Goal: Task Accomplishment & Management: Manage account settings

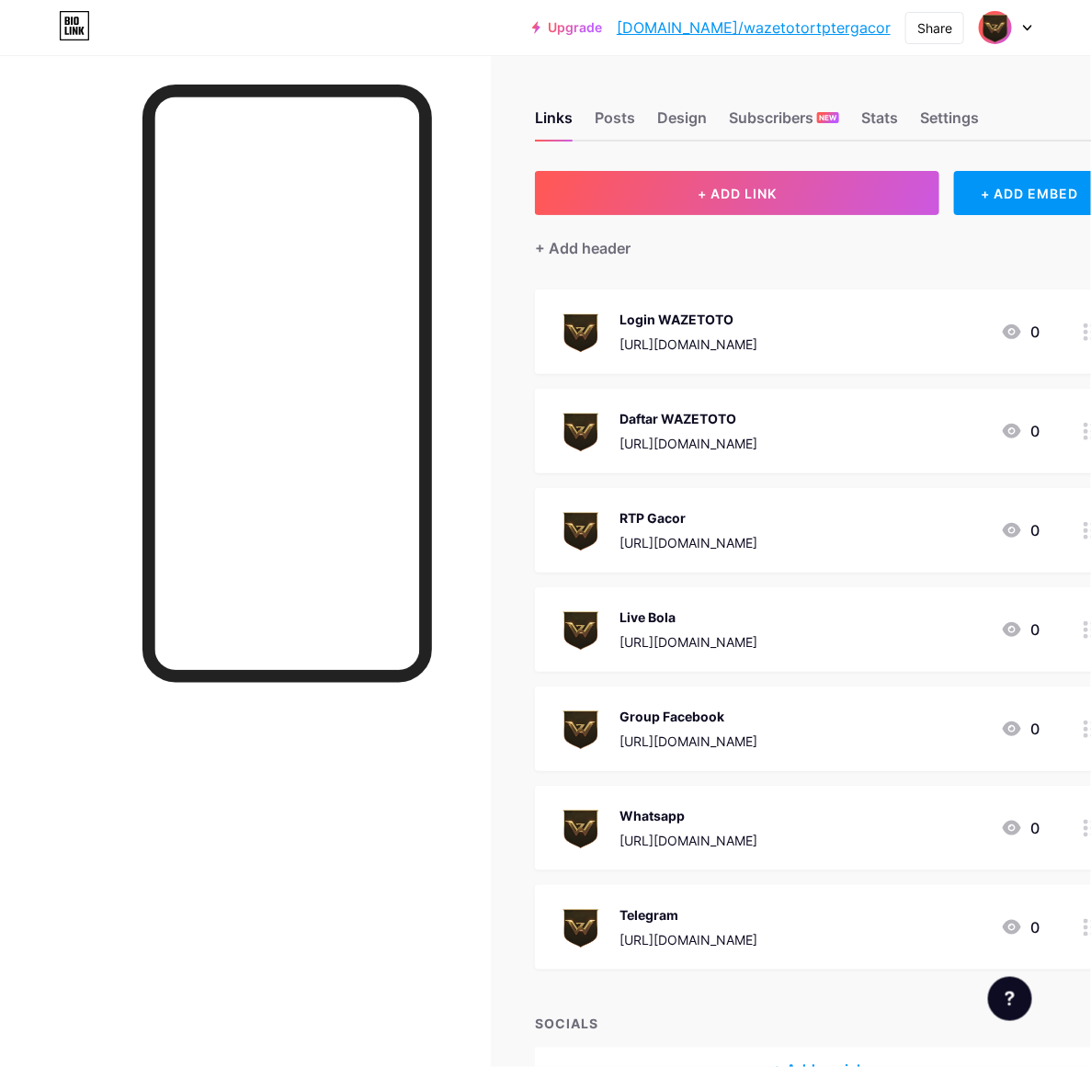
click at [1024, 29] on icon at bounding box center [1027, 28] width 9 height 6
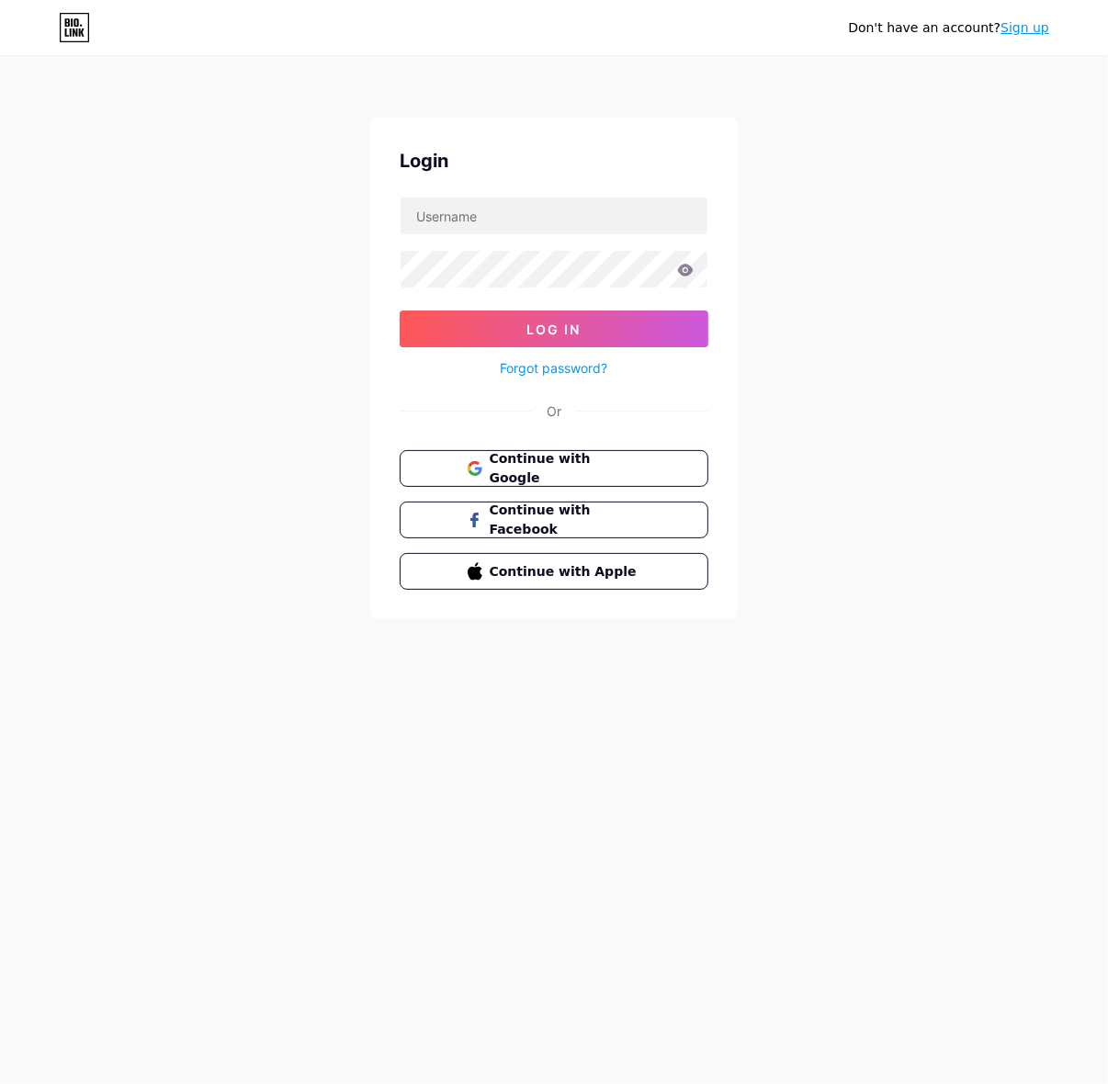
click at [893, 251] on div "Don't have an account? Sign up Login Log In Forgot password? Or Continue with G…" at bounding box center [554, 339] width 1108 height 678
click at [654, 460] on button "Continue with Google" at bounding box center [553, 469] width 313 height 38
click at [490, 466] on span "Continue with Google" at bounding box center [564, 469] width 153 height 40
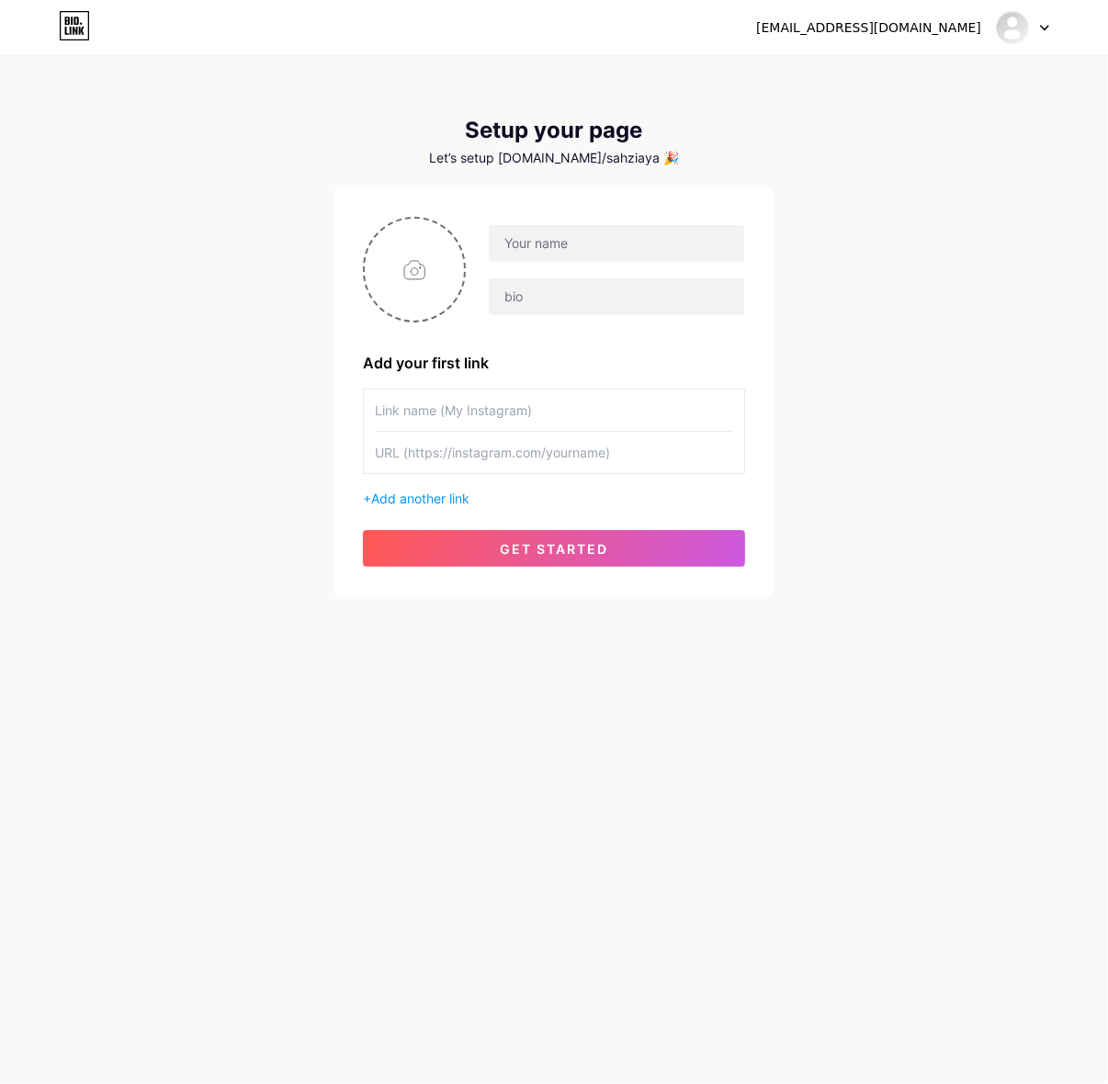
click at [590, 263] on div at bounding box center [605, 270] width 279 height 92
click at [594, 251] on input "text" at bounding box center [616, 243] width 255 height 37
drag, startPoint x: 660, startPoint y: 253, endPoint x: 562, endPoint y: 296, distance: 106.5
click at [562, 296] on div "wazetotorttergacor" at bounding box center [605, 270] width 279 height 92
click at [671, 239] on input "wazetotoslot" at bounding box center [616, 243] width 255 height 37
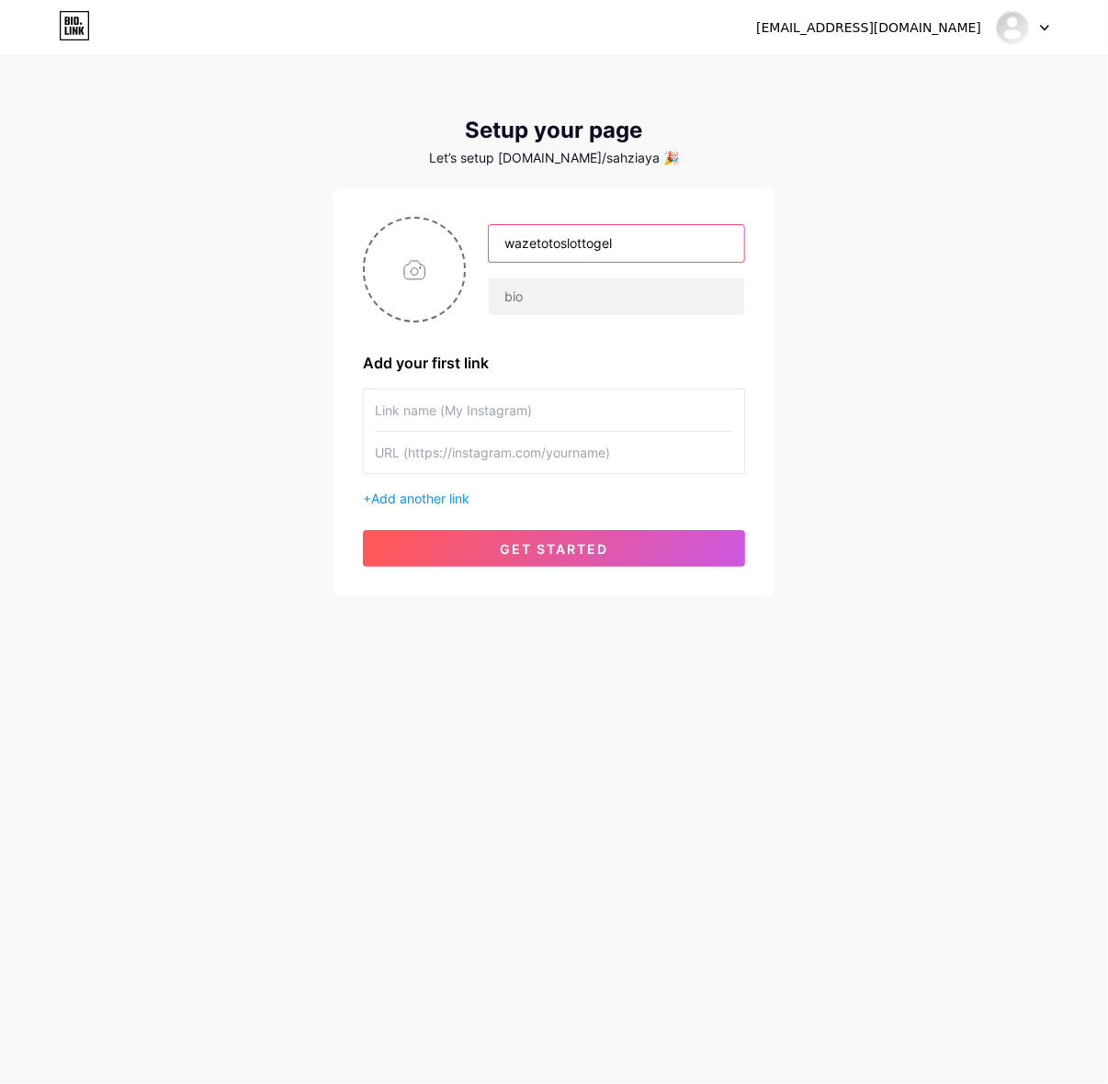
type input "wazetotoslottogel"
click at [628, 359] on div "Add your first link" at bounding box center [554, 363] width 382 height 22
click at [628, 249] on input "wazetotoslottogel" at bounding box center [616, 243] width 255 height 37
click at [781, 306] on div "[EMAIL_ADDRESS][DOMAIN_NAME] Dashboard Logout Setup your page Let’s setup [DOMA…" at bounding box center [554, 327] width 1108 height 655
drag, startPoint x: 640, startPoint y: 251, endPoint x: 692, endPoint y: 263, distance: 52.8
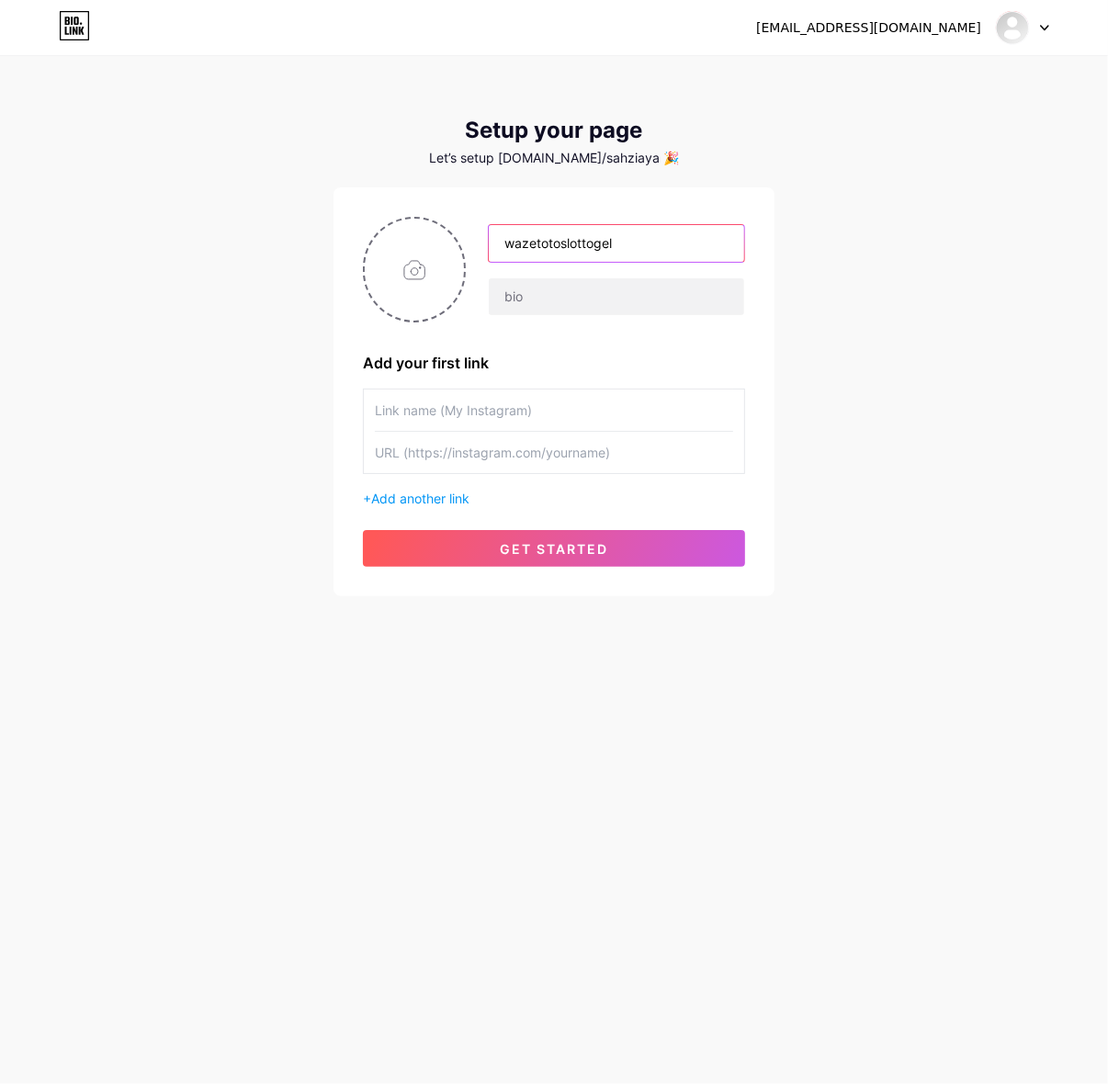
click at [676, 263] on div "wazetotoslottogel" at bounding box center [605, 270] width 279 height 92
click at [842, 273] on div "[EMAIL_ADDRESS][DOMAIN_NAME] Dashboard Logout Setup your page Let’s setup [DOMA…" at bounding box center [554, 327] width 1108 height 655
click at [673, 241] on input "wazetotoslottogel" at bounding box center [616, 243] width 255 height 37
click at [568, 391] on input "text" at bounding box center [554, 410] width 358 height 41
paste input "wazetotoslottogel"
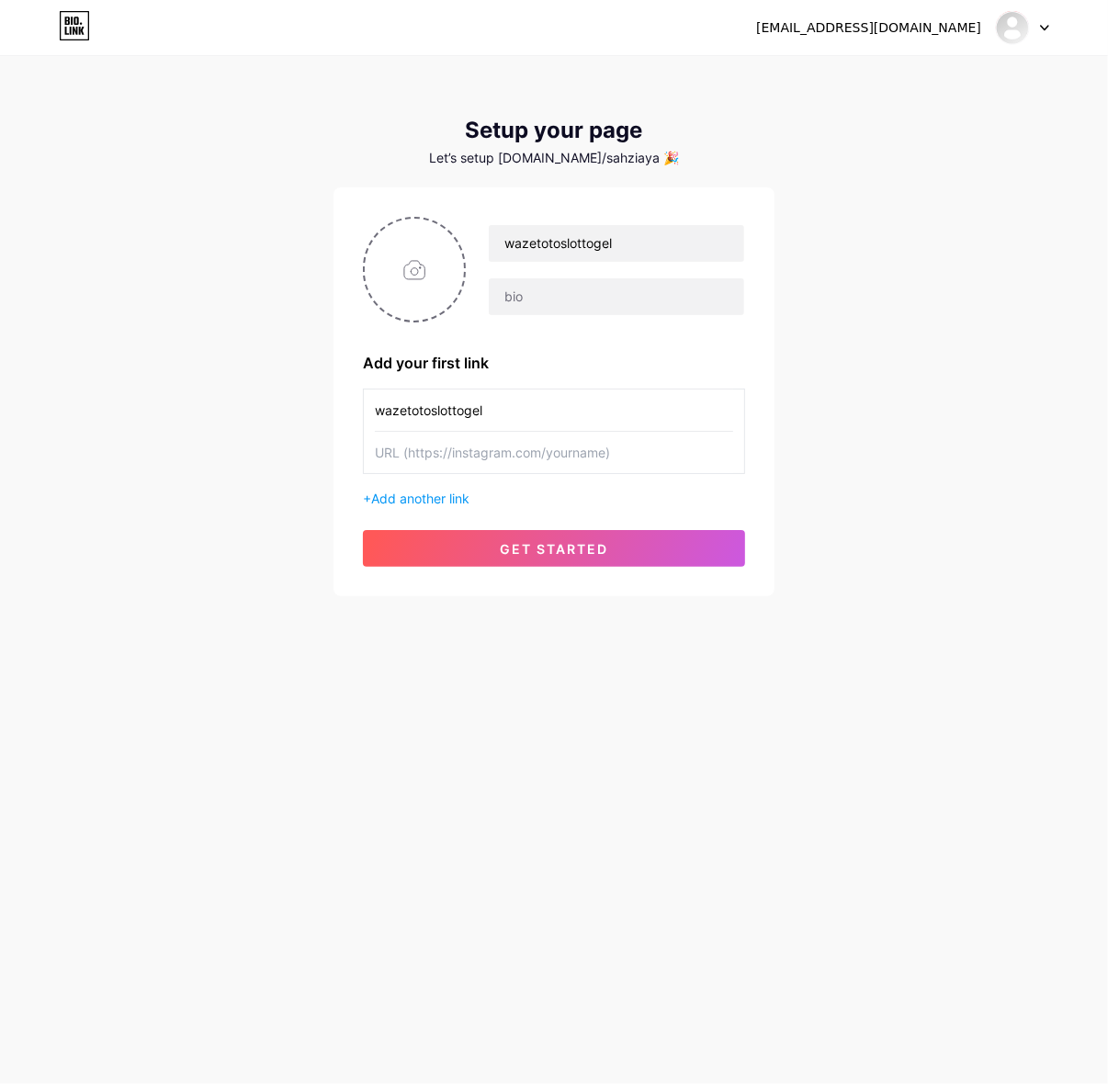
type input "wazetotoslottogel"
click at [471, 448] on input "text" at bounding box center [554, 452] width 358 height 41
paste input "[URL][DOMAIN_NAME]"
drag, startPoint x: 639, startPoint y: 458, endPoint x: 268, endPoint y: 458, distance: 371.2
click at [268, 458] on div "[EMAIL_ADDRESS][DOMAIN_NAME] Dashboard Logout Setup your page Let’s setup [DOMA…" at bounding box center [554, 327] width 1108 height 655
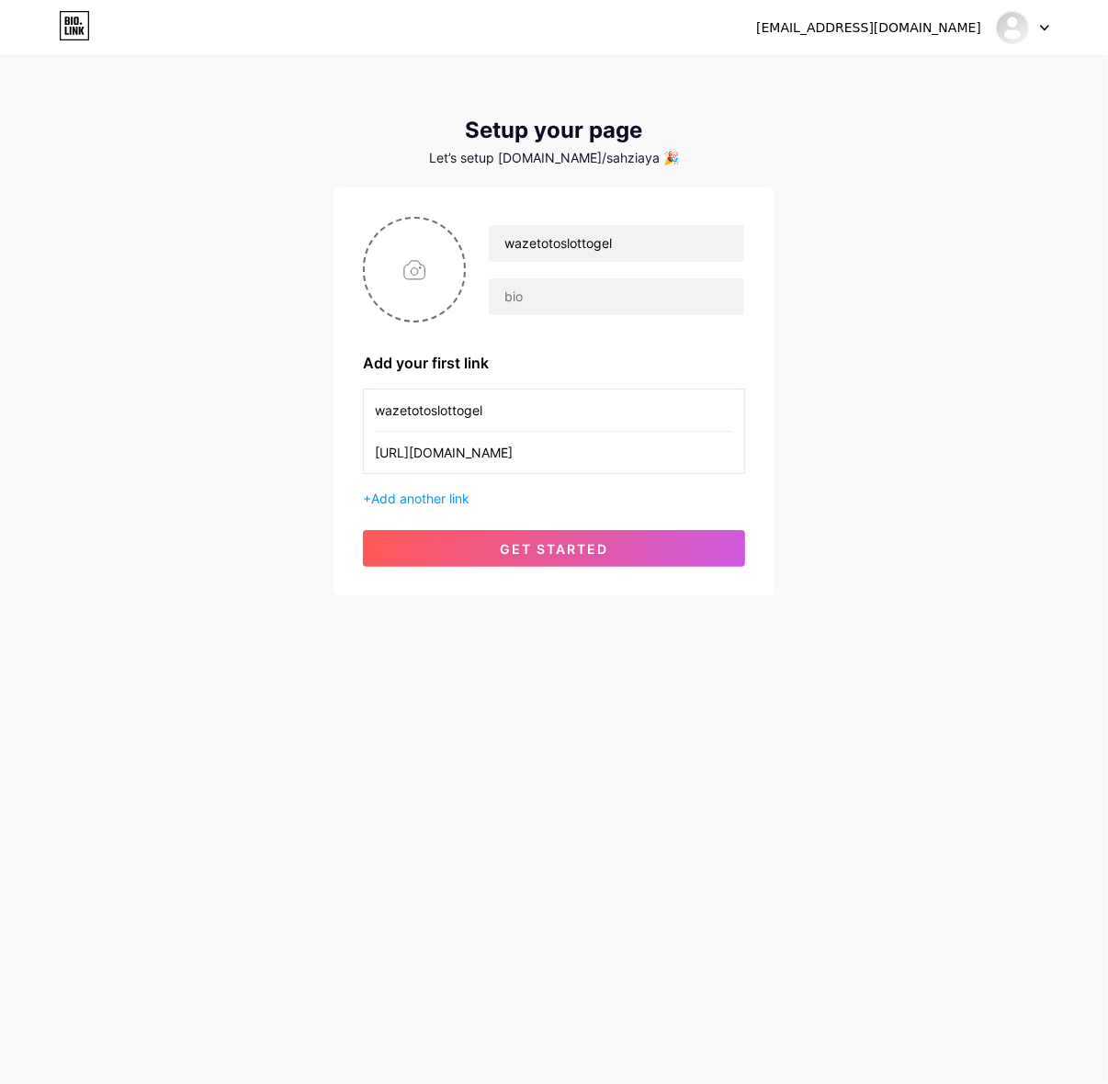
paste input "login"
type input "[URL][DOMAIN_NAME]"
click at [556, 551] on span "get started" at bounding box center [554, 549] width 108 height 16
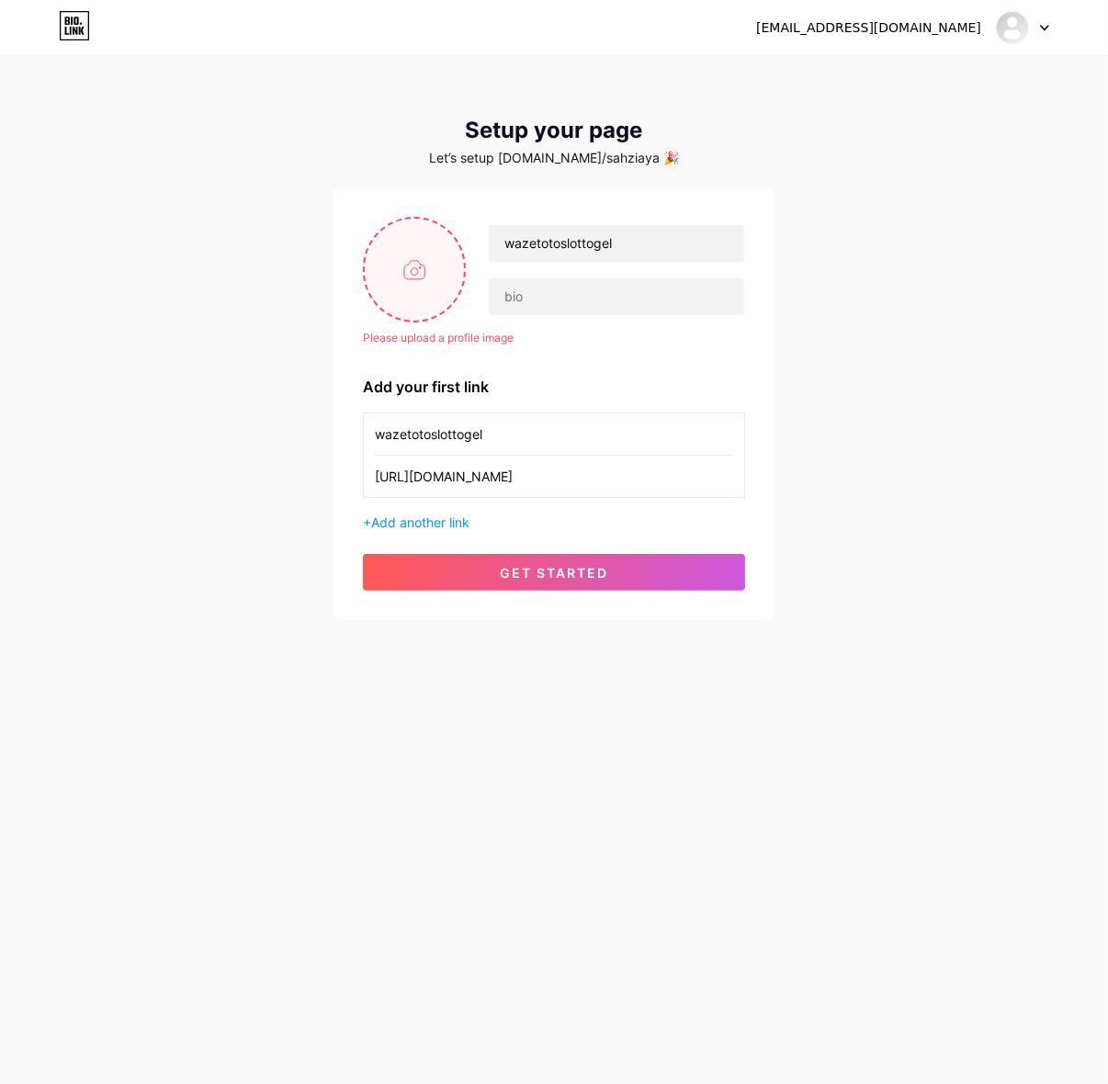
click at [436, 232] on input "file" at bounding box center [414, 270] width 99 height 102
type input "C:\fakepath\waze_pp.png"
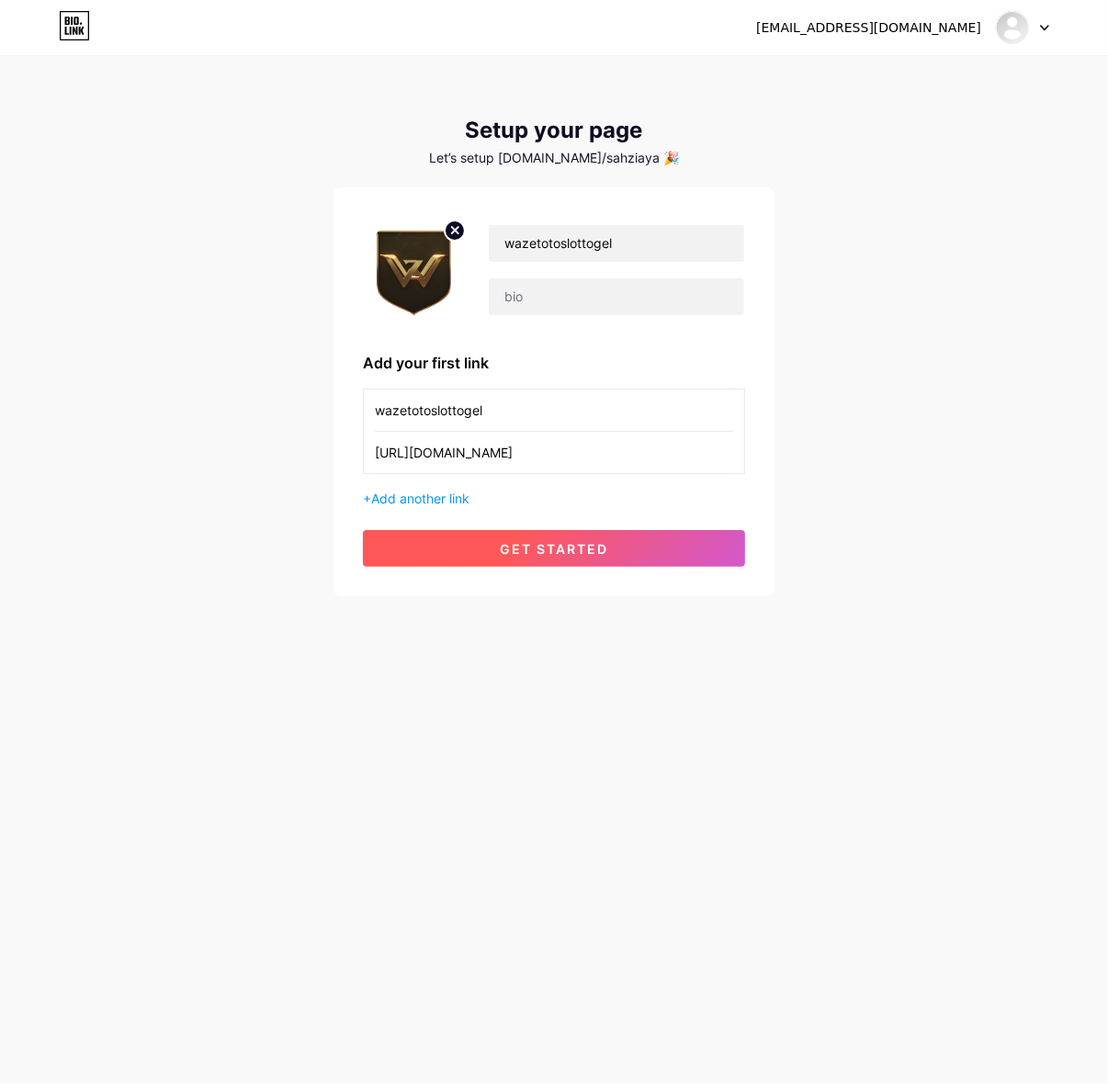
click at [660, 543] on button "get started" at bounding box center [554, 548] width 382 height 37
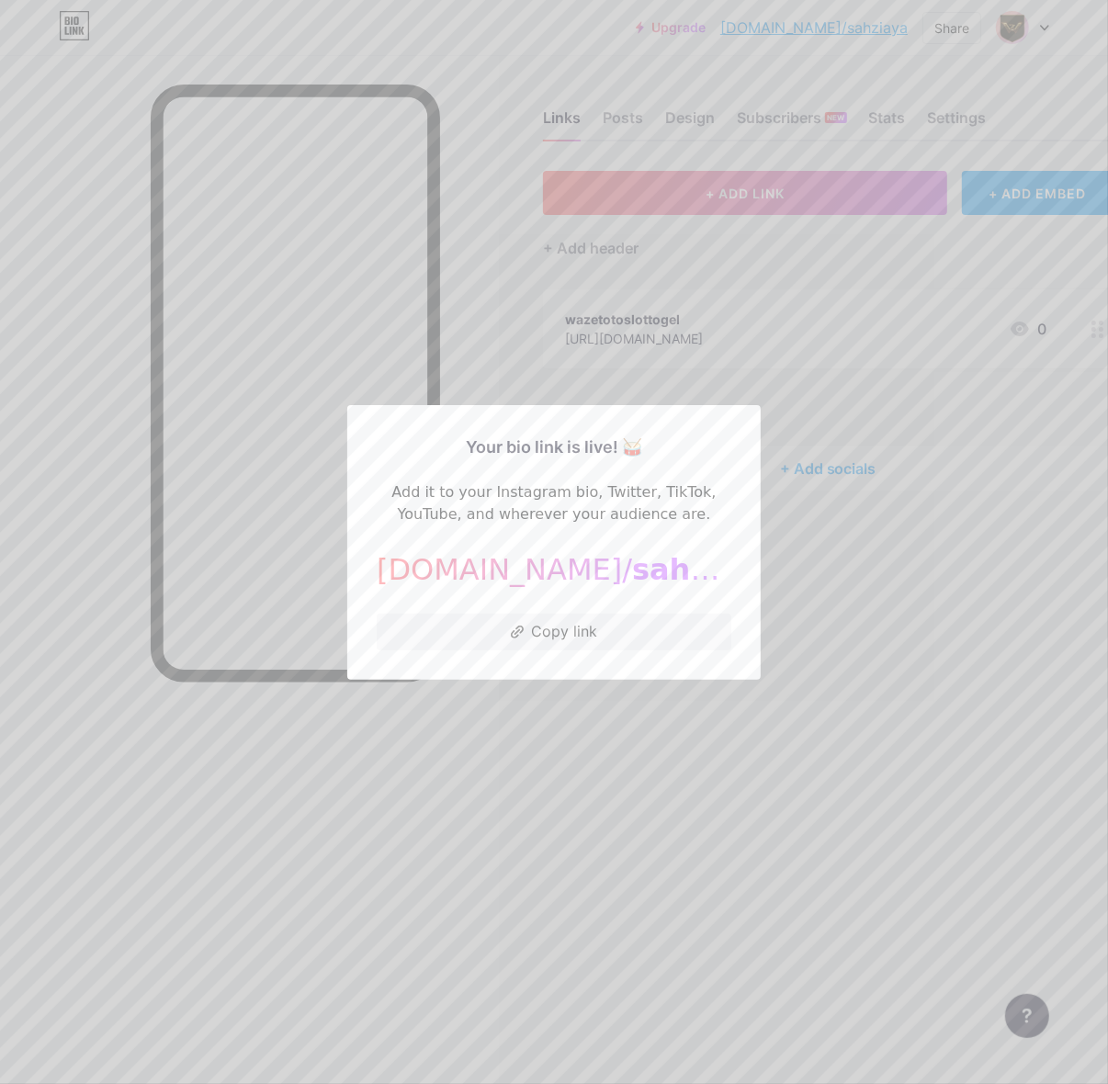
click at [839, 609] on div at bounding box center [554, 542] width 1108 height 1084
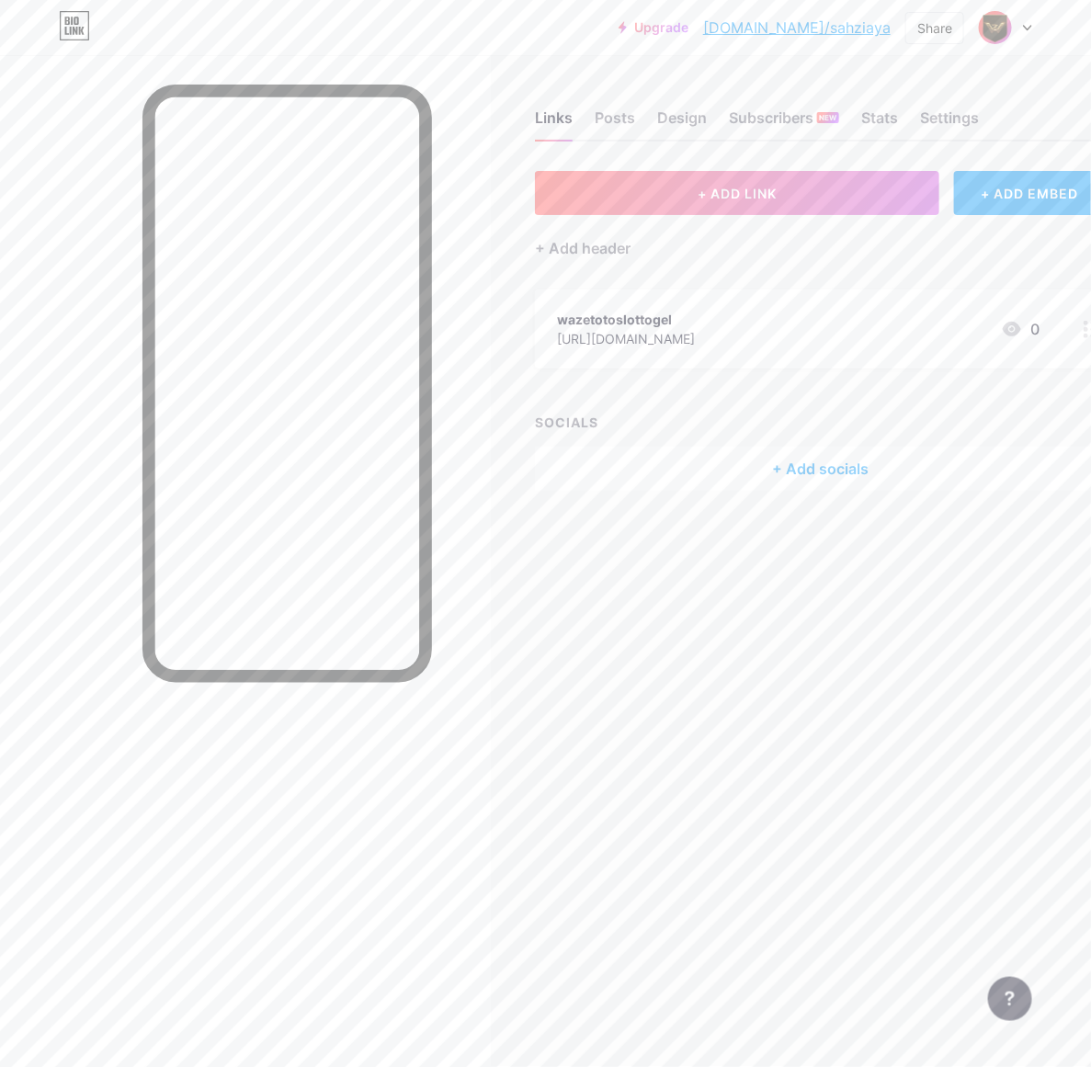
click at [681, 329] on div "[URL][DOMAIN_NAME]" at bounding box center [626, 338] width 138 height 19
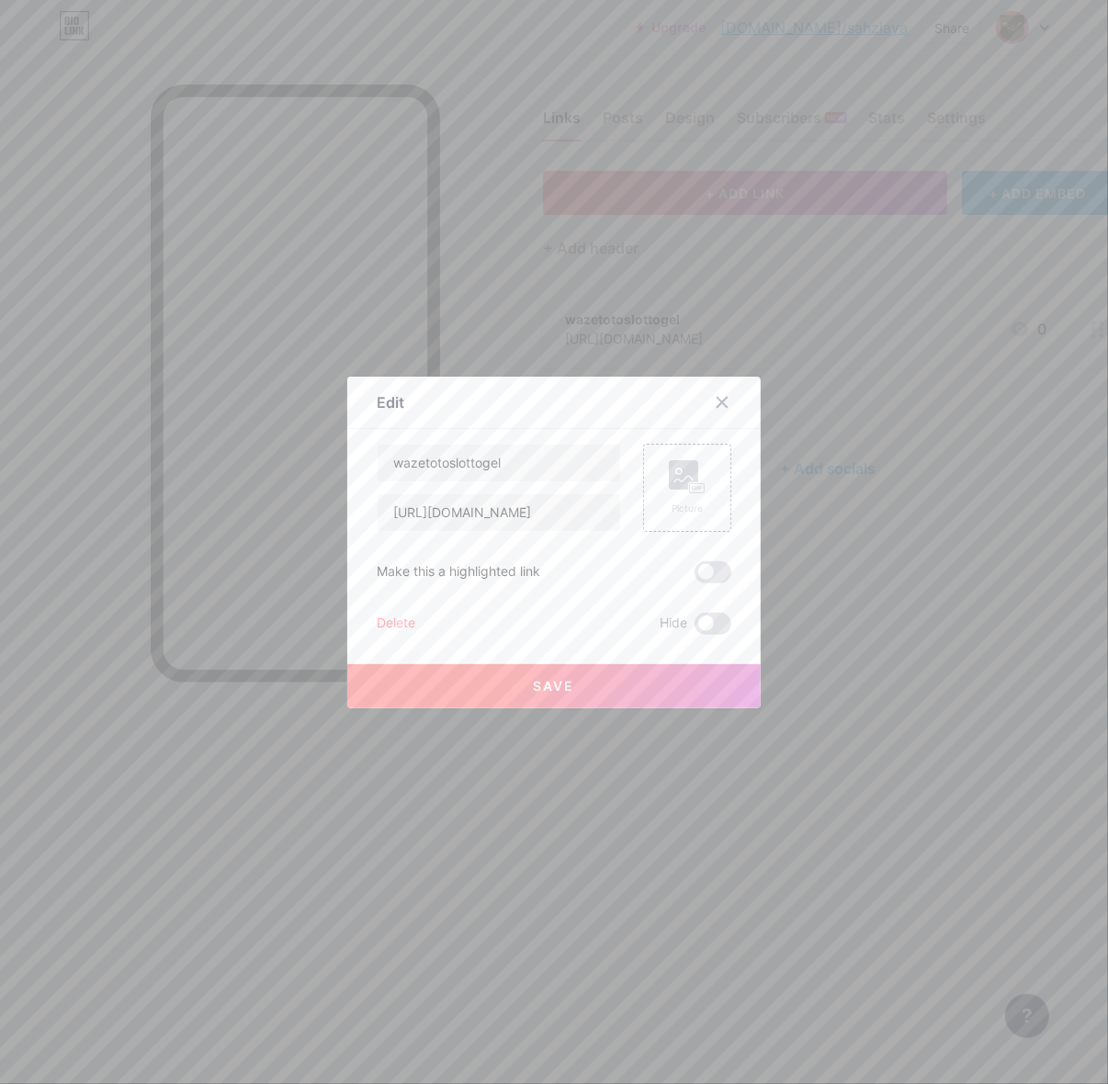
click at [717, 280] on div at bounding box center [554, 542] width 1108 height 1084
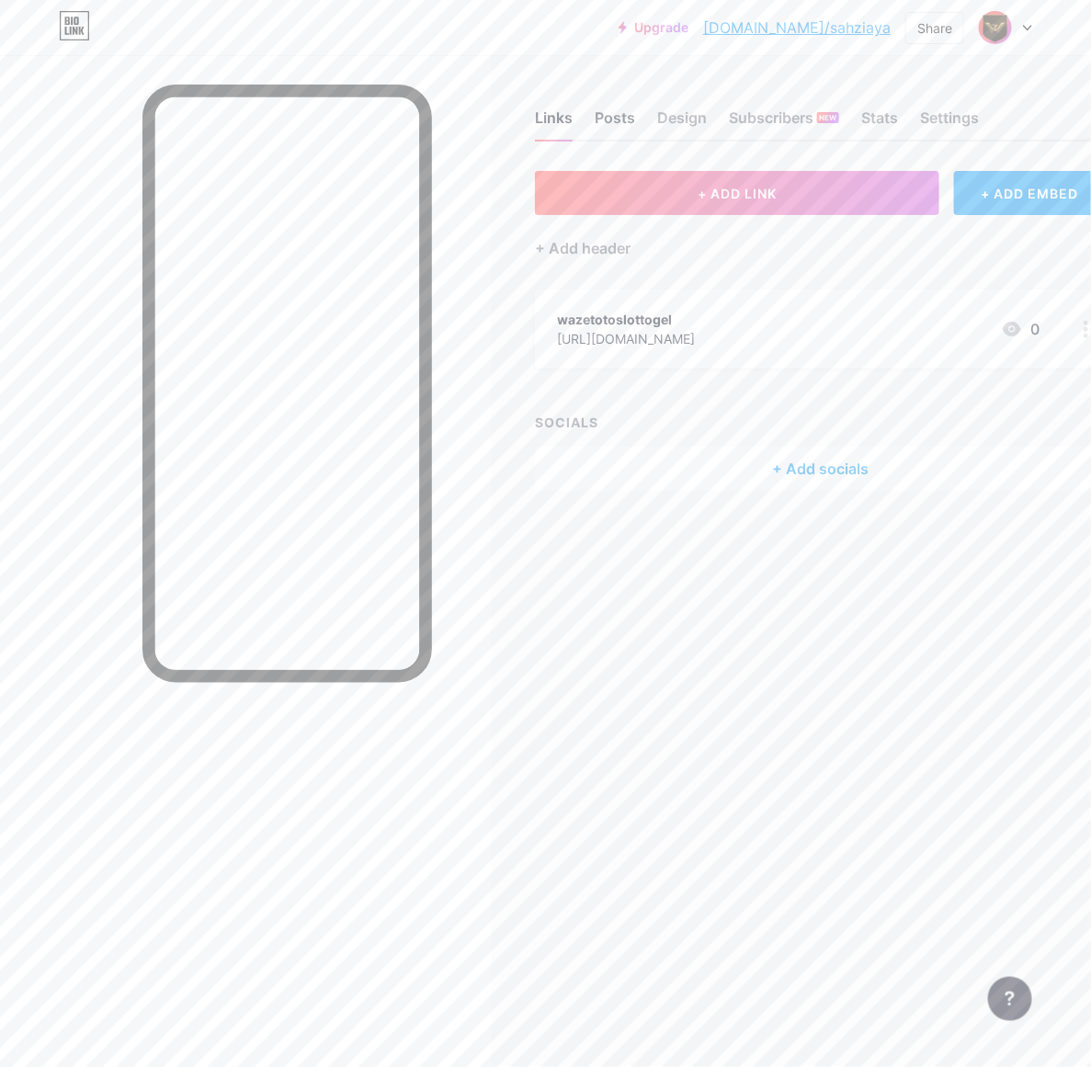
click at [634, 119] on div "Posts" at bounding box center [614, 123] width 40 height 33
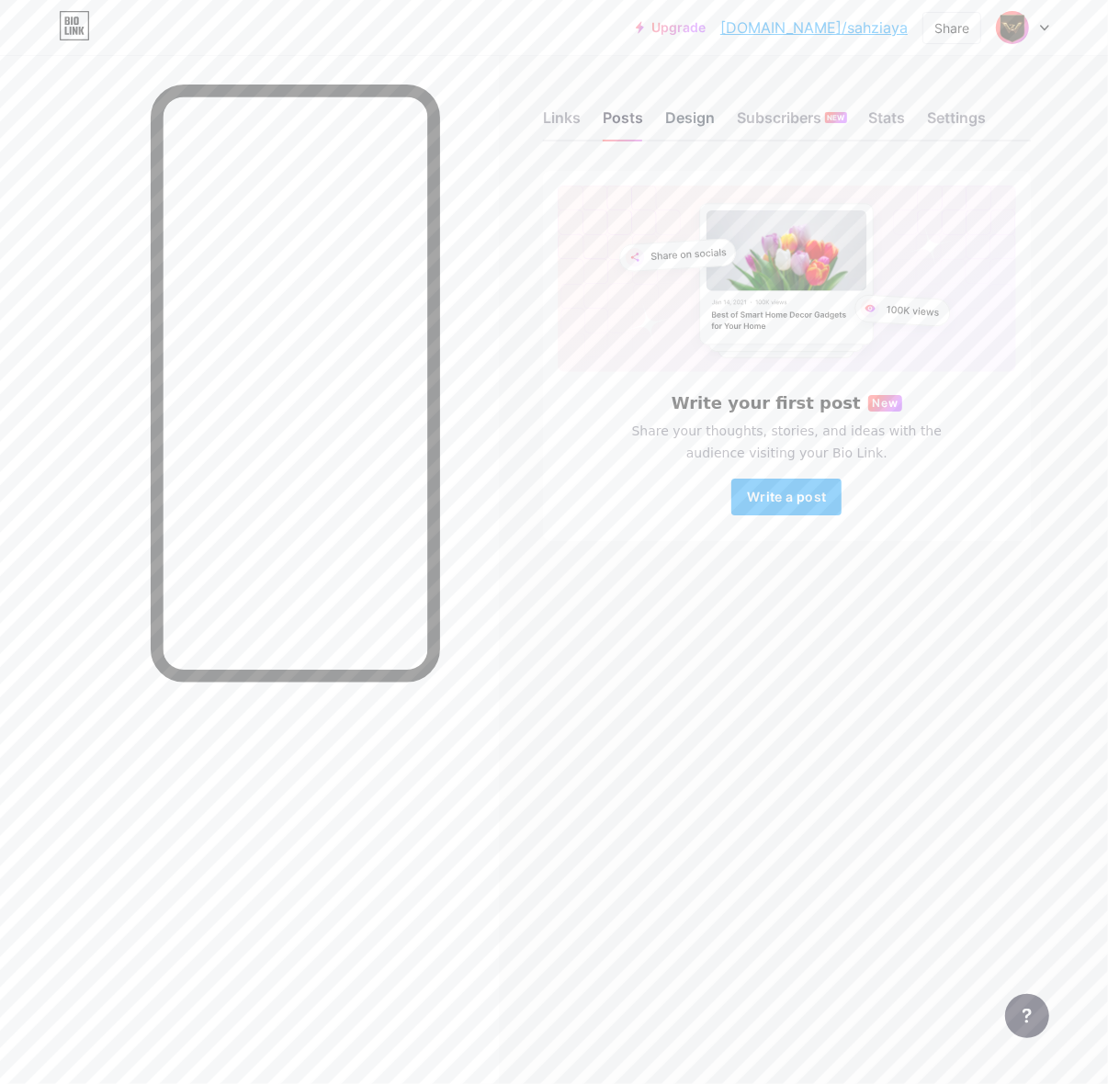
click at [667, 119] on div "Design" at bounding box center [690, 123] width 50 height 33
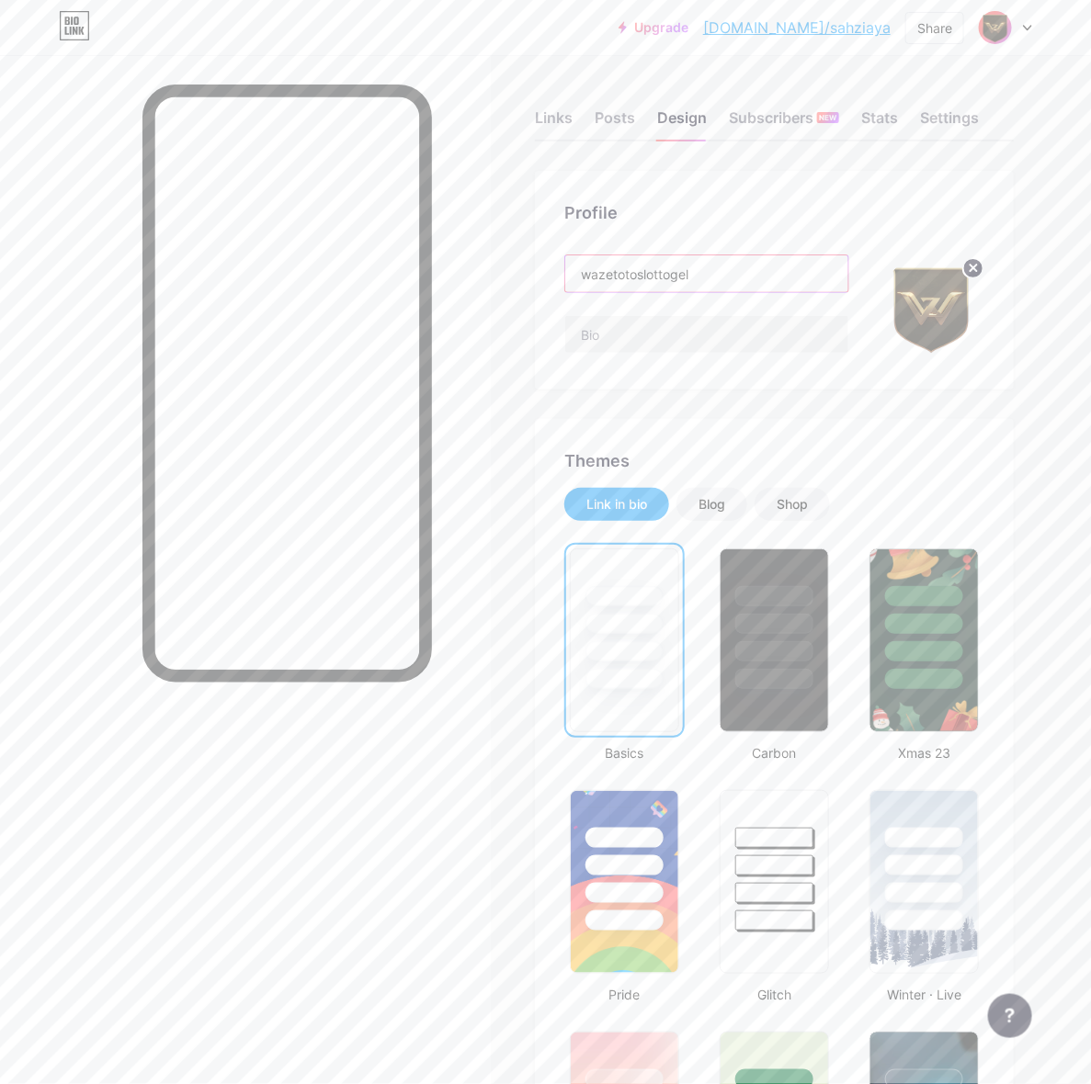
click at [722, 280] on input "wazetotoslottogel" at bounding box center [706, 273] width 283 height 37
paste input "WAZETOTO New Member Gacor [PERSON_NAME] IP"
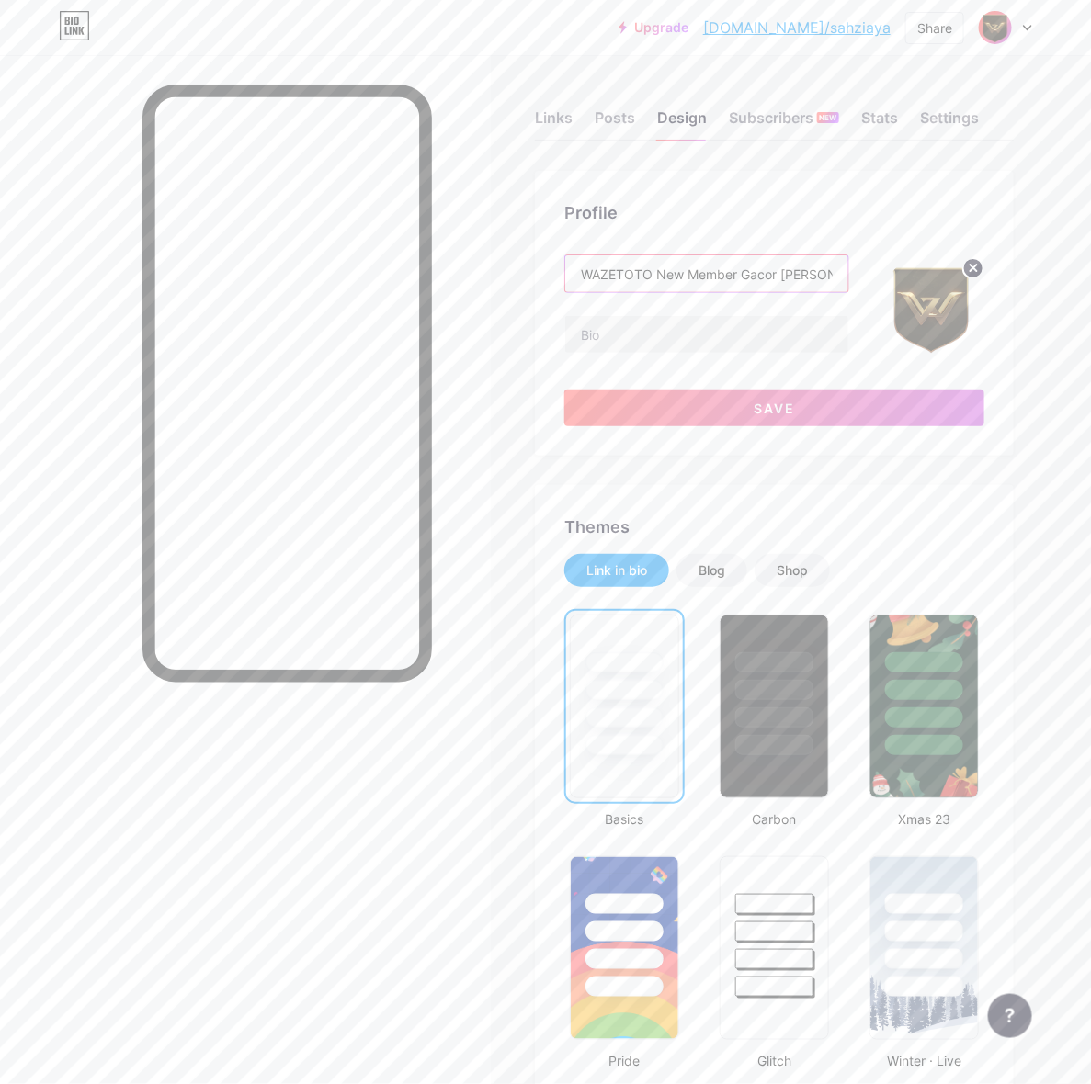
scroll to position [0, 60]
type input "WAZETOTO New Member Gacor [PERSON_NAME] IP"
click at [694, 274] on input "WAZETOTO New Member Gacor [PERSON_NAME] IP" at bounding box center [706, 273] width 283 height 37
click at [694, 267] on input "WAZETOTO New Member Gacor [PERSON_NAME] IP" at bounding box center [706, 273] width 283 height 37
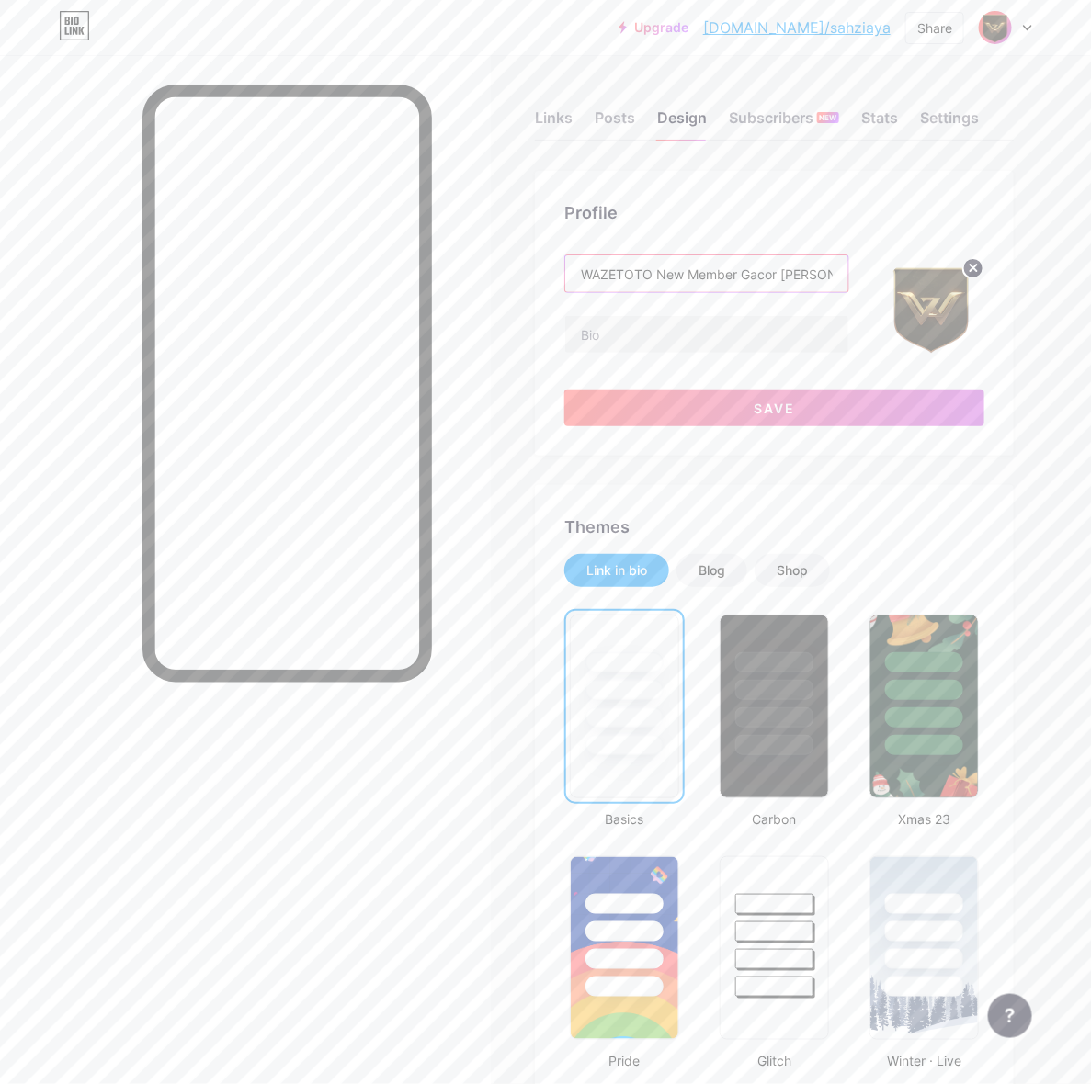
click at [694, 267] on input "WAZETOTO New Member Gacor [PERSON_NAME] IP" at bounding box center [706, 273] width 283 height 37
click at [666, 320] on input "text" at bounding box center [706, 334] width 283 height 37
paste input "WAZETOTO hadir dengan promo New Member Gacor Maxwin! Main bebas IP, peluang jac…"
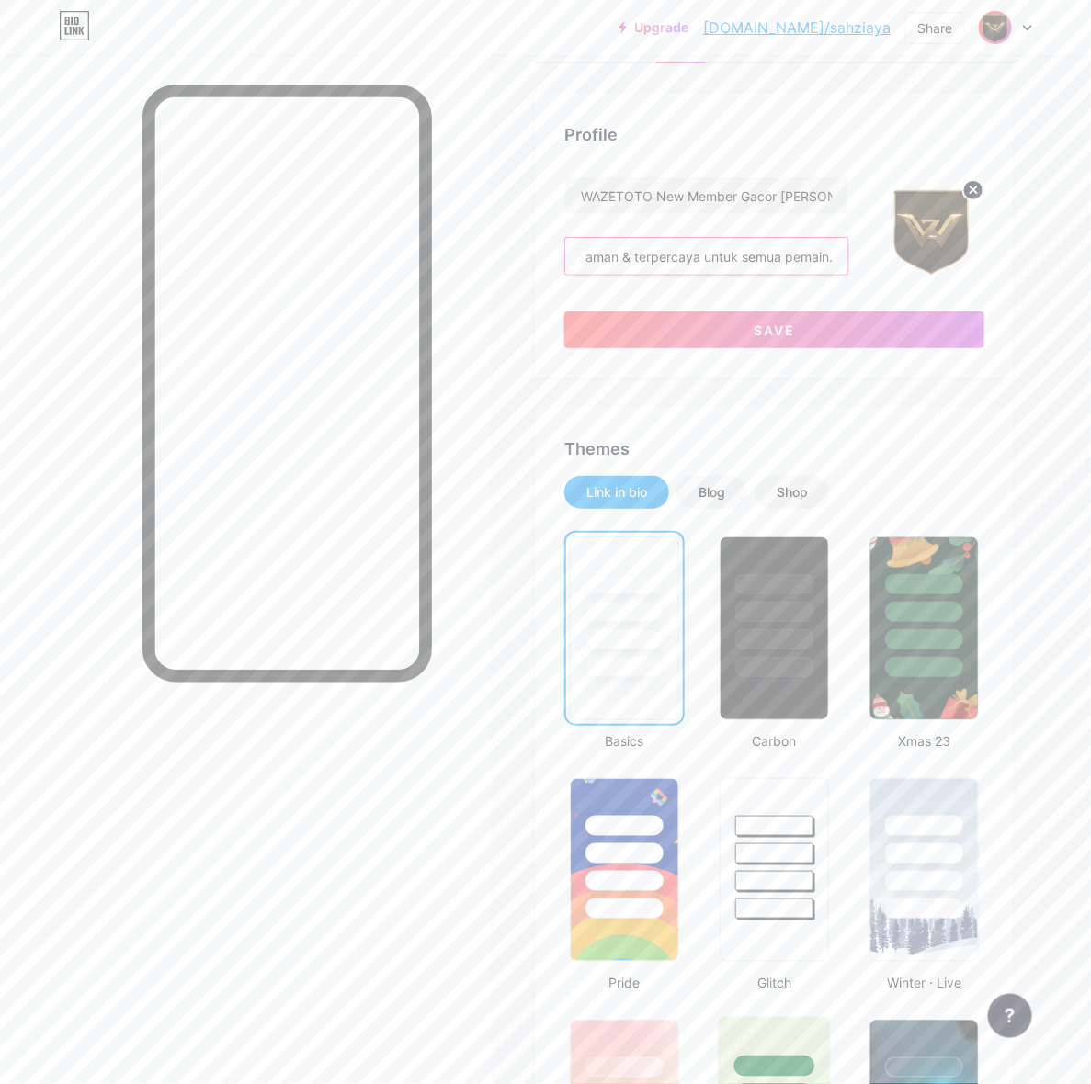
scroll to position [459, 0]
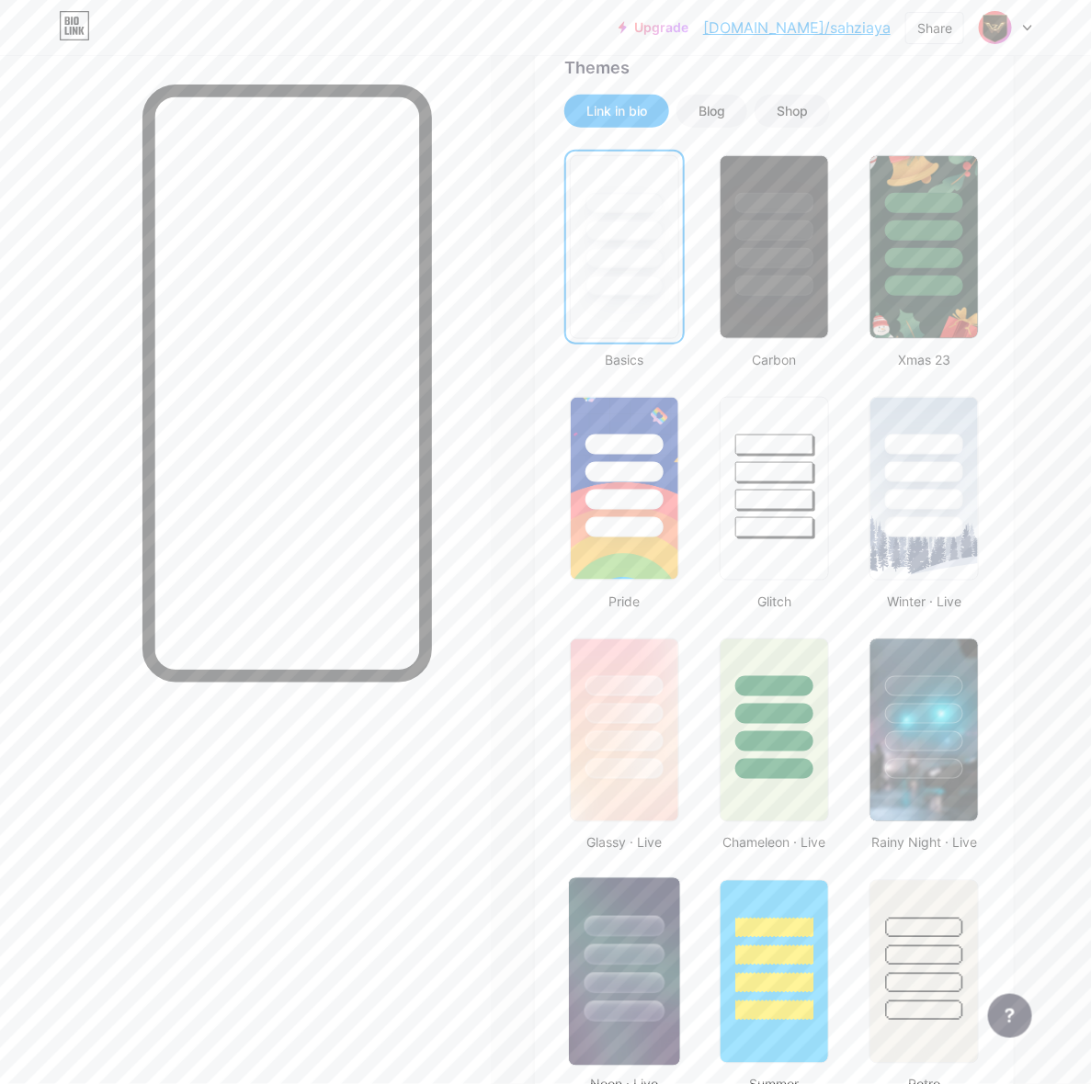
type input "WAZETOTO hadir dengan promo New Member Gacor Maxwin! Main bebas IP, peluang jac…"
click at [662, 930] on div at bounding box center [624, 926] width 81 height 21
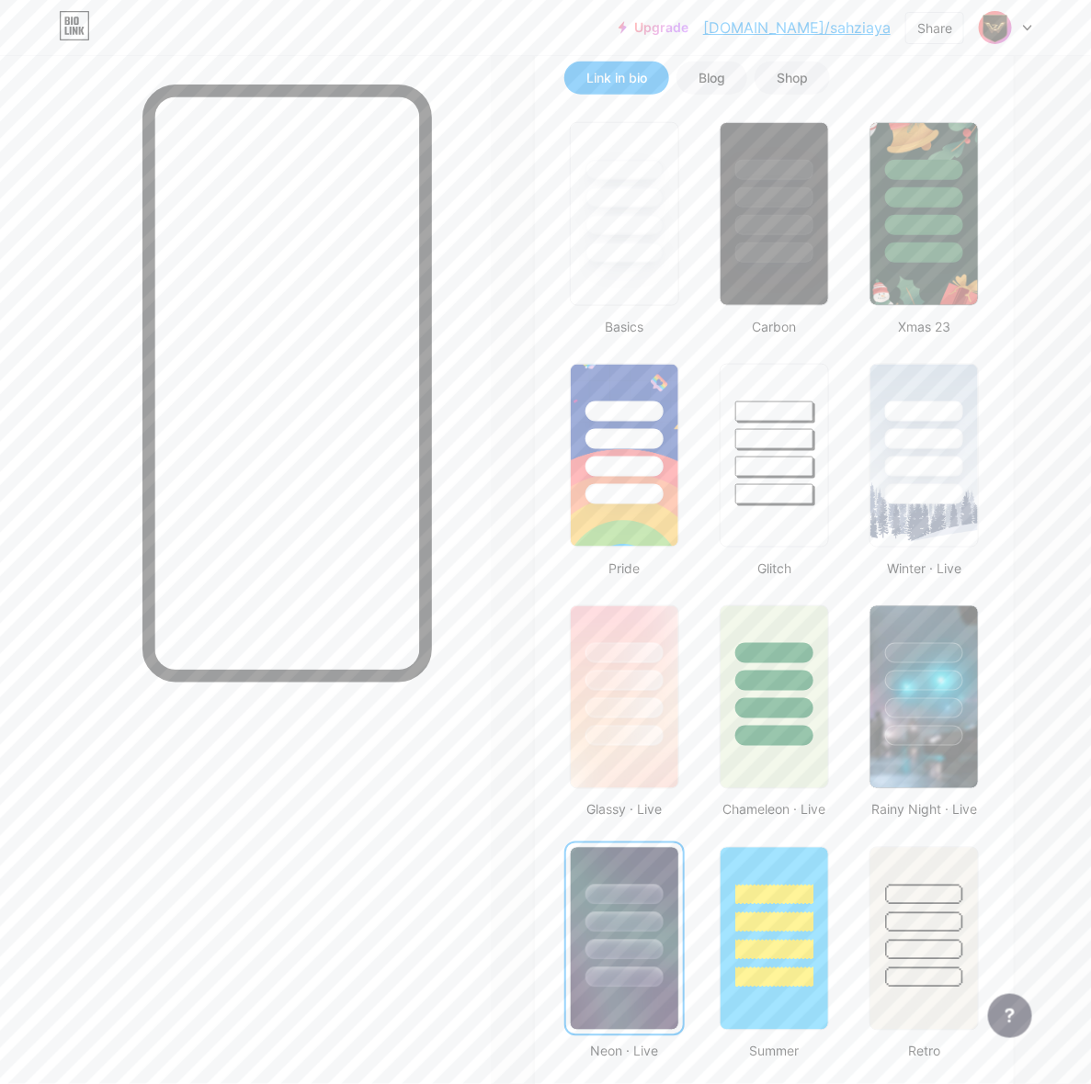
scroll to position [345, 0]
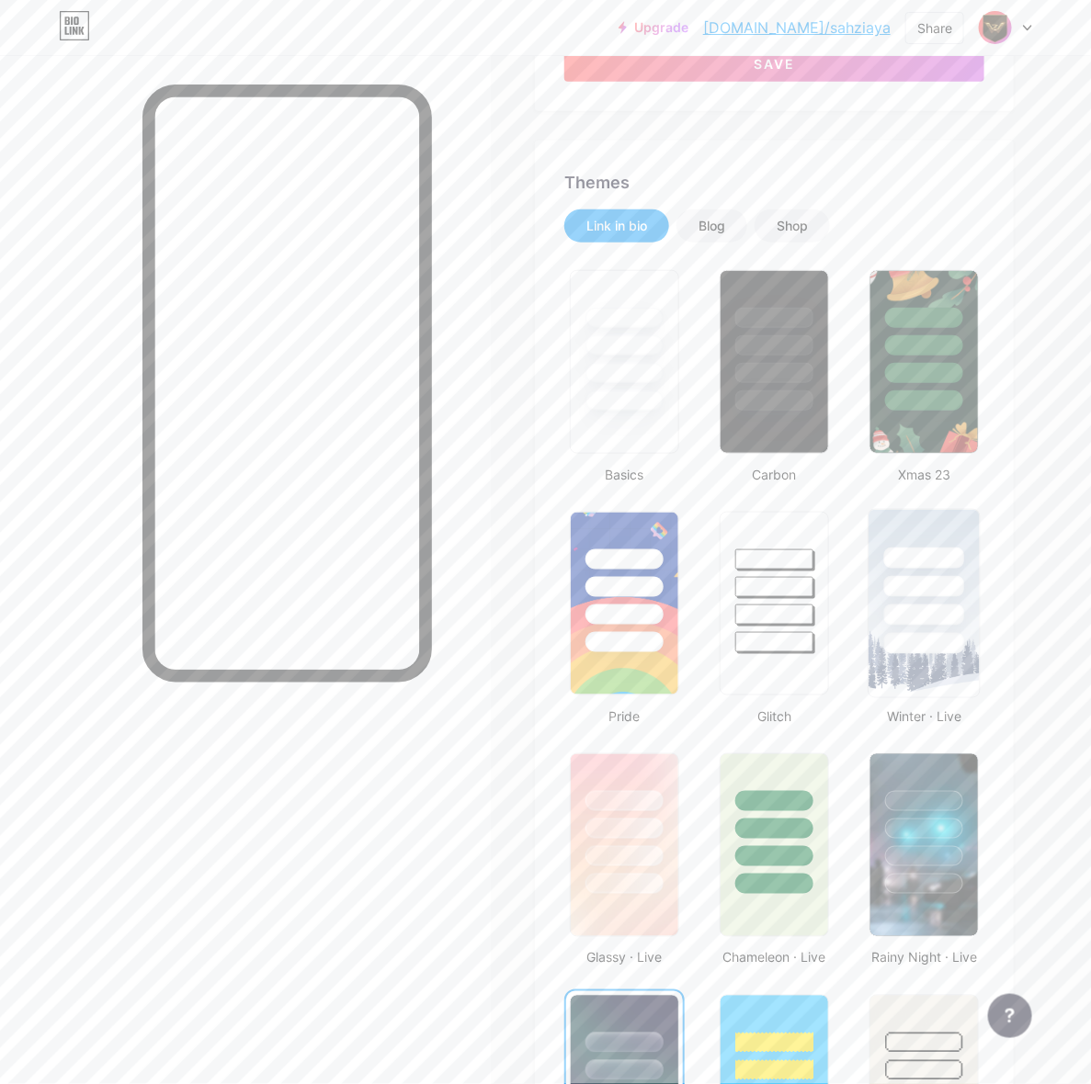
click at [920, 570] on div at bounding box center [923, 582] width 110 height 144
click at [784, 382] on div at bounding box center [774, 373] width 81 height 21
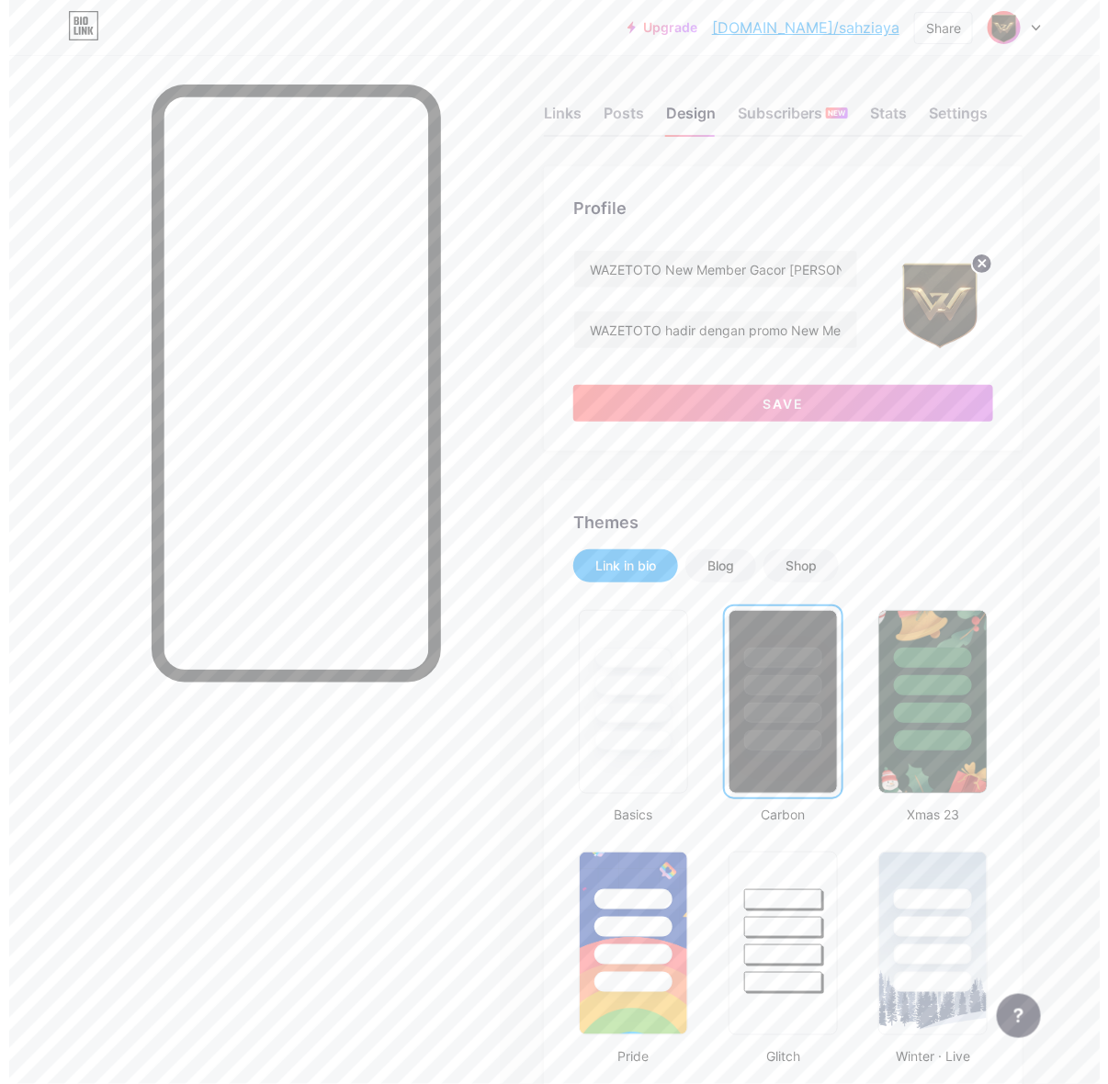
scroll to position [0, 0]
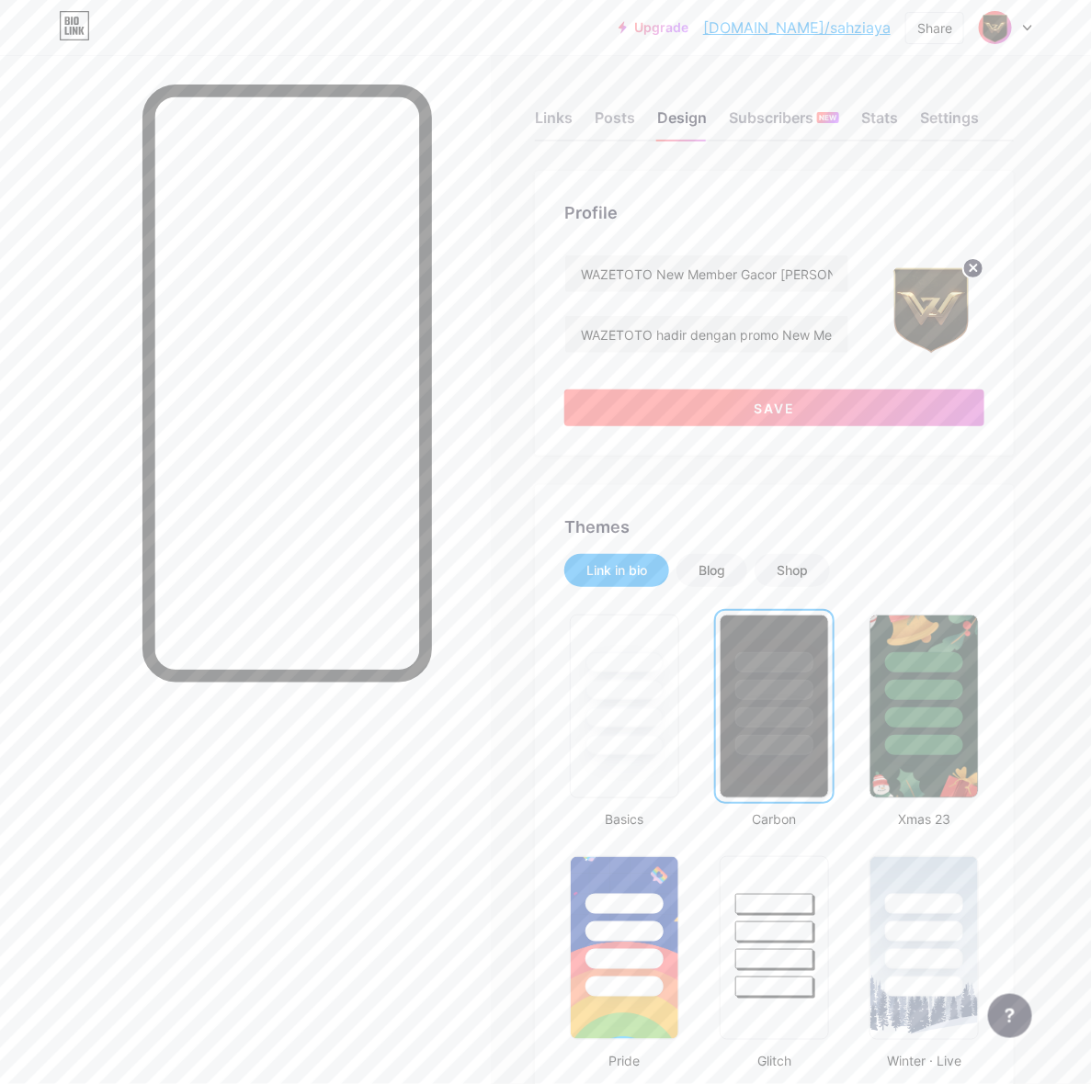
click at [773, 412] on span "Save" at bounding box center [773, 409] width 41 height 16
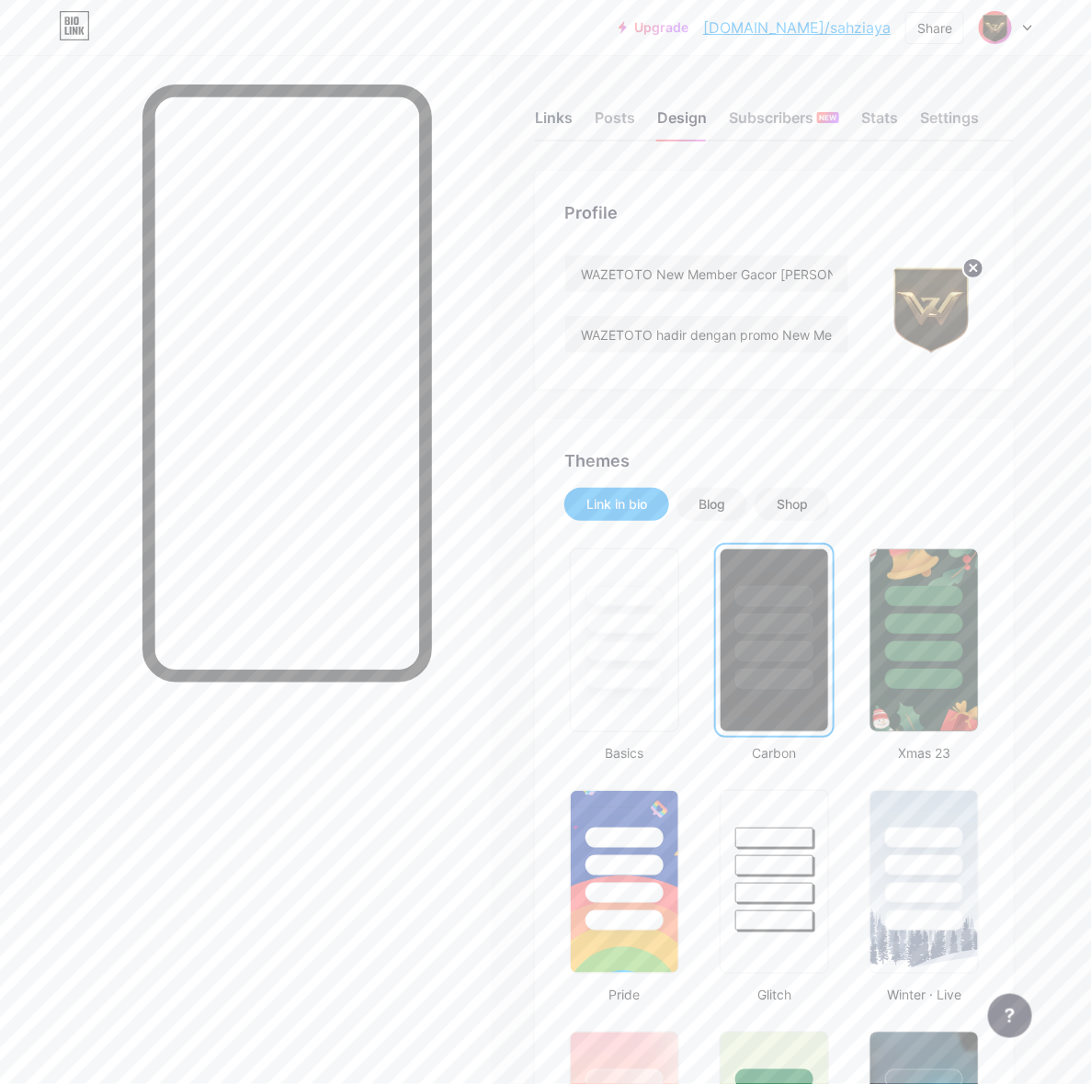
click at [572, 113] on div "Links" at bounding box center [554, 123] width 38 height 33
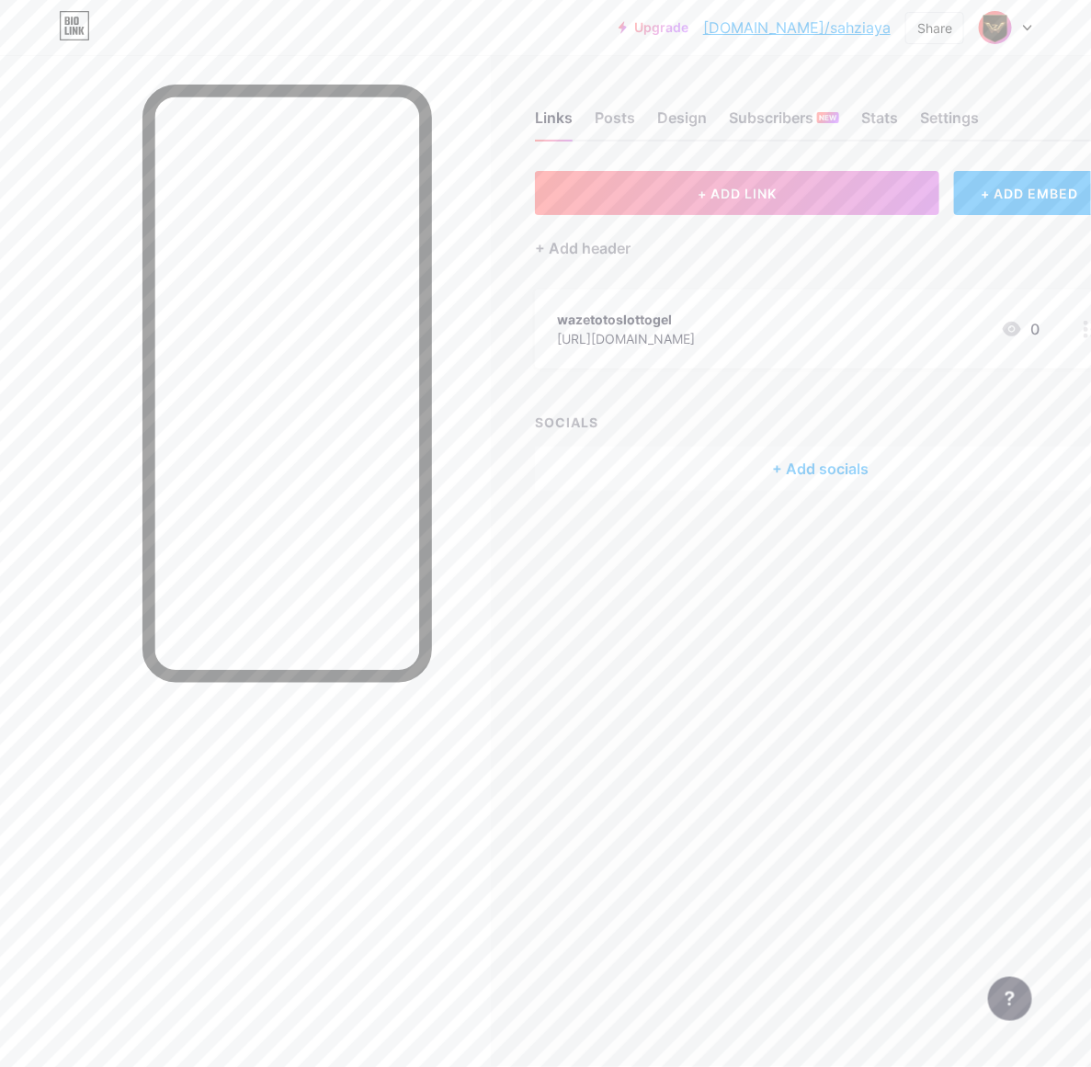
click at [830, 320] on div "wazetotoslottogel [URL][DOMAIN_NAME] 0" at bounding box center [798, 329] width 482 height 42
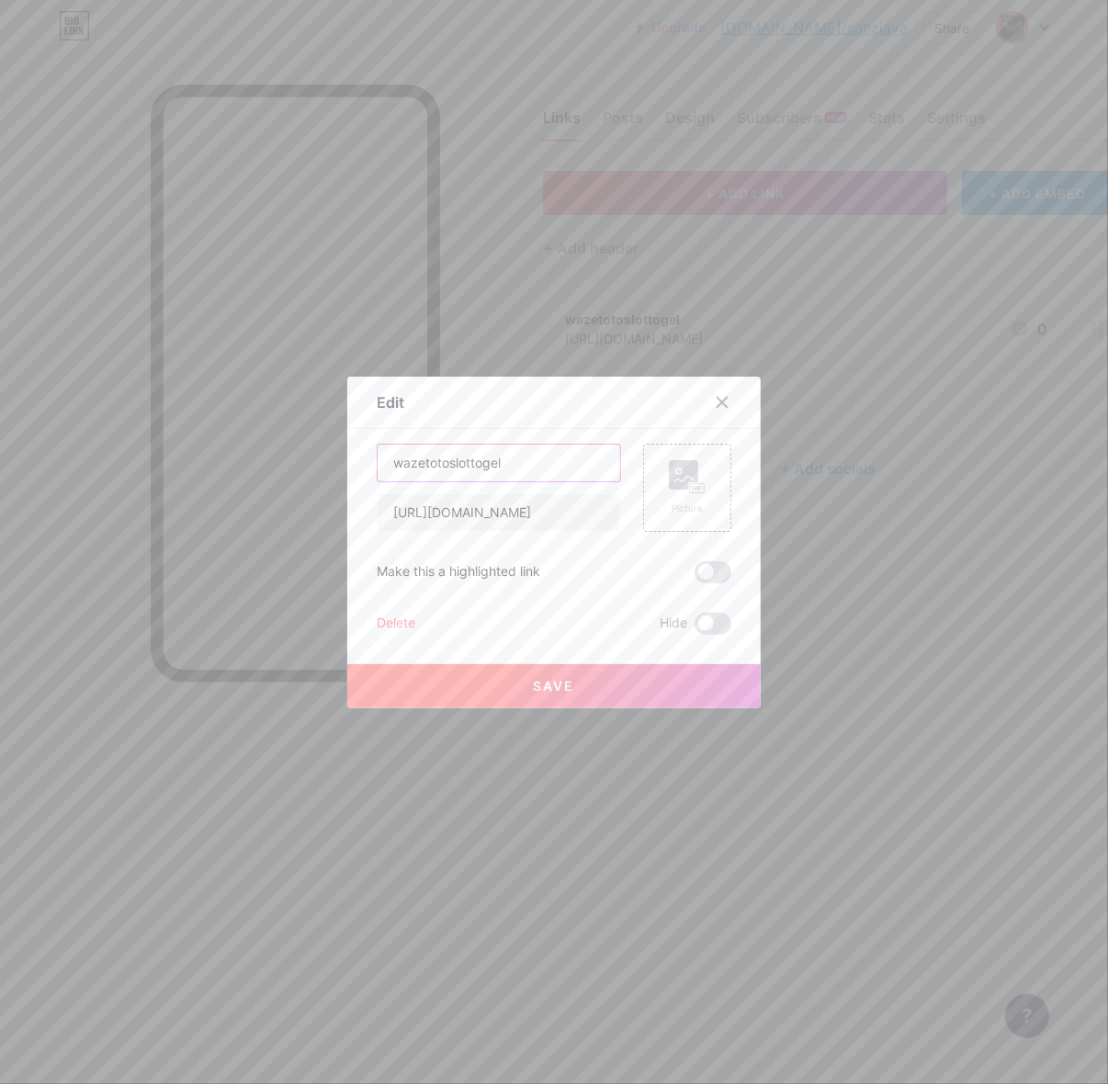
click at [508, 461] on input "wazetotoslottogel" at bounding box center [499, 463] width 243 height 37
type input "Login WAZETOTO"
click at [673, 510] on div "Picture" at bounding box center [687, 509] width 37 height 14
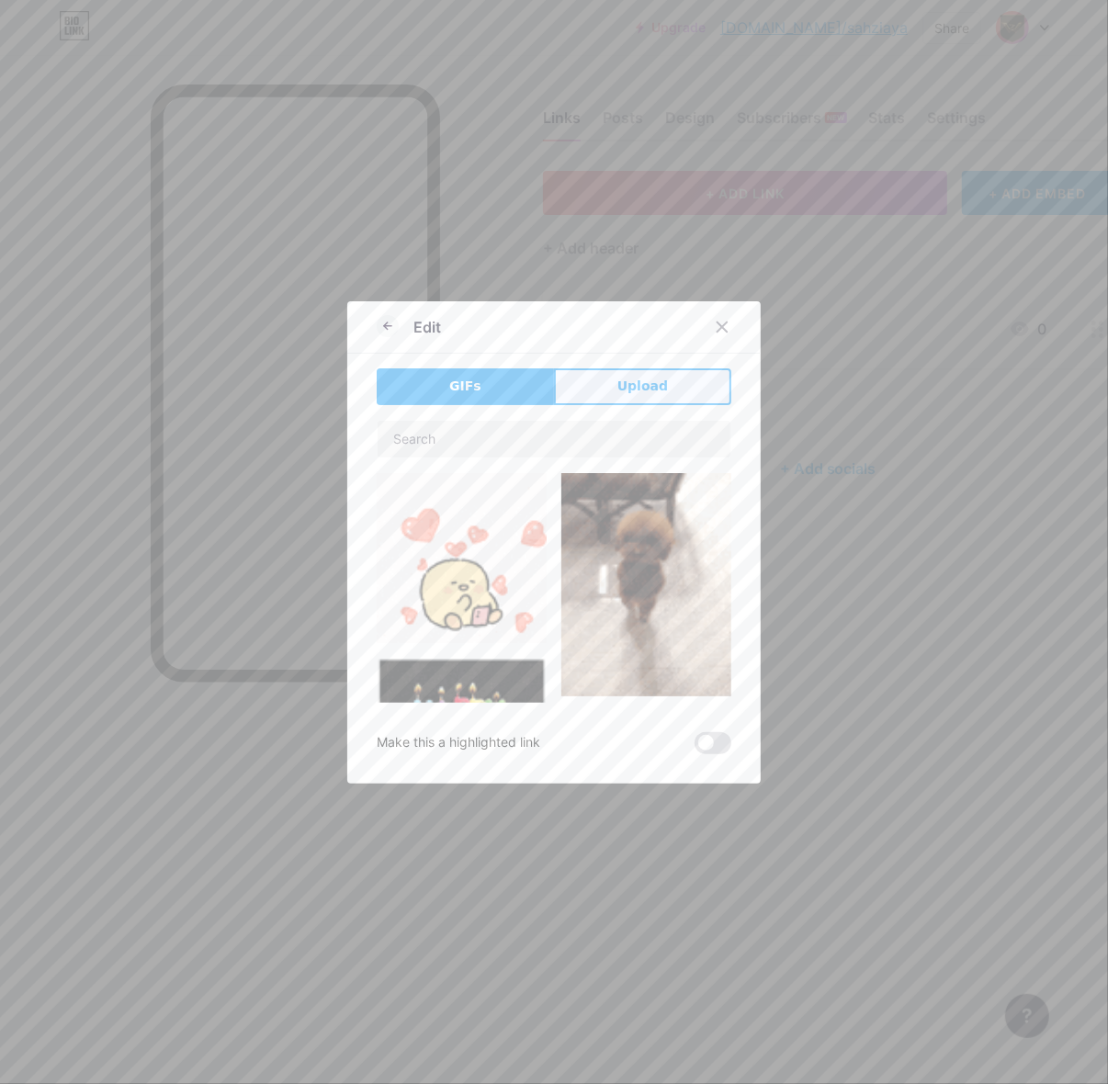
click at [639, 387] on span "Upload" at bounding box center [642, 386] width 51 height 19
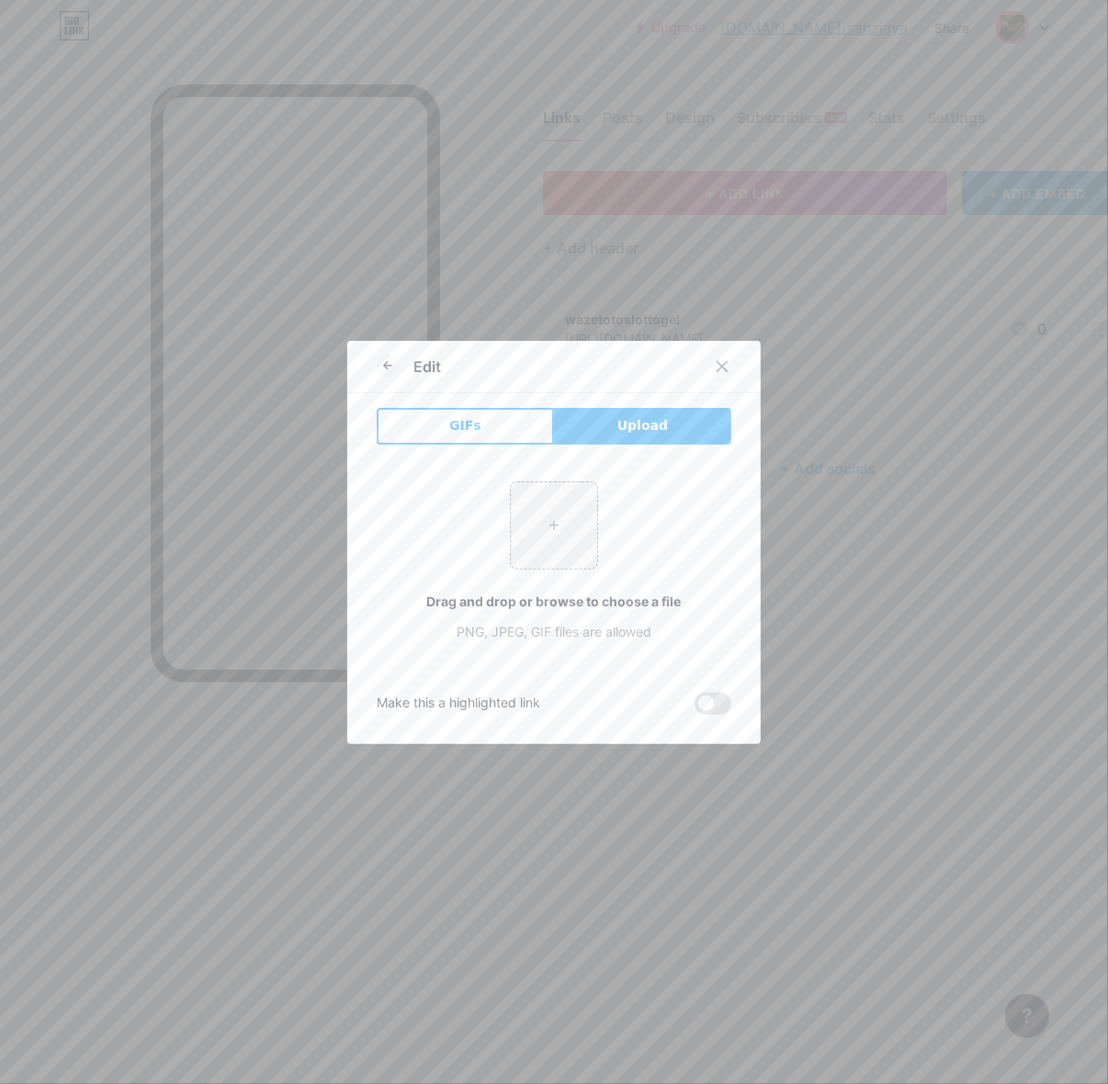
click at [590, 497] on div "+ Drag and drop or browse to choose a file PNG, JPEG, GIF files are allowed" at bounding box center [554, 561] width 355 height 160
click at [559, 545] on input "file" at bounding box center [554, 525] width 86 height 86
type input "C:\fakepath\waze_pp.png"
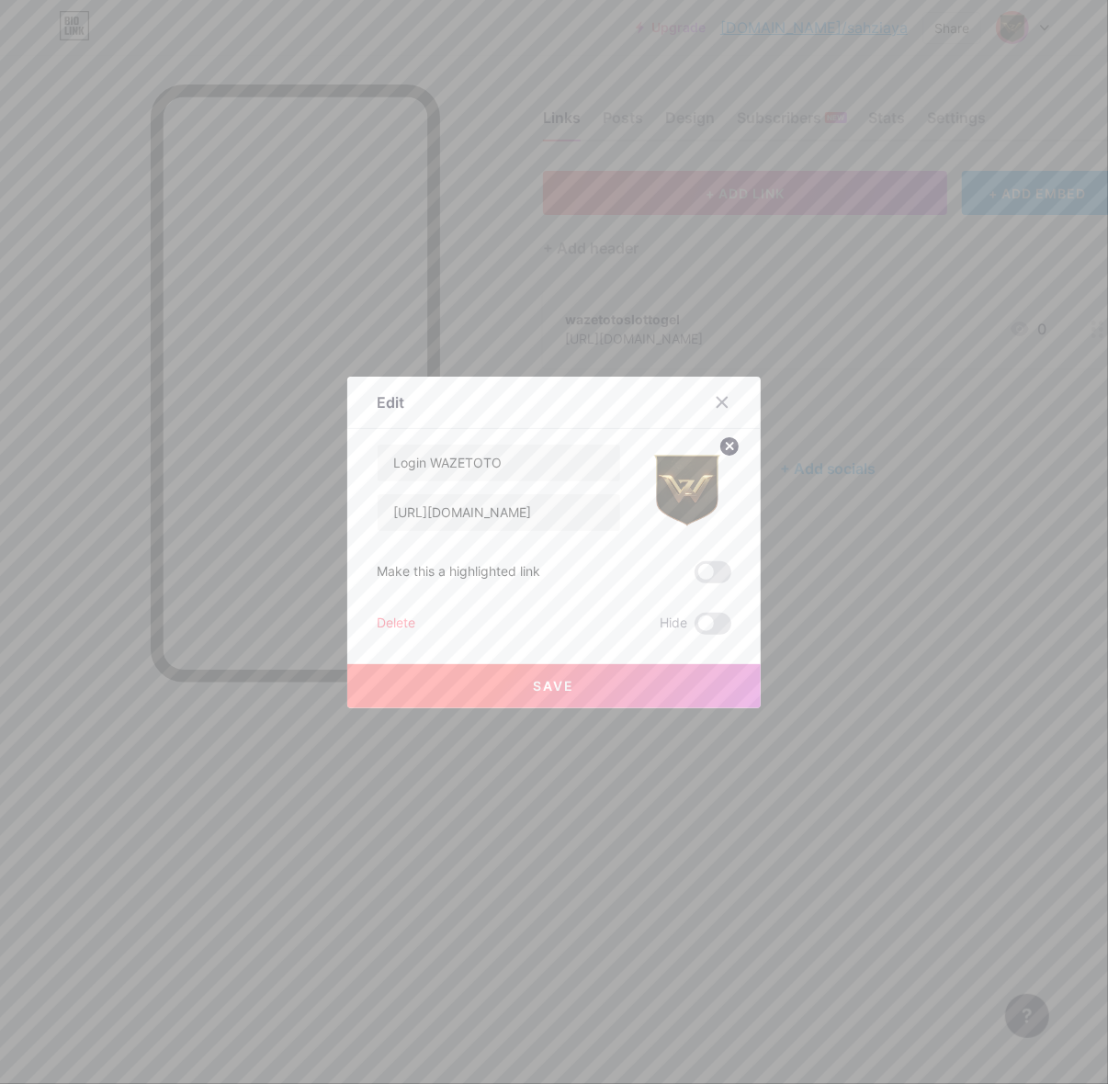
click at [606, 685] on button "Save" at bounding box center [553, 686] width 413 height 44
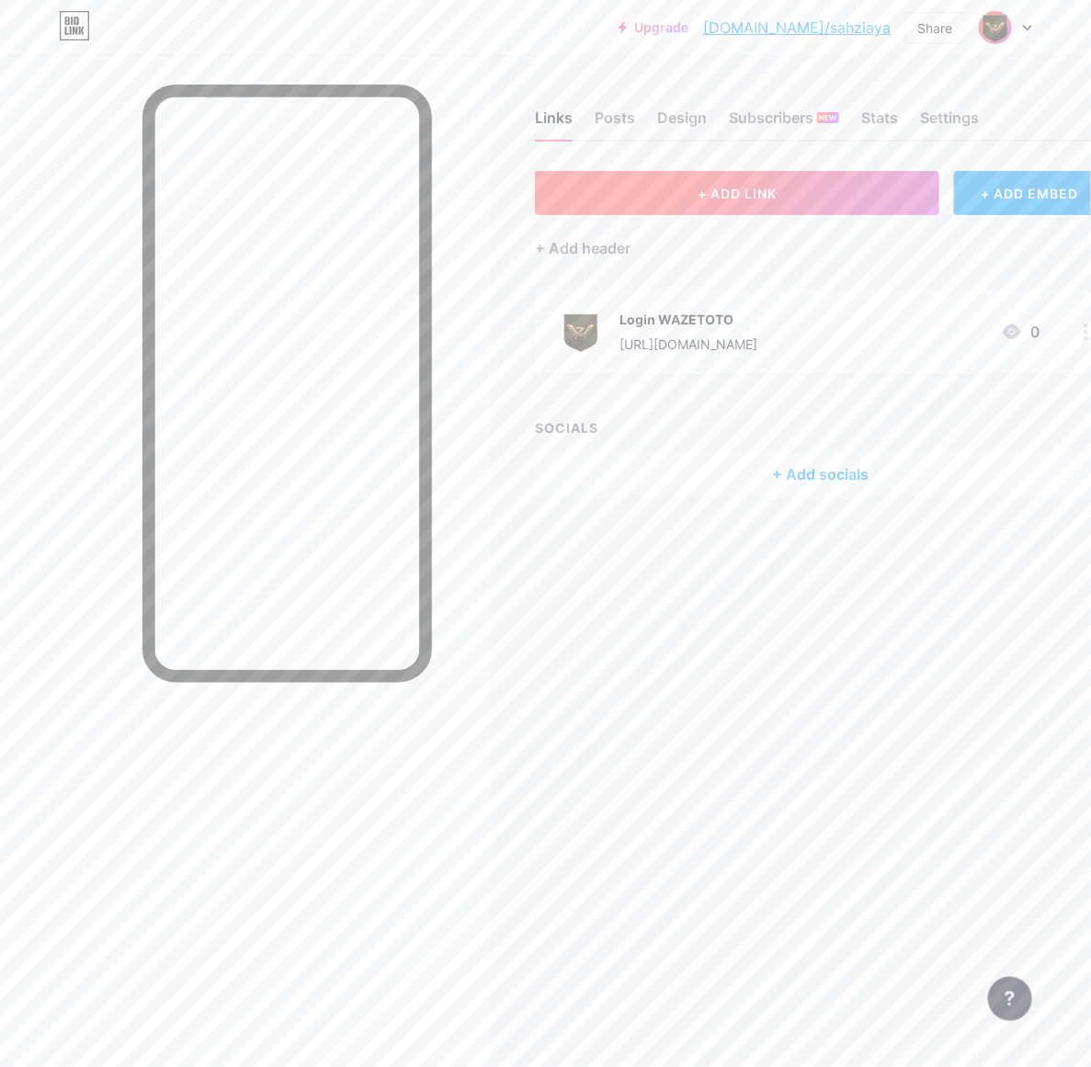
click at [759, 198] on span "+ ADD LINK" at bounding box center [736, 194] width 79 height 16
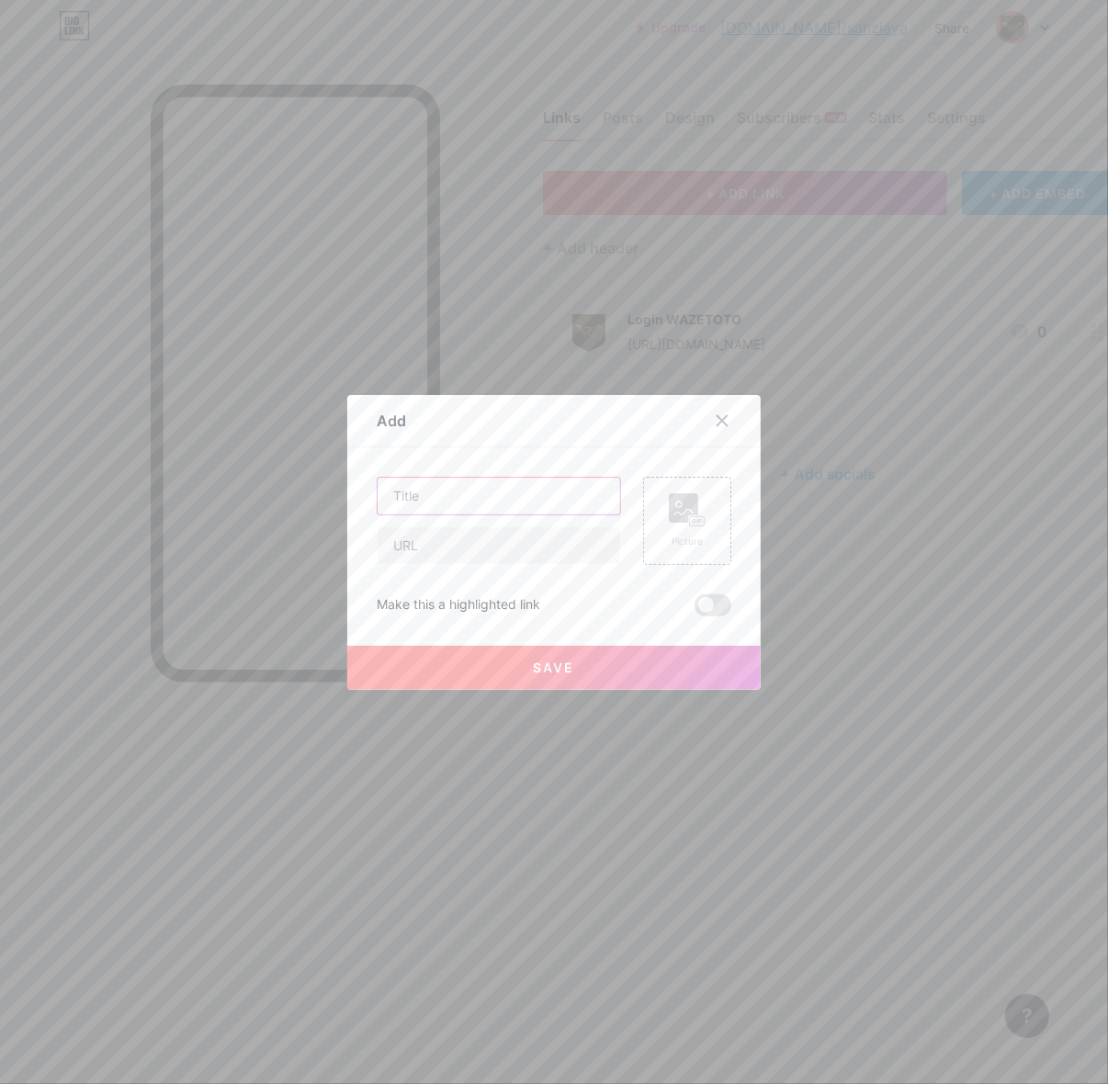
click at [512, 497] on input "text" at bounding box center [499, 496] width 243 height 37
type input "d"
type input "Daftar WAZETOTO"
click at [465, 547] on input "text" at bounding box center [499, 545] width 243 height 37
paste input "[URL][DOMAIN_NAME]"
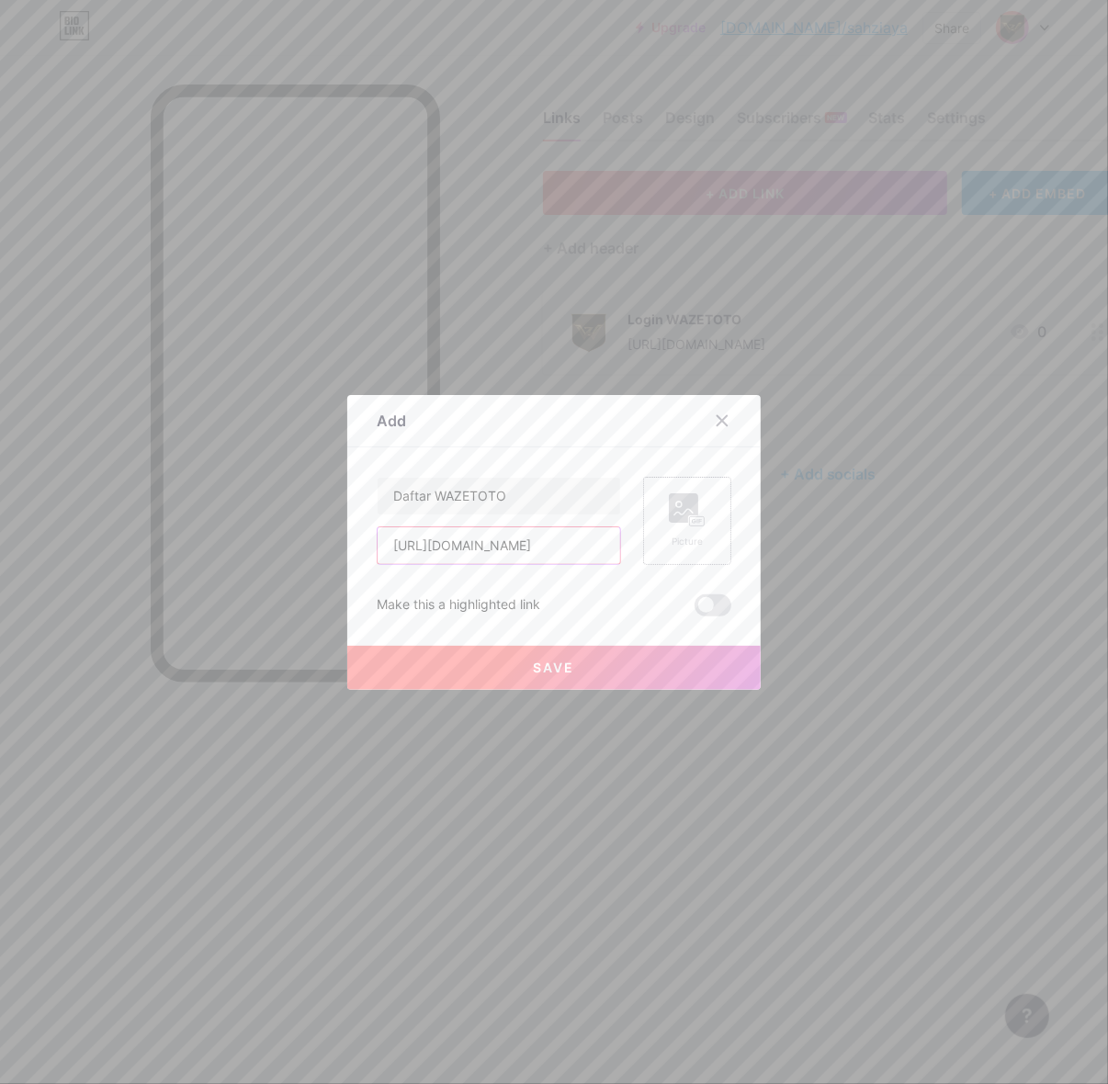
scroll to position [0, 33]
type input "[URL][DOMAIN_NAME]"
click at [669, 526] on div "Picture" at bounding box center [687, 520] width 37 height 55
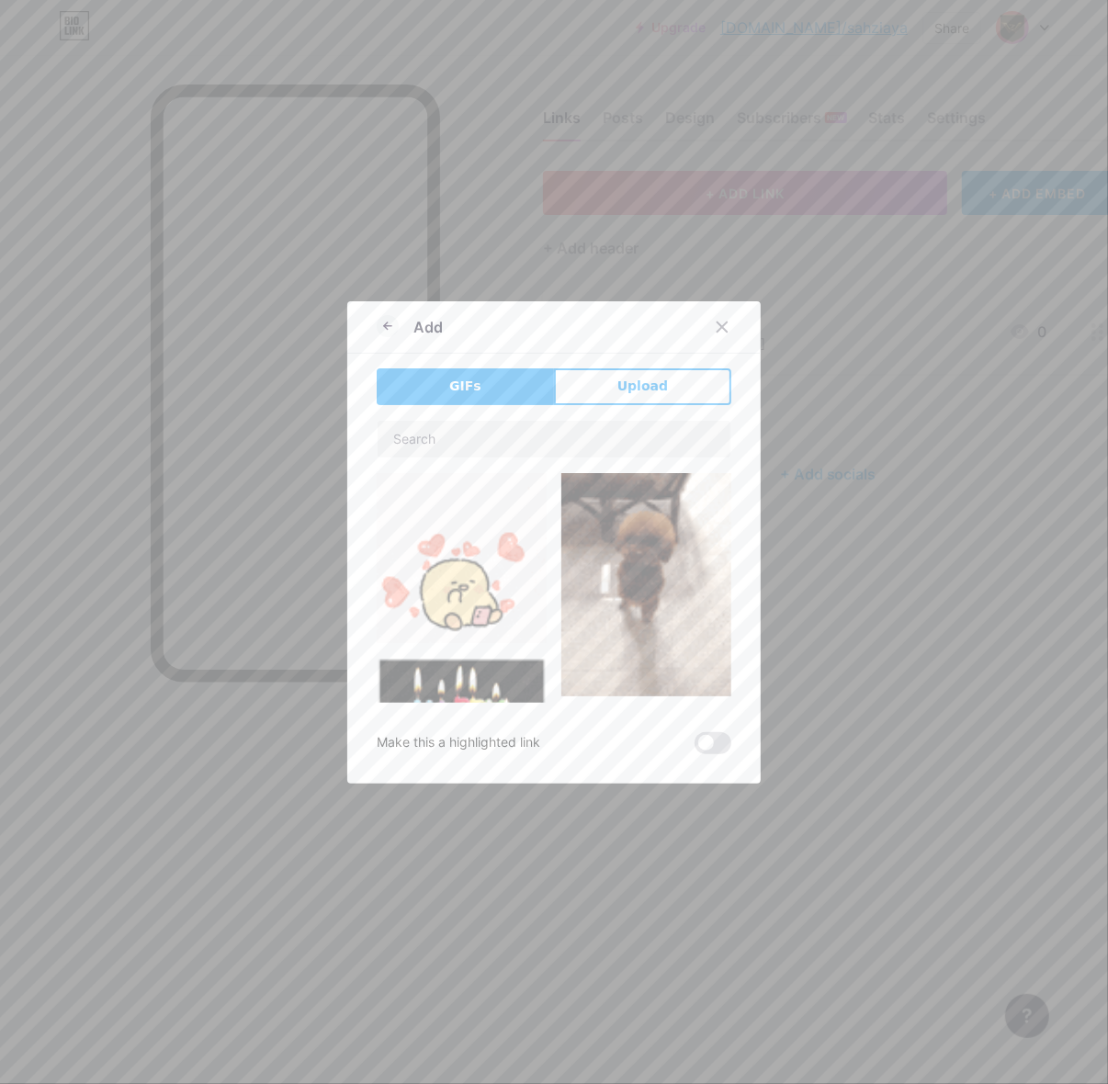
click at [612, 360] on div "Add GIFs Upload Content YouTube Play YouTube video without leaving your page. A…" at bounding box center [553, 542] width 413 height 482
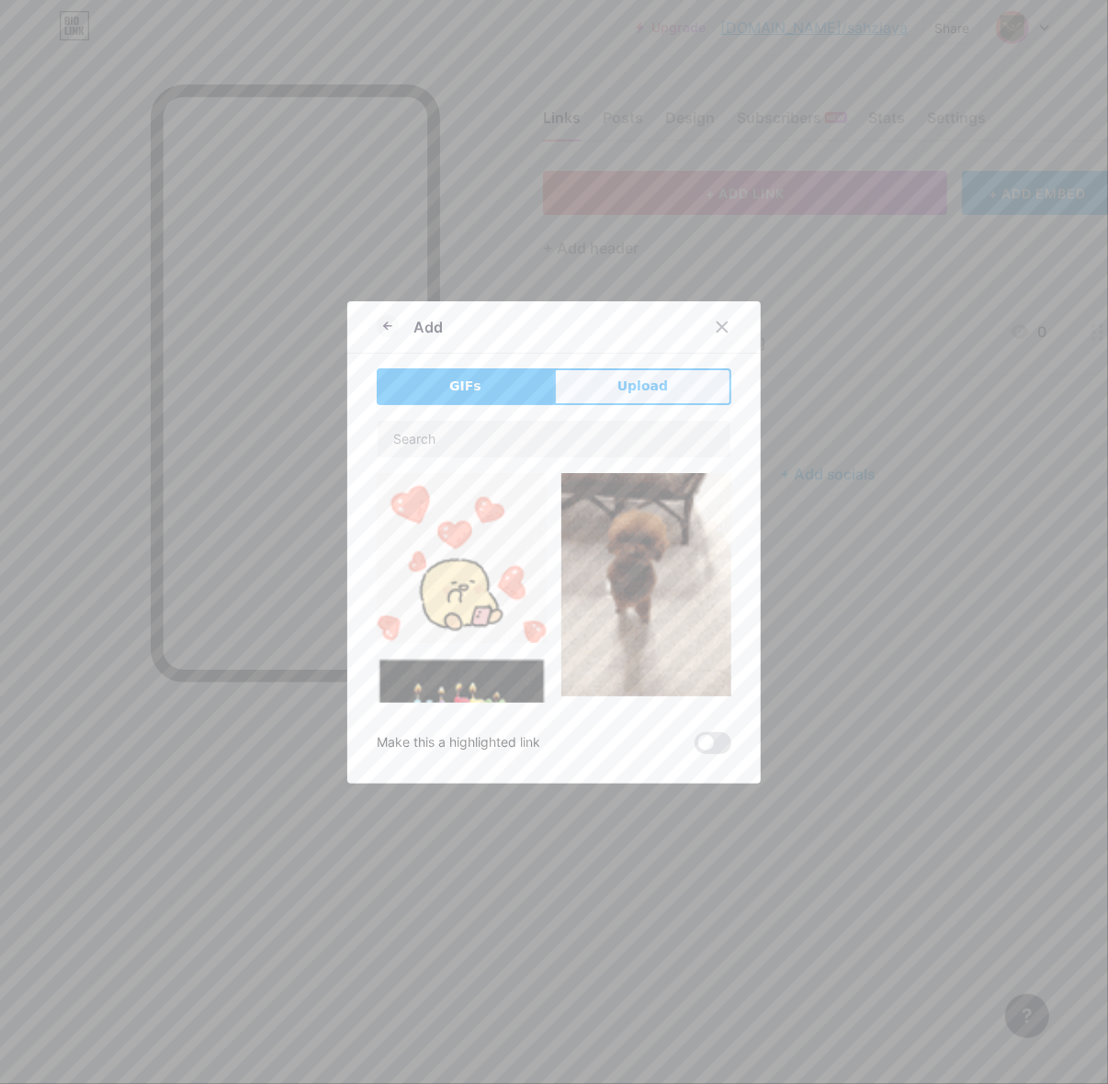
click at [617, 392] on span "Upload" at bounding box center [642, 386] width 51 height 19
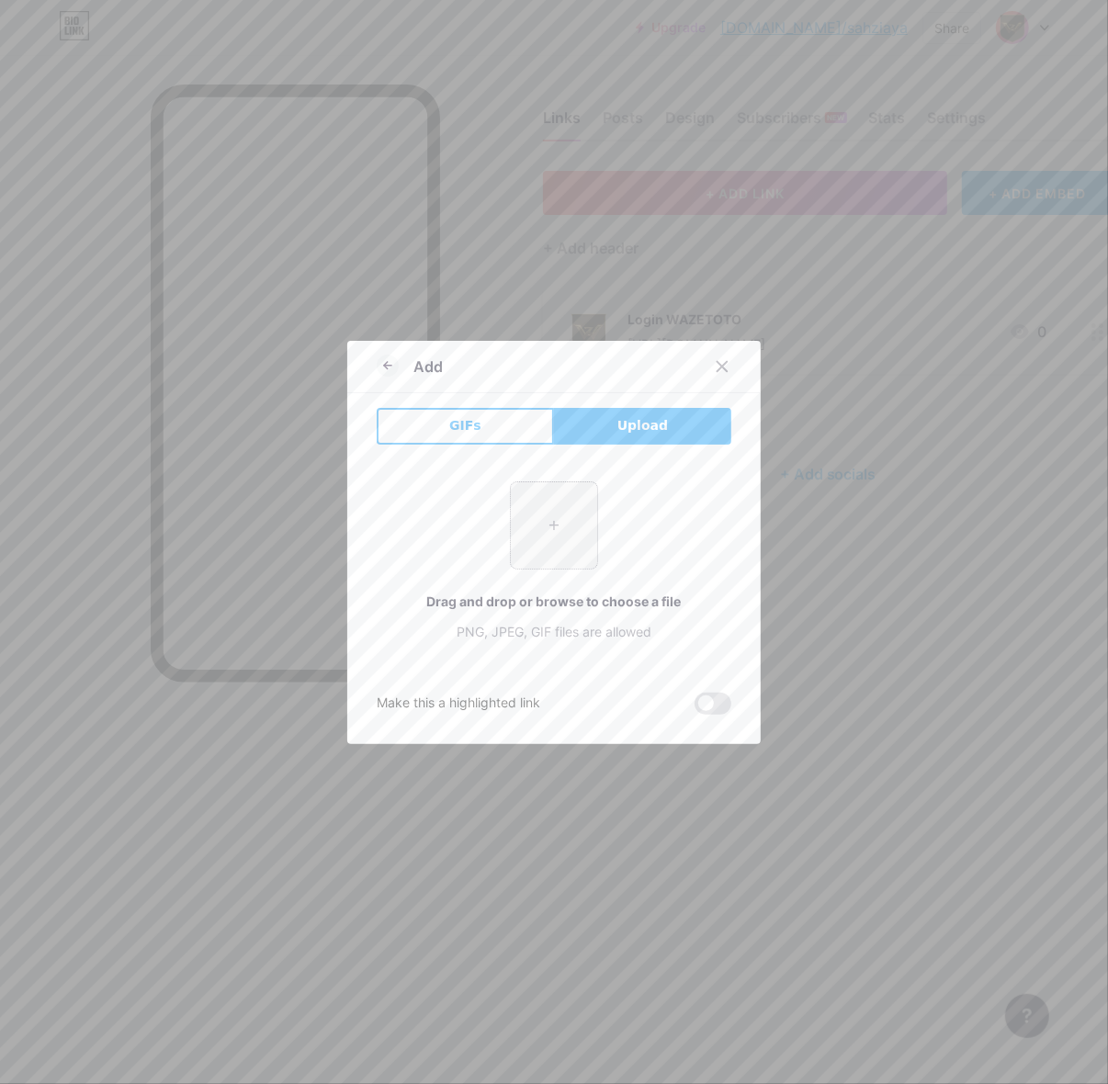
click at [552, 533] on input "file" at bounding box center [554, 525] width 86 height 86
type input "C:\fakepath\waze_pp.png"
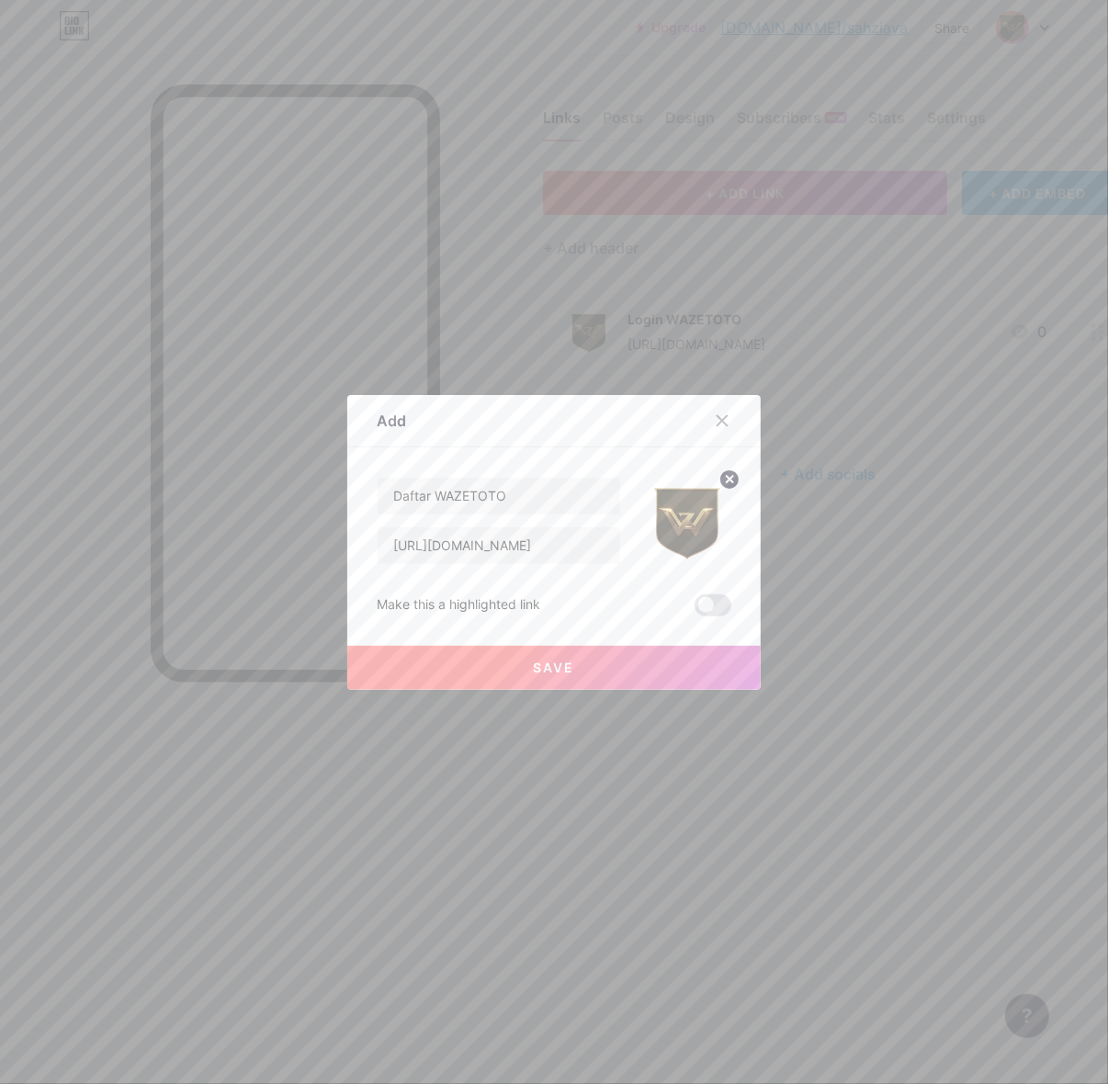
click at [604, 676] on button "Save" at bounding box center [553, 668] width 413 height 44
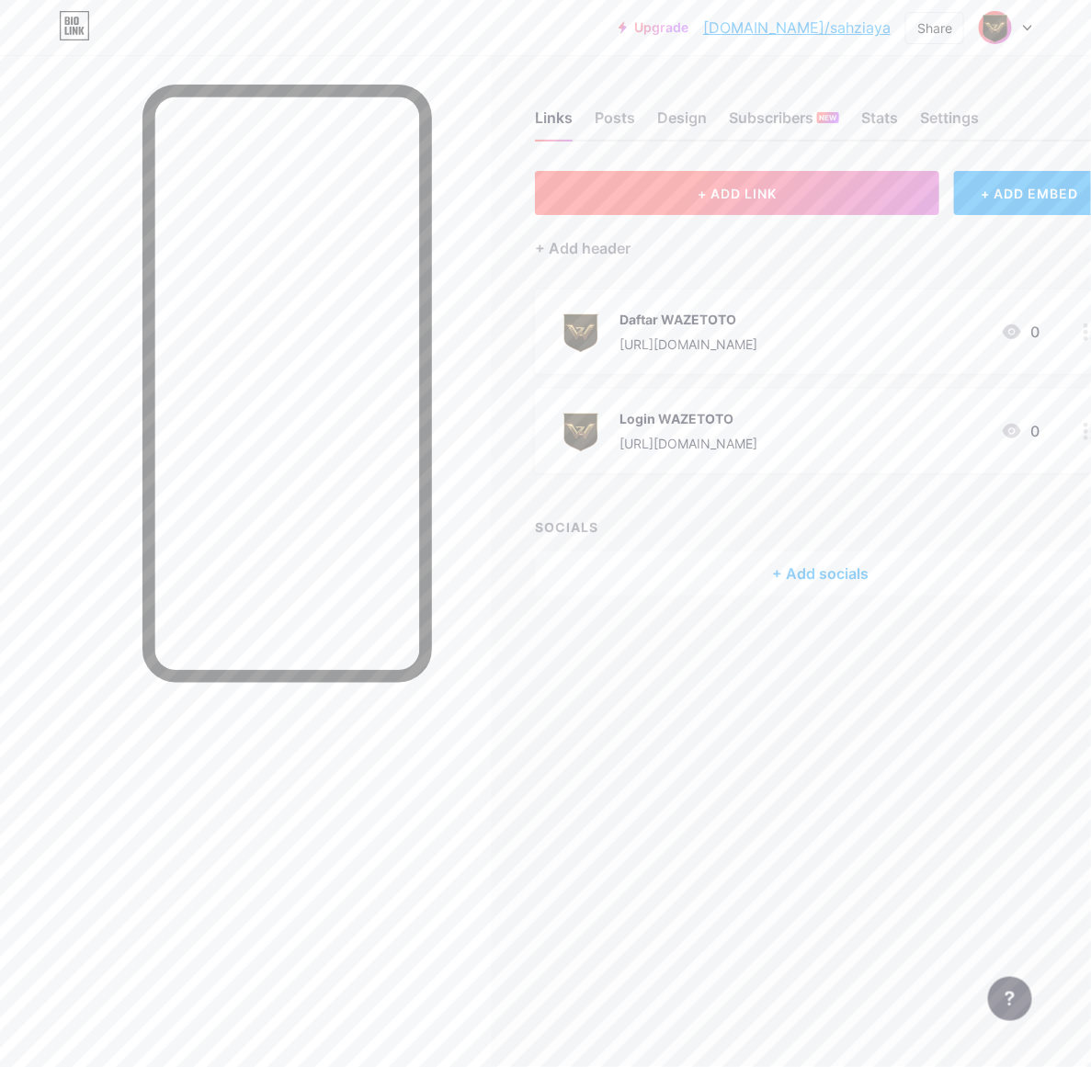
click at [787, 203] on button "+ ADD LINK" at bounding box center [737, 193] width 404 height 44
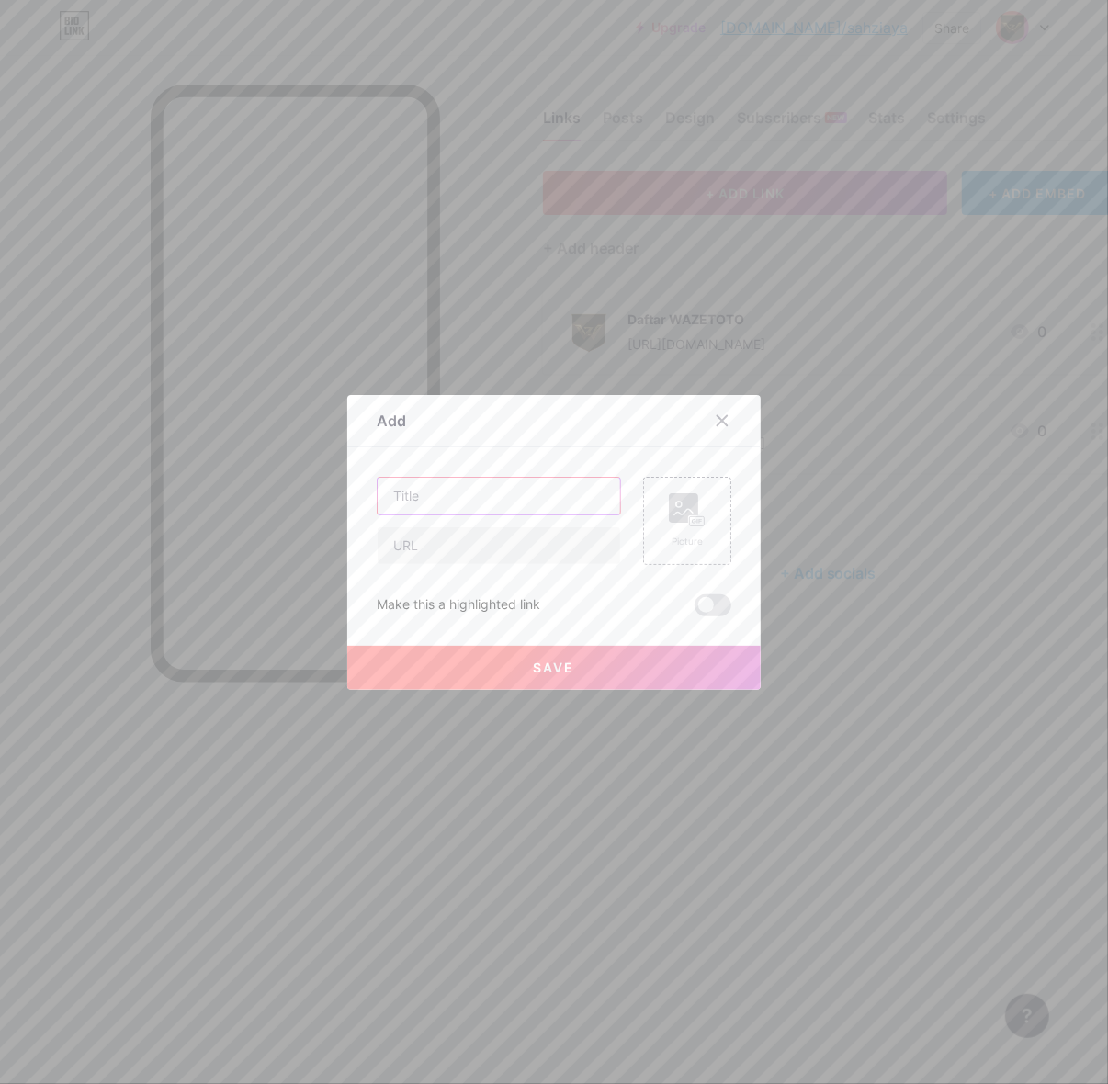
click at [505, 507] on input "text" at bounding box center [499, 496] width 243 height 37
type input "RTP Gacor"
click at [511, 551] on input "text" at bounding box center [499, 545] width 243 height 37
paste input "[URL][DOMAIN_NAME]"
type input "[URL][DOMAIN_NAME]"
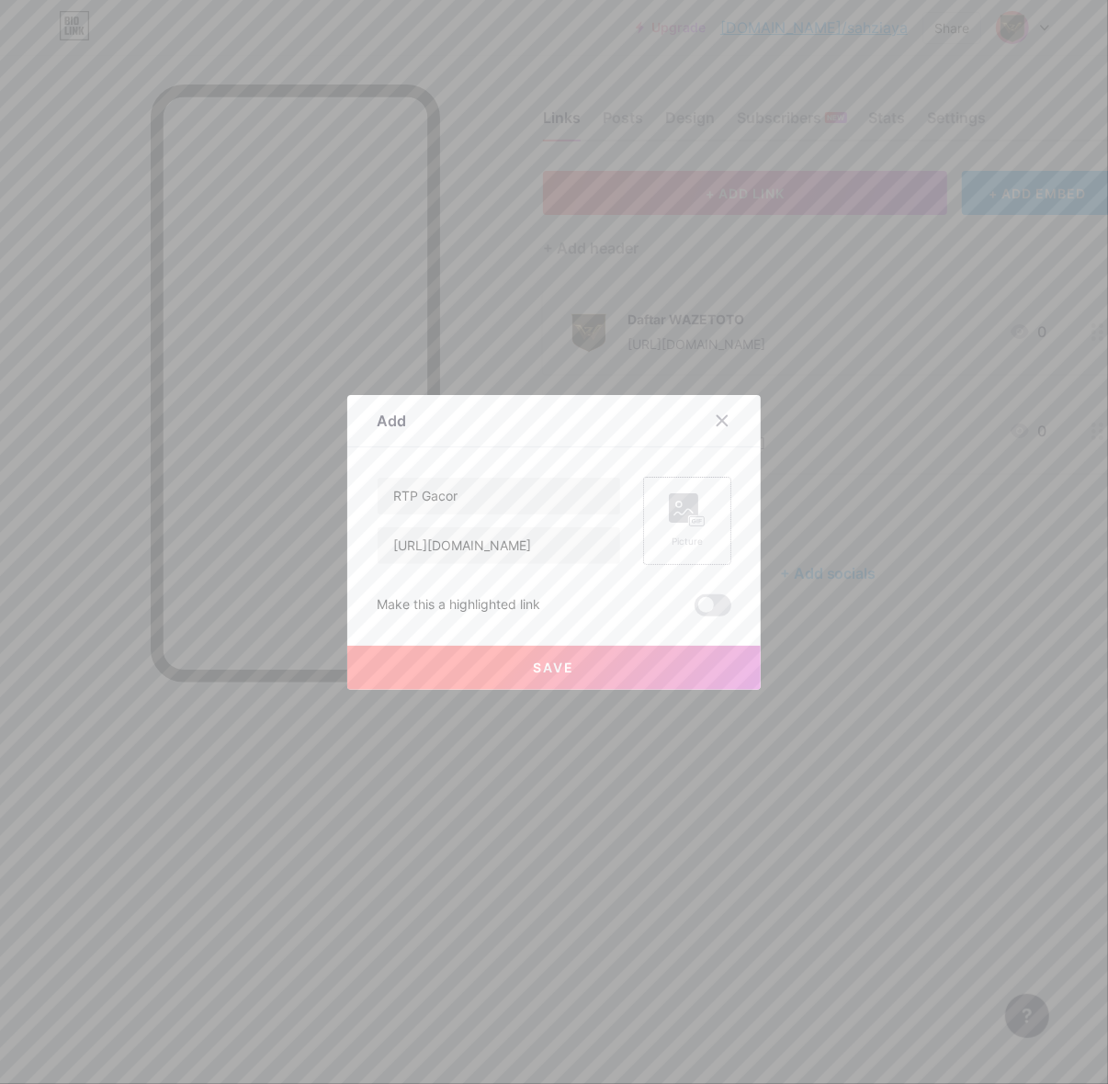
click at [673, 535] on div "Picture" at bounding box center [687, 542] width 37 height 14
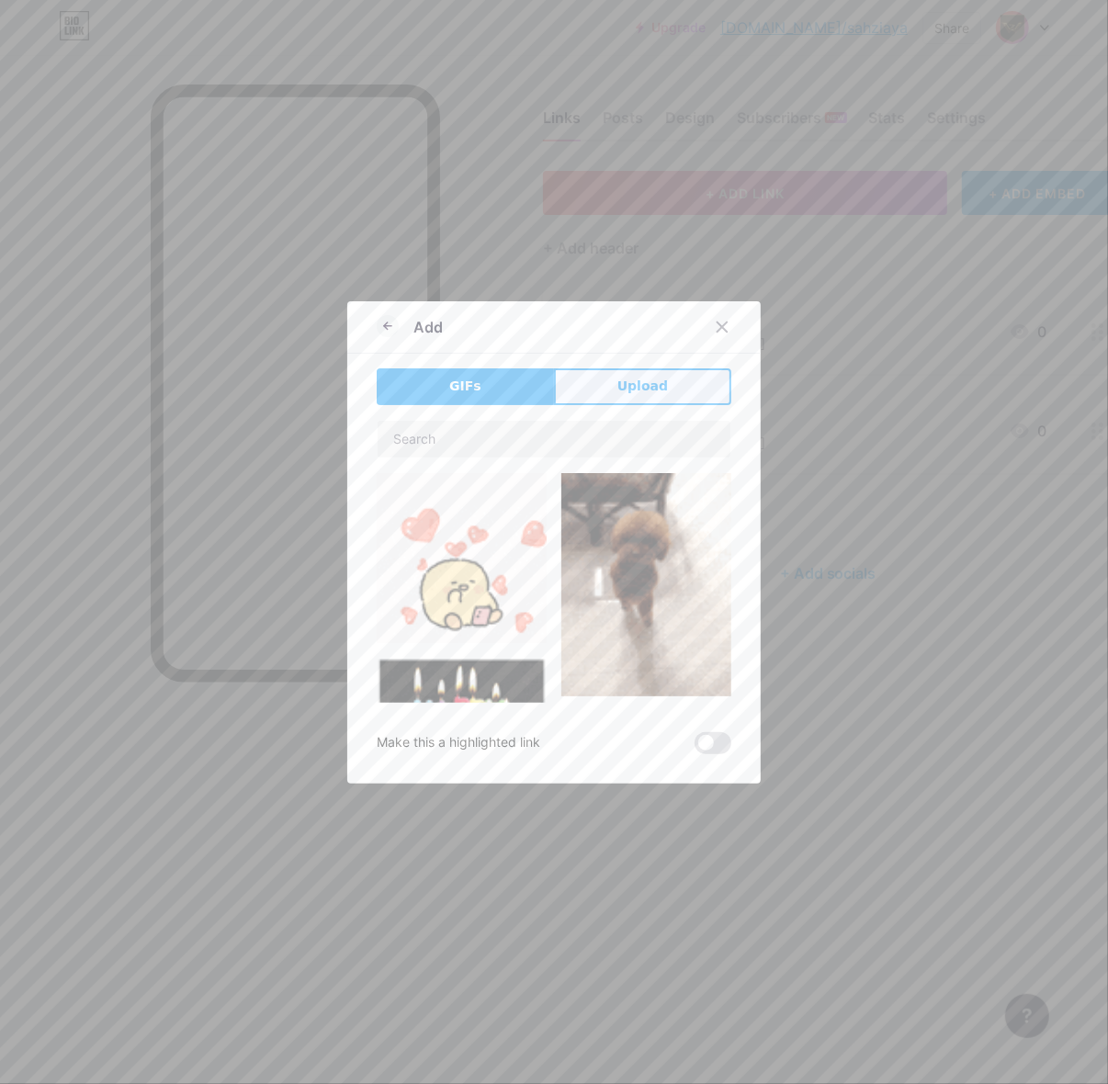
click at [617, 395] on span "Upload" at bounding box center [642, 386] width 51 height 19
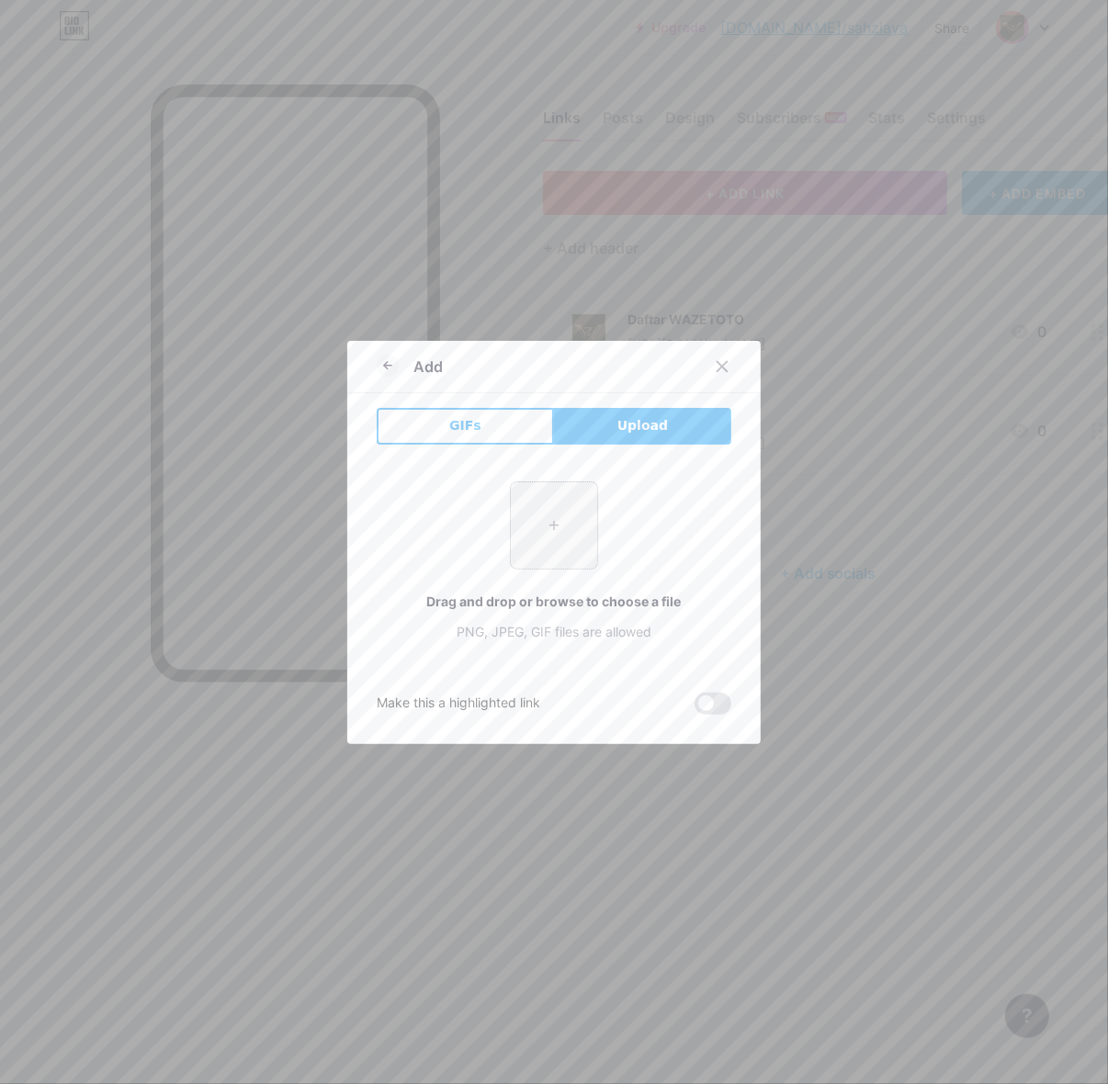
click at [576, 511] on input "file" at bounding box center [554, 525] width 86 height 86
type input "C:\fakepath\waze_pp.png"
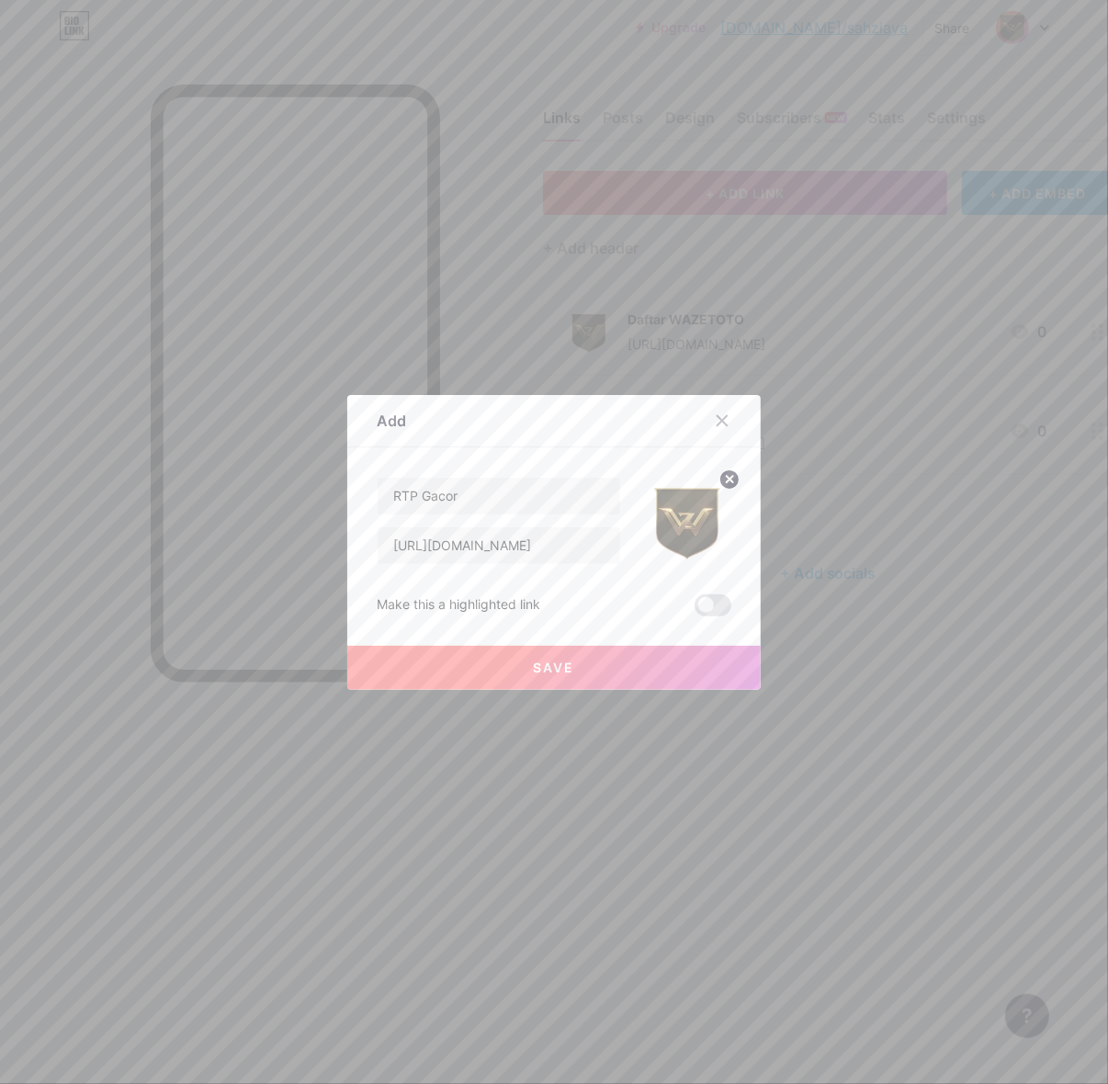
click at [595, 680] on button "Save" at bounding box center [553, 668] width 413 height 44
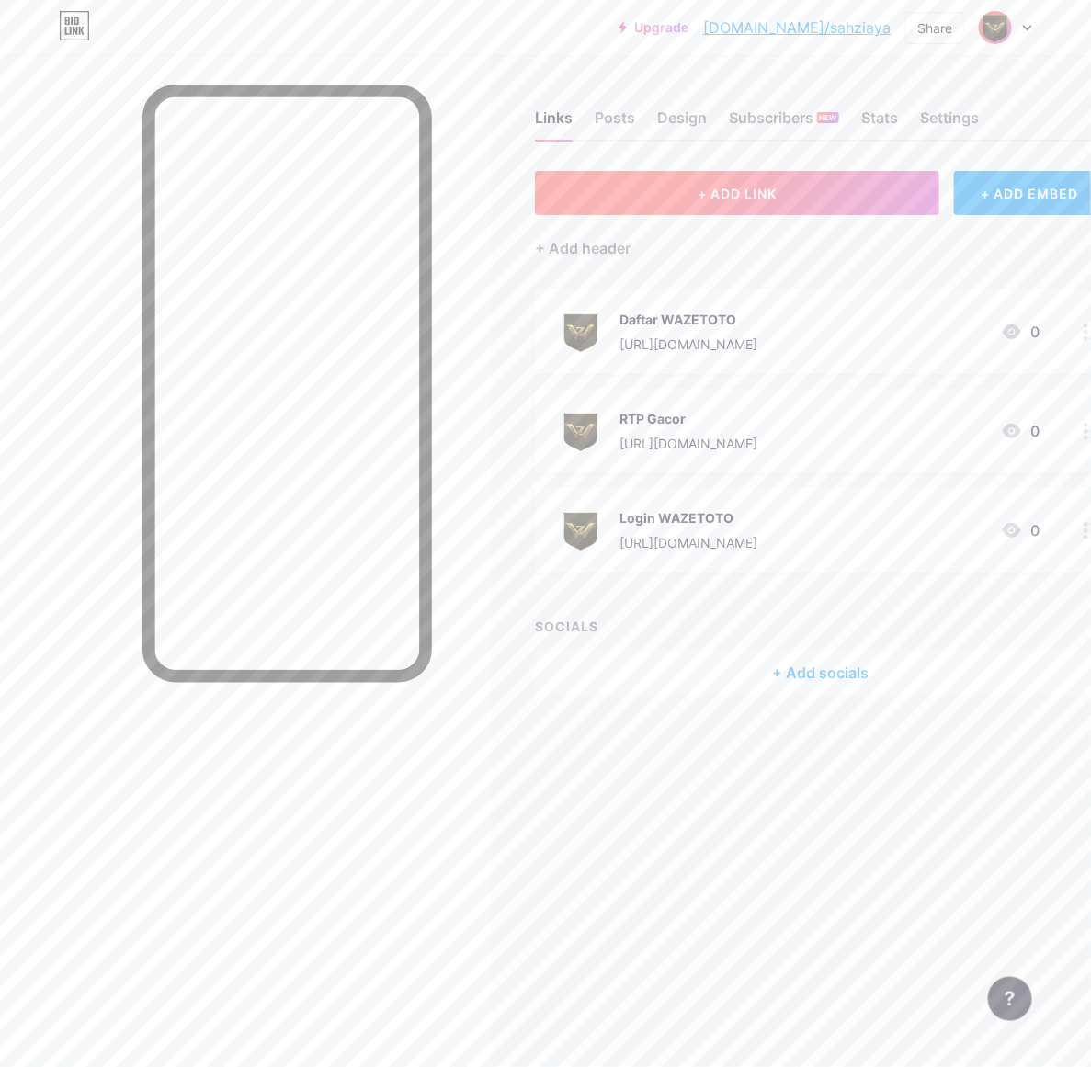
click at [728, 175] on button "+ ADD LINK" at bounding box center [737, 193] width 404 height 44
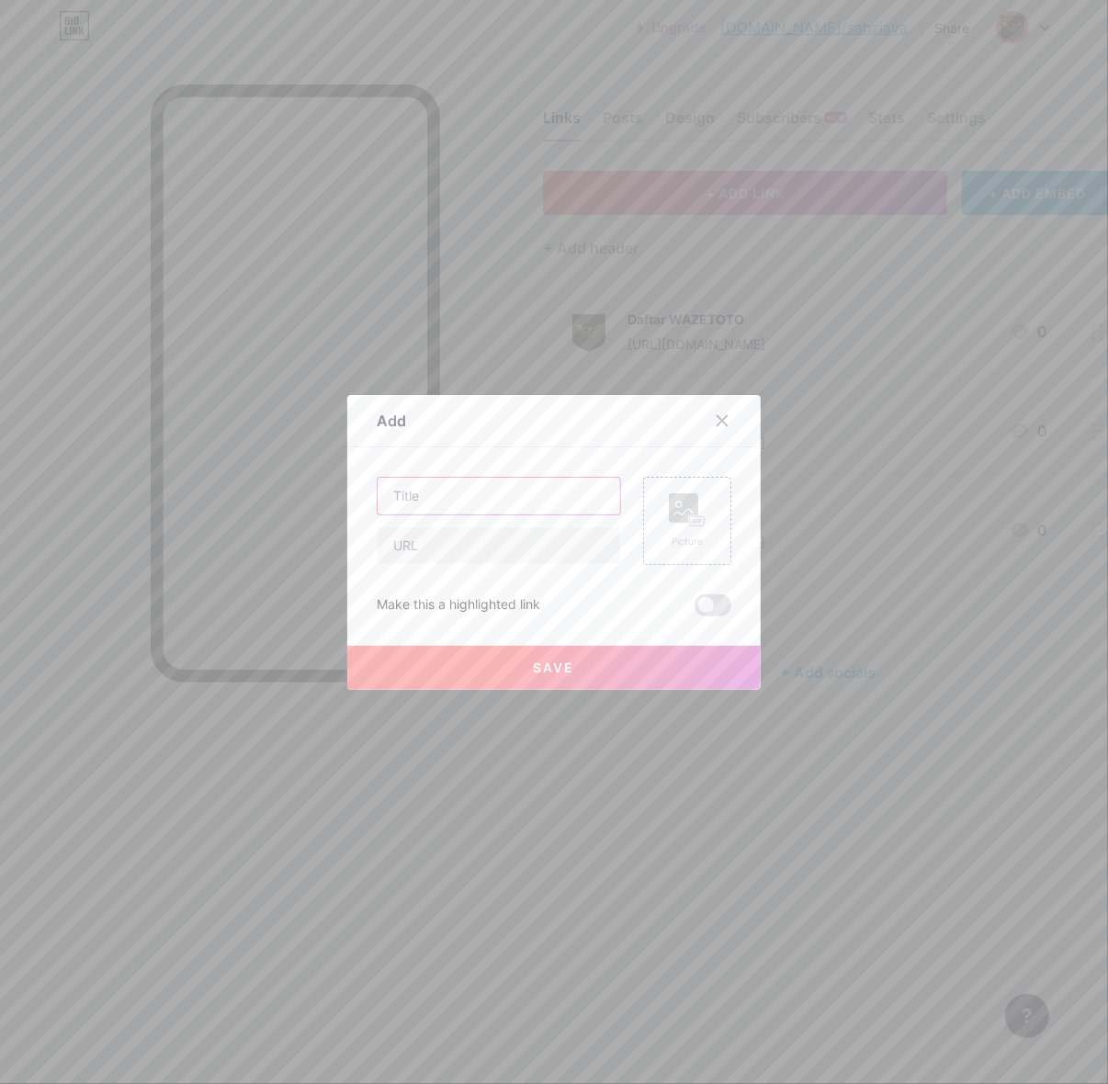
click at [488, 505] on input "text" at bounding box center [499, 496] width 243 height 37
type input "Live Bola"
drag, startPoint x: 507, startPoint y: 533, endPoint x: 539, endPoint y: 539, distance: 32.8
click at [507, 535] on input "text" at bounding box center [499, 545] width 243 height 37
paste input "[URL][DOMAIN_NAME]"
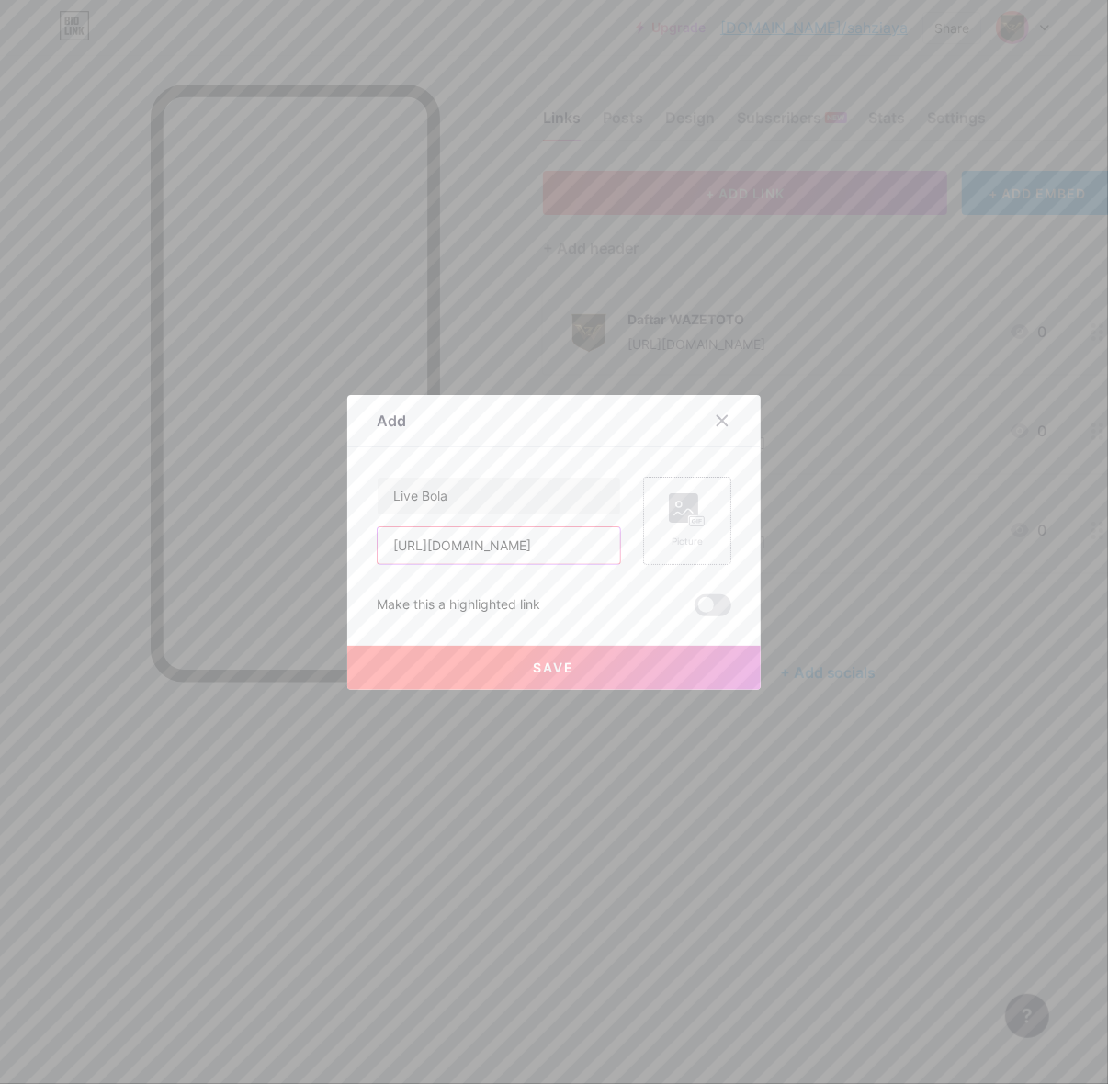
type input "[URL][DOMAIN_NAME]"
click at [695, 519] on rect at bounding box center [697, 520] width 15 height 9
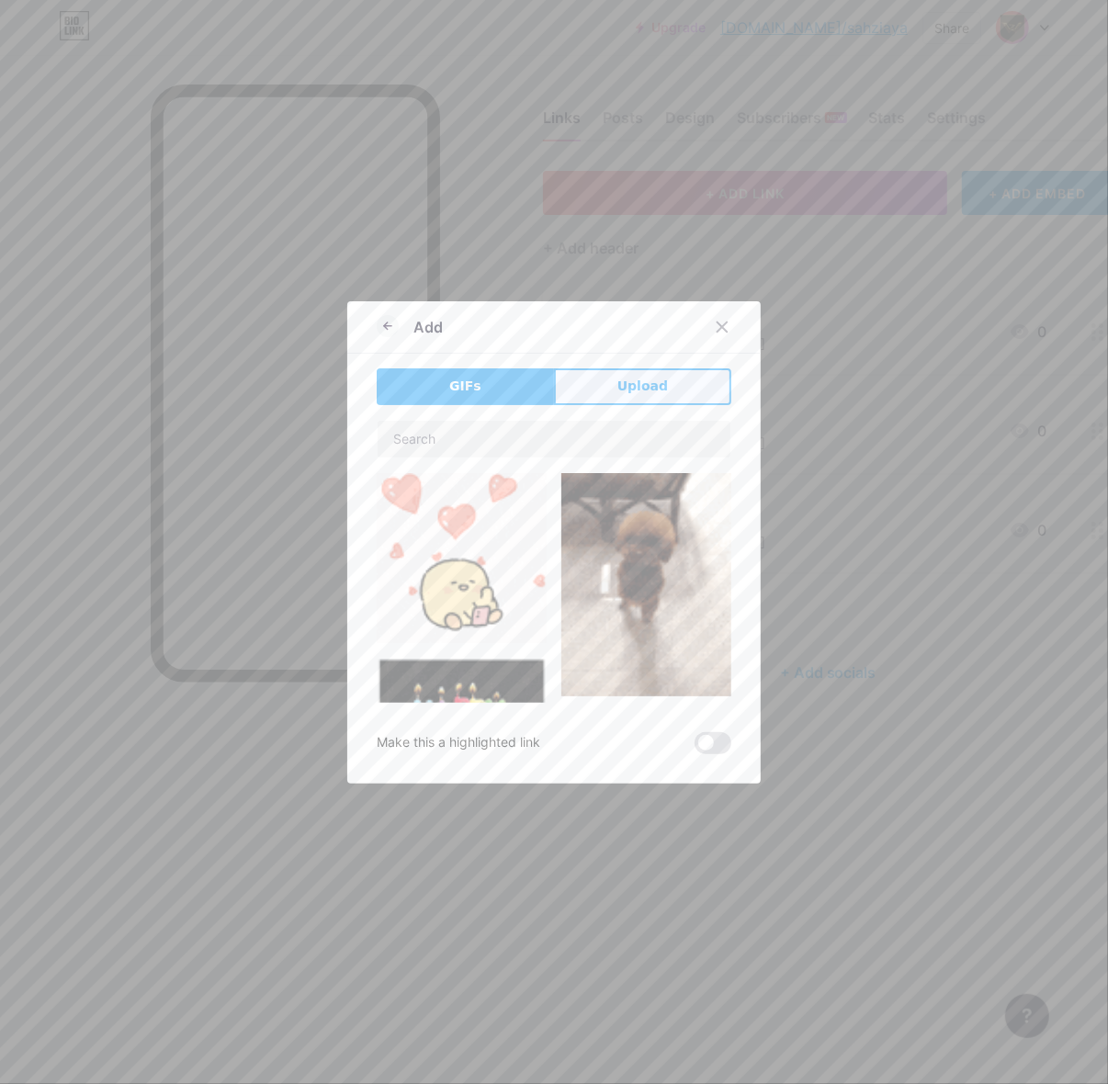
click at [643, 379] on span "Upload" at bounding box center [642, 386] width 51 height 19
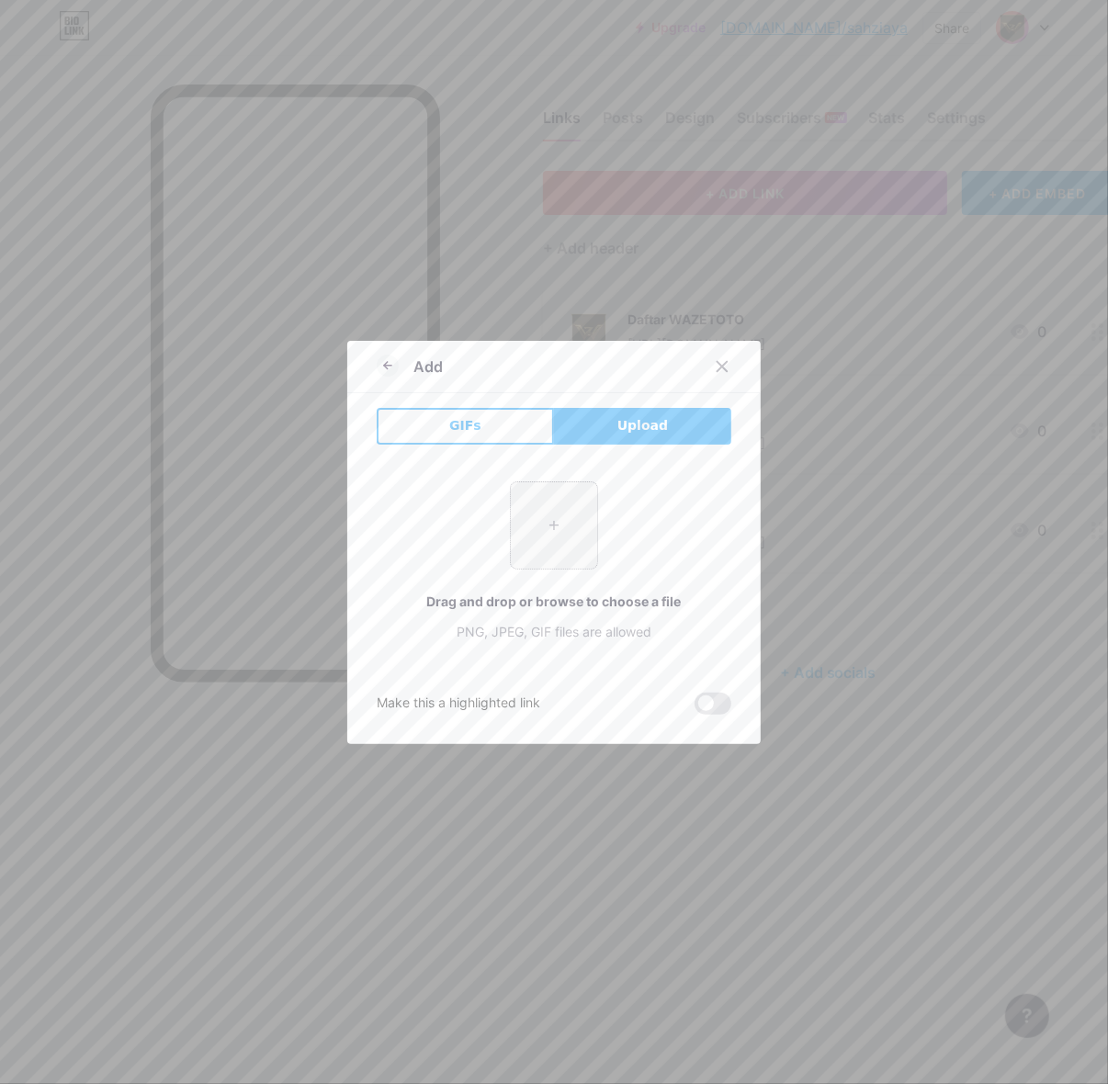
click at [535, 540] on input "file" at bounding box center [554, 525] width 86 height 86
type input "C:\fakepath\waze_pp.png"
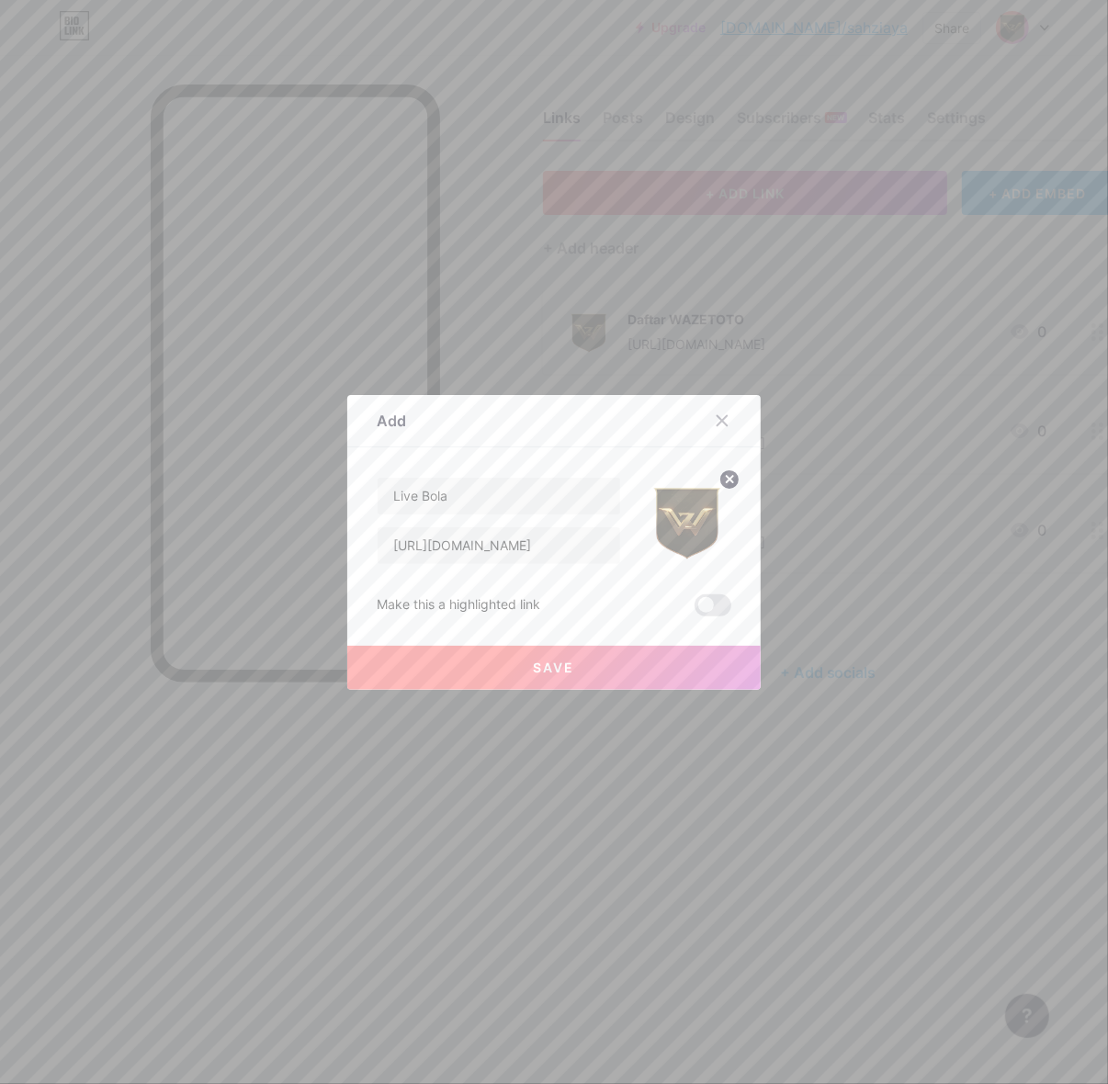
click at [613, 659] on button "Save" at bounding box center [553, 668] width 413 height 44
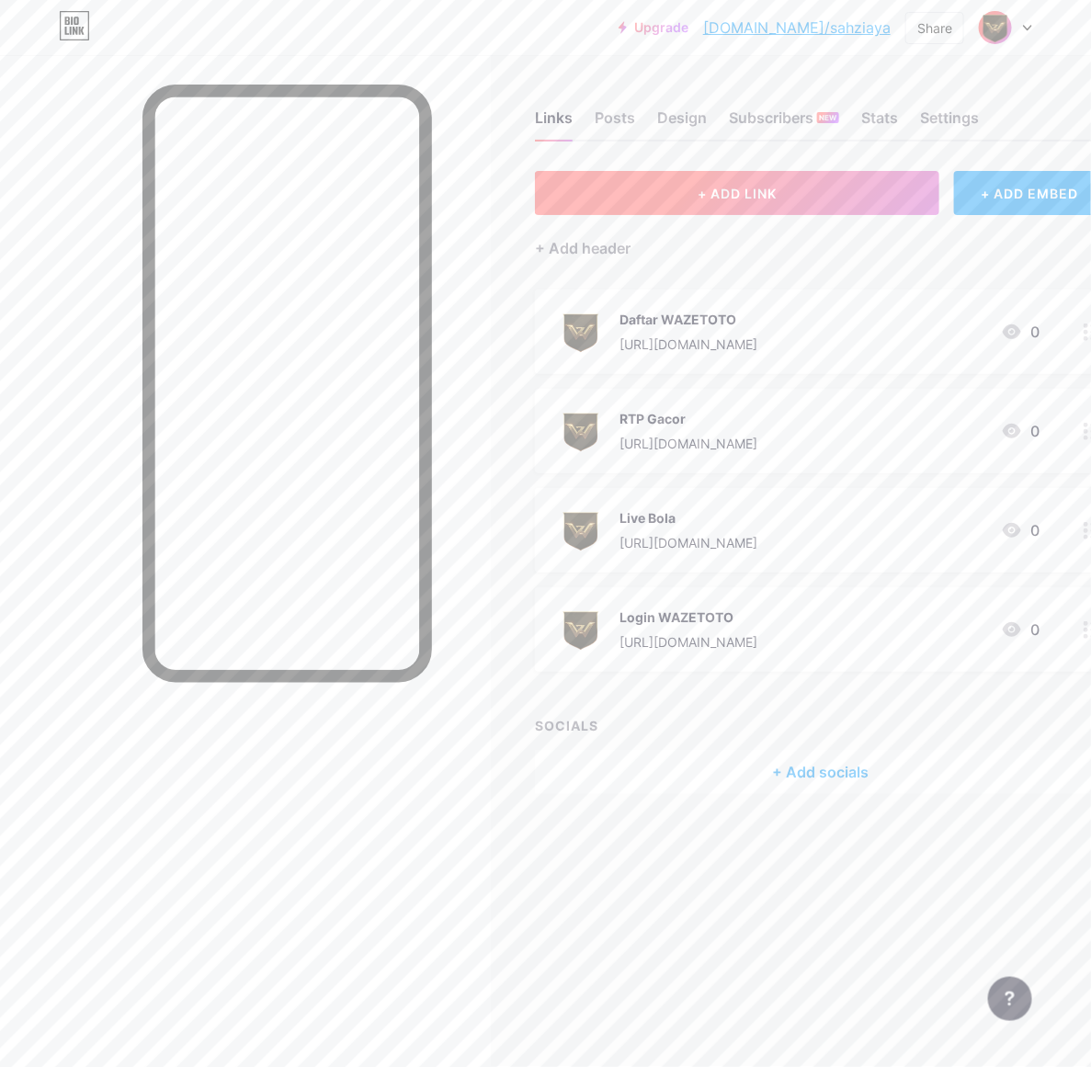
click at [737, 179] on button "+ ADD LINK" at bounding box center [737, 193] width 404 height 44
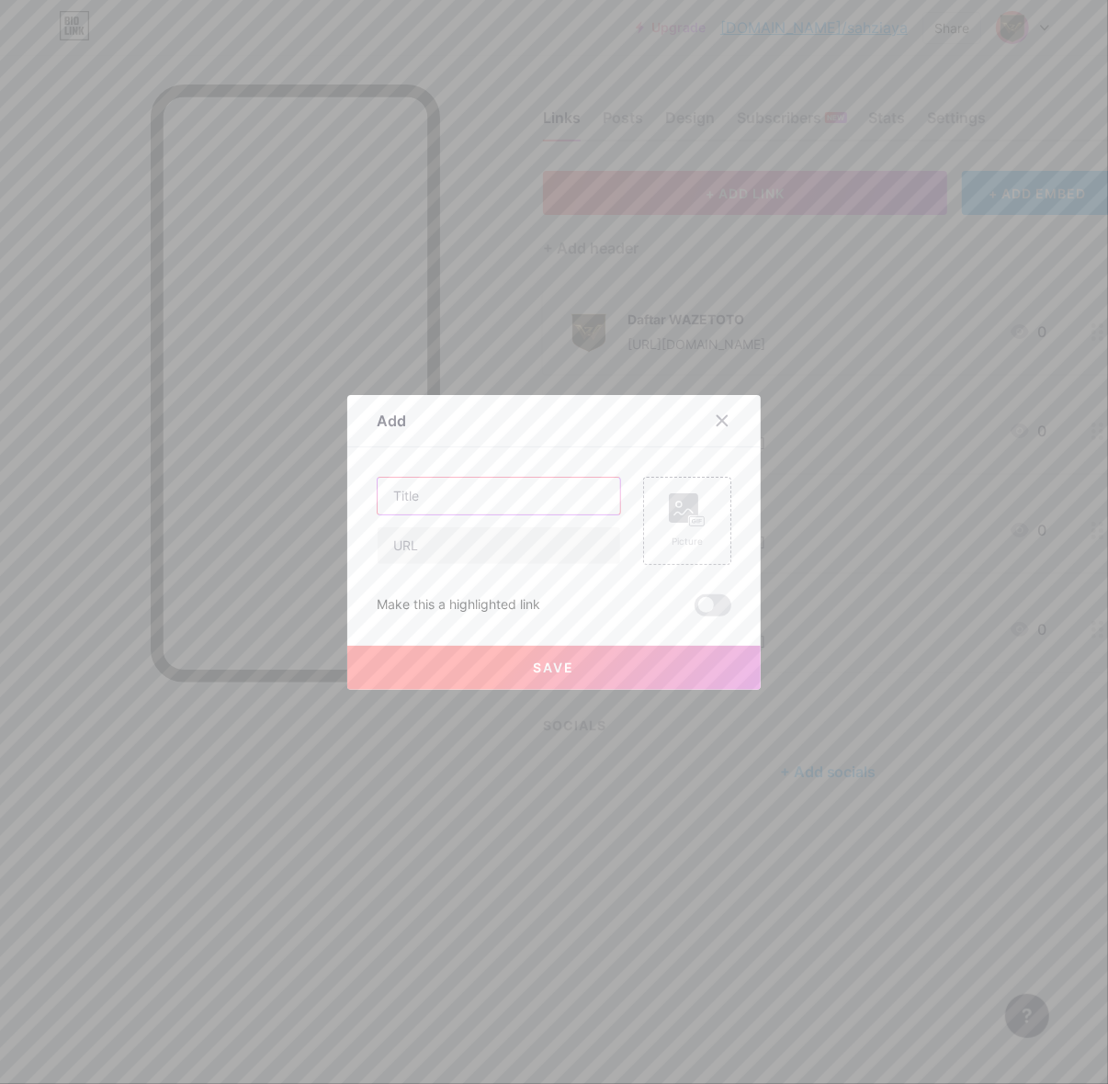
click at [467, 510] on input "text" at bounding box center [499, 496] width 243 height 37
type input "Group Facebook"
click at [494, 552] on input "text" at bounding box center [499, 545] width 243 height 37
paste input "[URL][DOMAIN_NAME]"
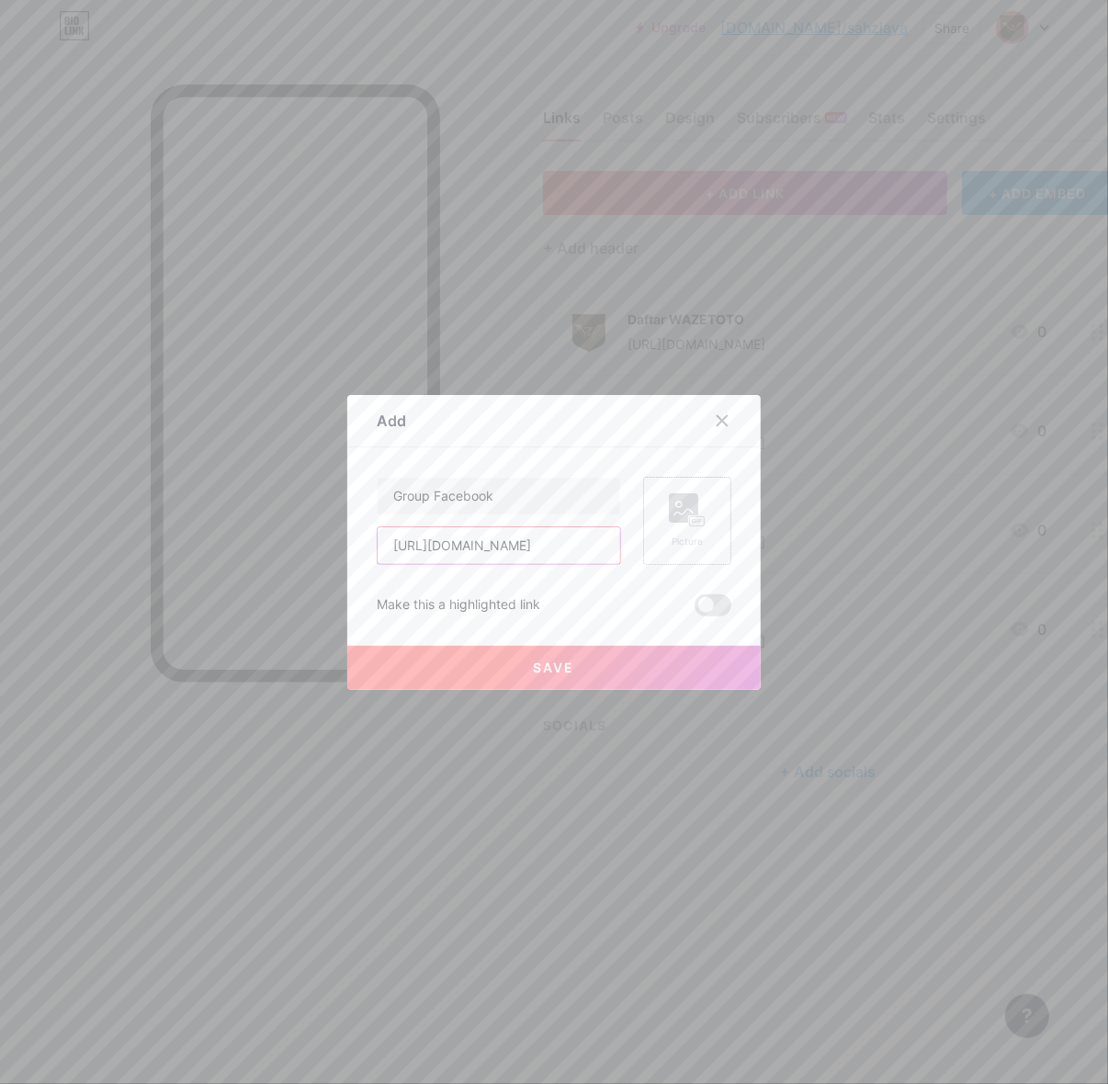
type input "[URL][DOMAIN_NAME]"
click at [678, 517] on rect at bounding box center [683, 507] width 29 height 29
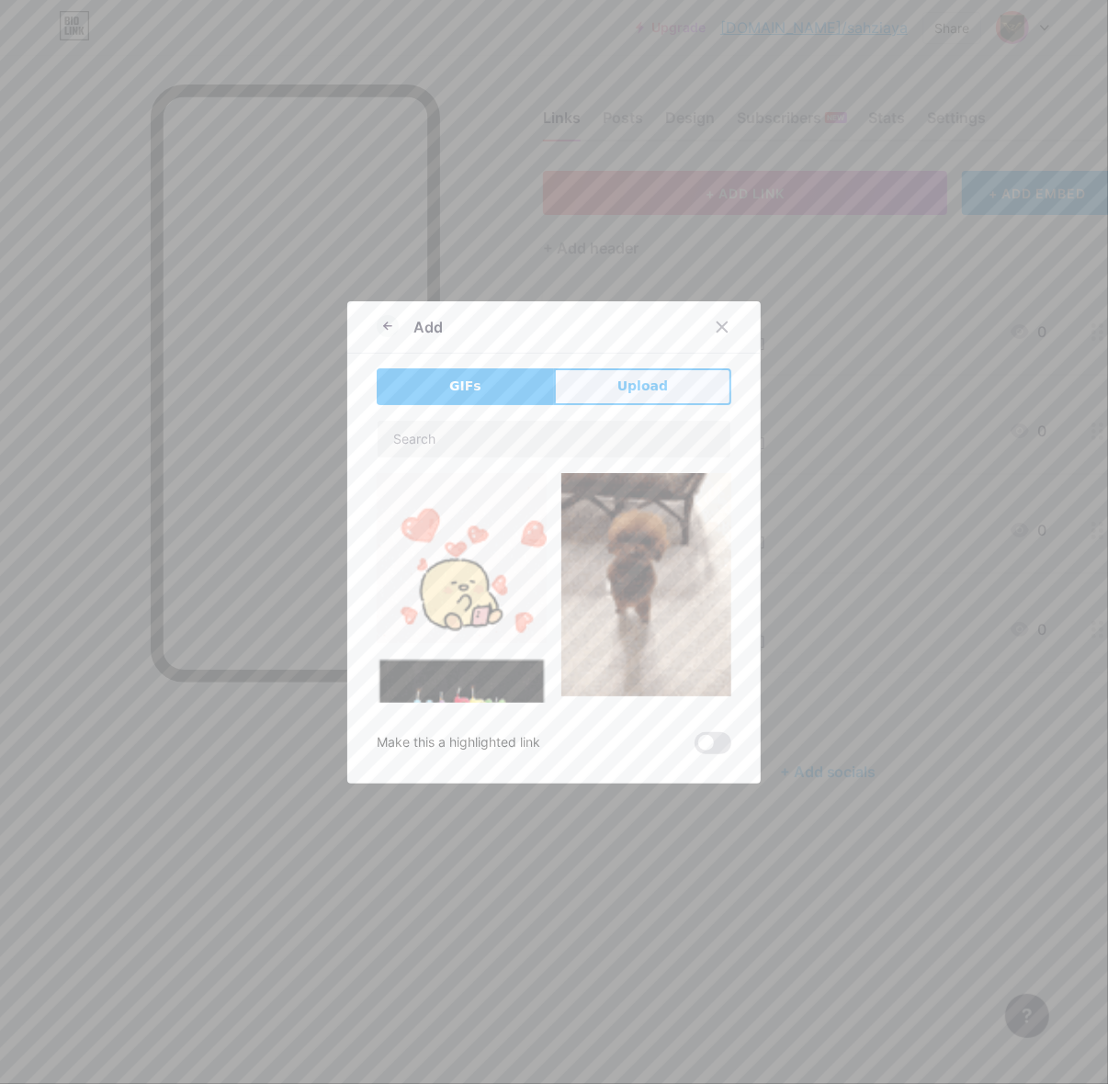
click at [620, 381] on span "Upload" at bounding box center [642, 386] width 51 height 19
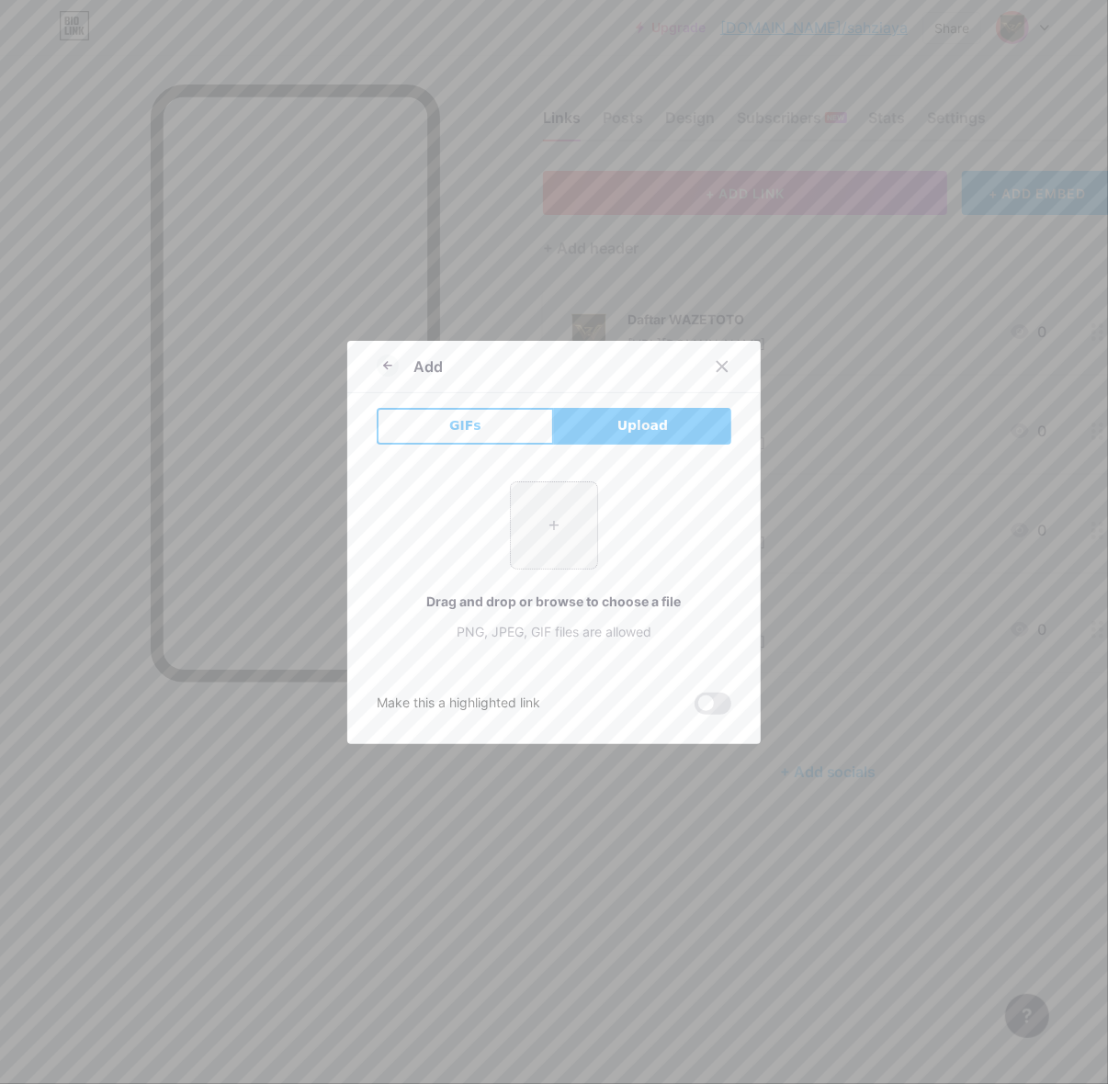
click at [524, 526] on input "file" at bounding box center [554, 525] width 86 height 86
type input "C:\fakepath\waze_pp.png"
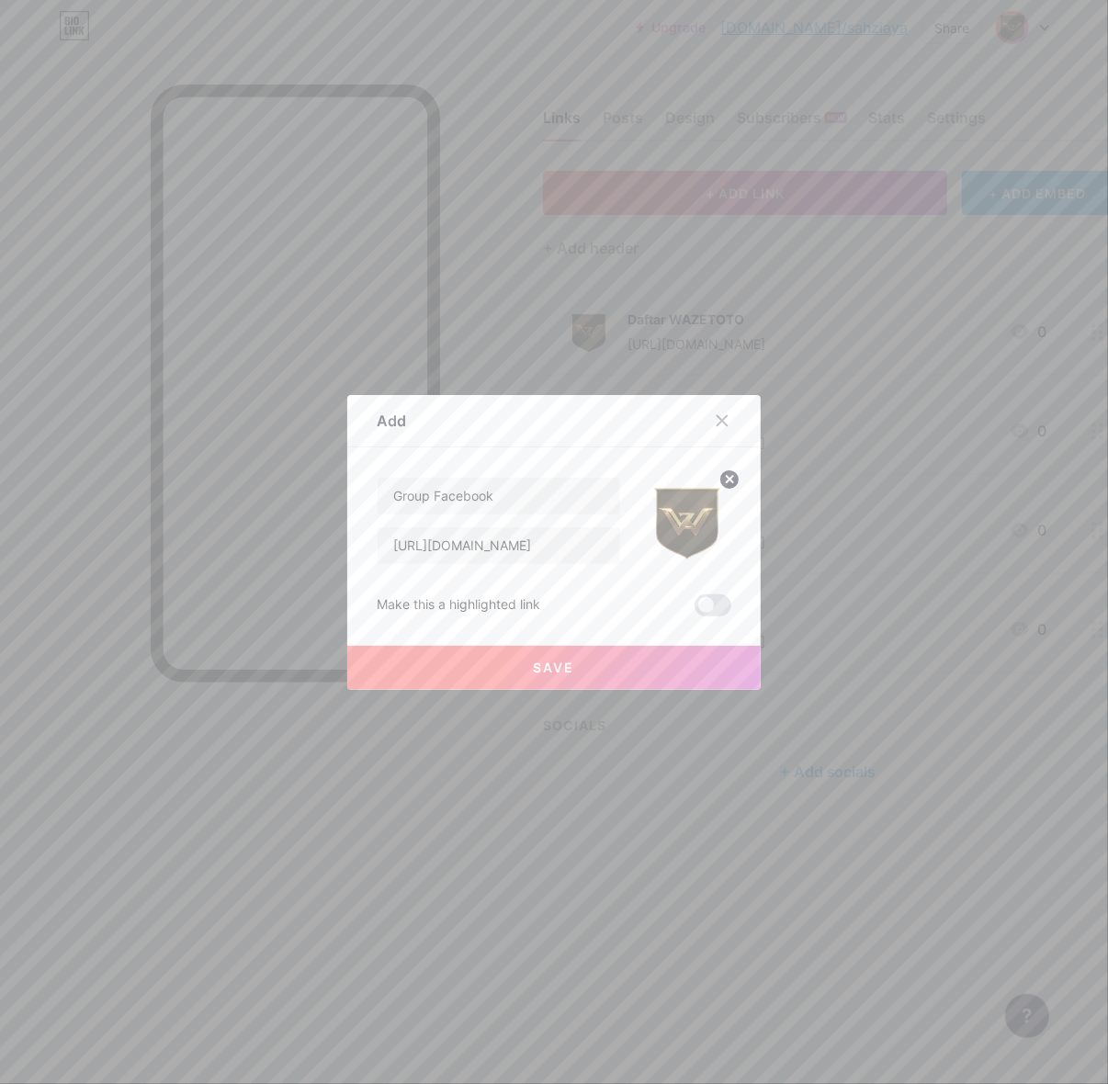
click at [605, 667] on button "Save" at bounding box center [553, 668] width 413 height 44
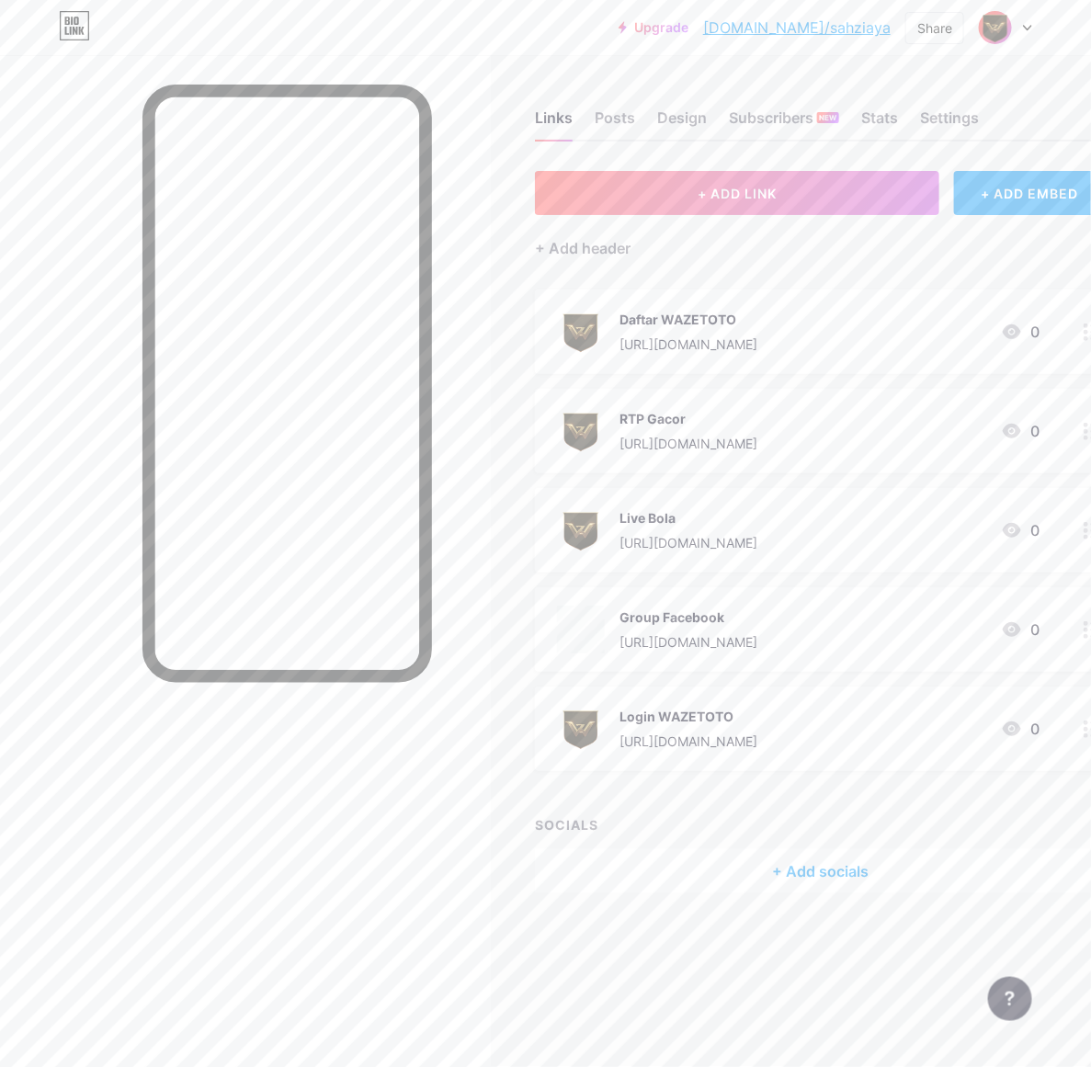
click at [776, 189] on span "+ ADD LINK" at bounding box center [736, 194] width 79 height 16
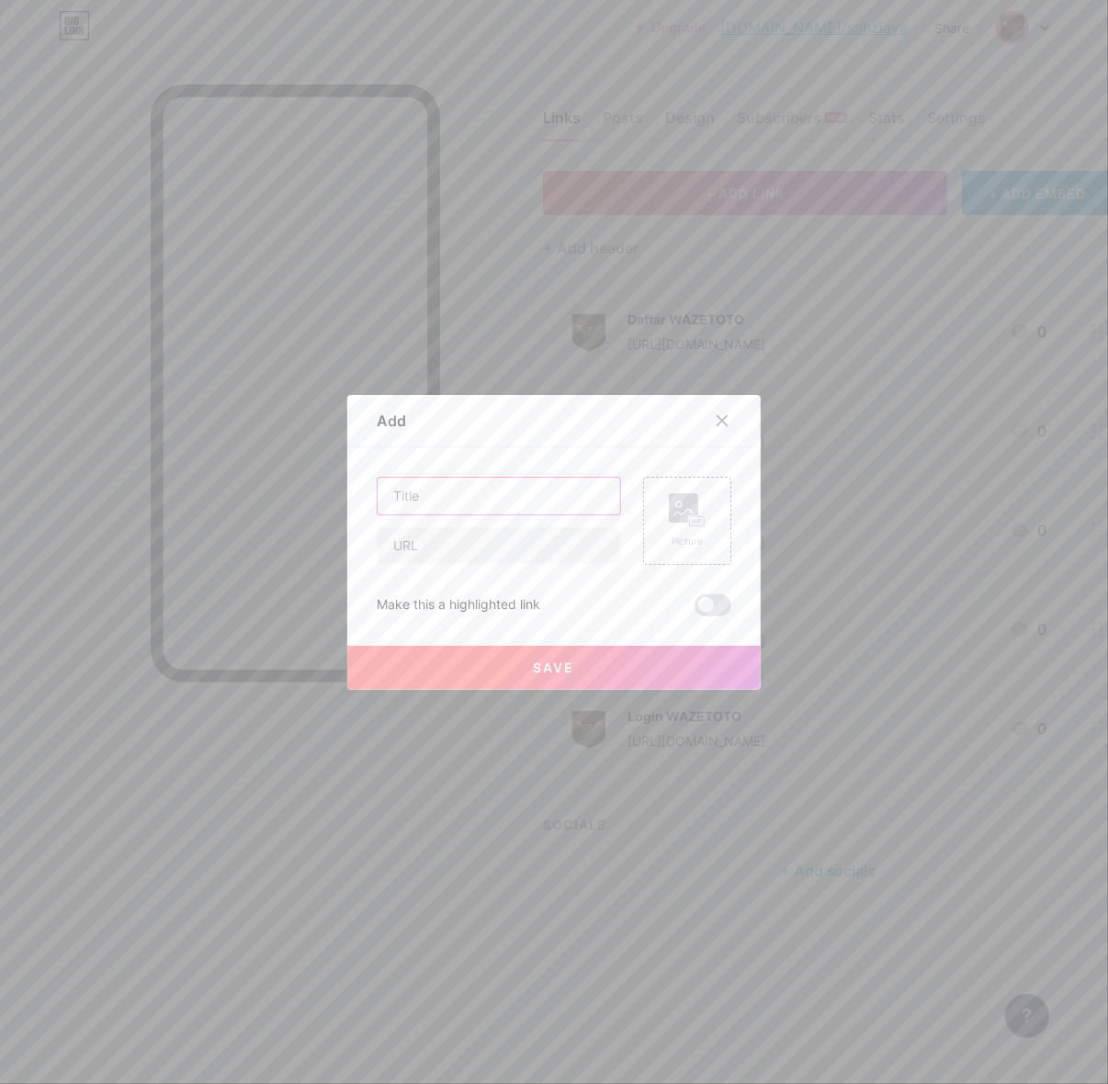
click at [498, 512] on input "text" at bounding box center [499, 496] width 243 height 37
type input "Whatsapp"
drag, startPoint x: 484, startPoint y: 560, endPoint x: 512, endPoint y: 556, distance: 27.9
click at [488, 559] on input "text" at bounding box center [499, 545] width 243 height 37
paste input "[URL][DOMAIN_NAME]"
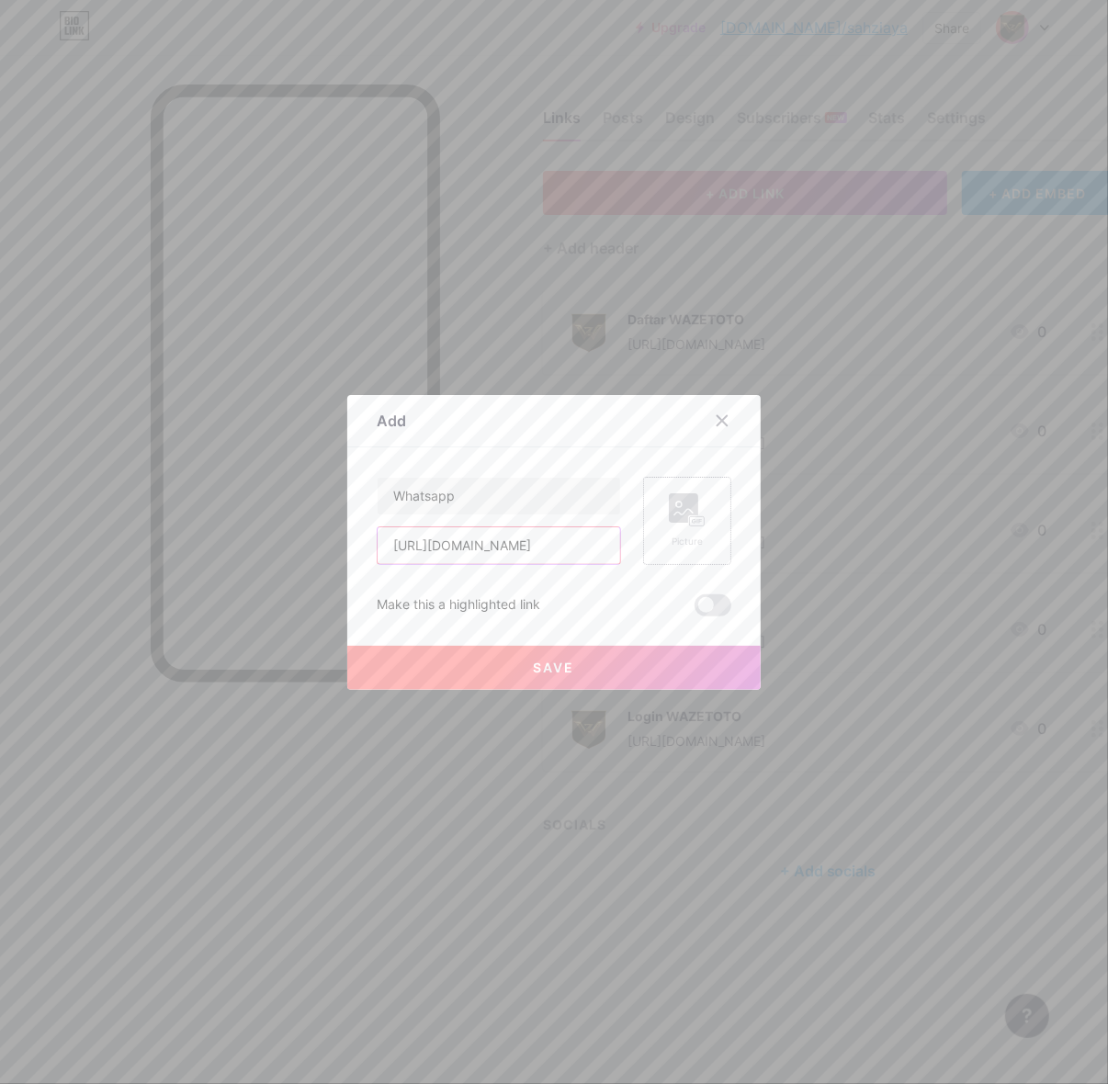
scroll to position [0, 30]
type input "[URL][DOMAIN_NAME]"
click at [690, 524] on rect at bounding box center [697, 520] width 15 height 9
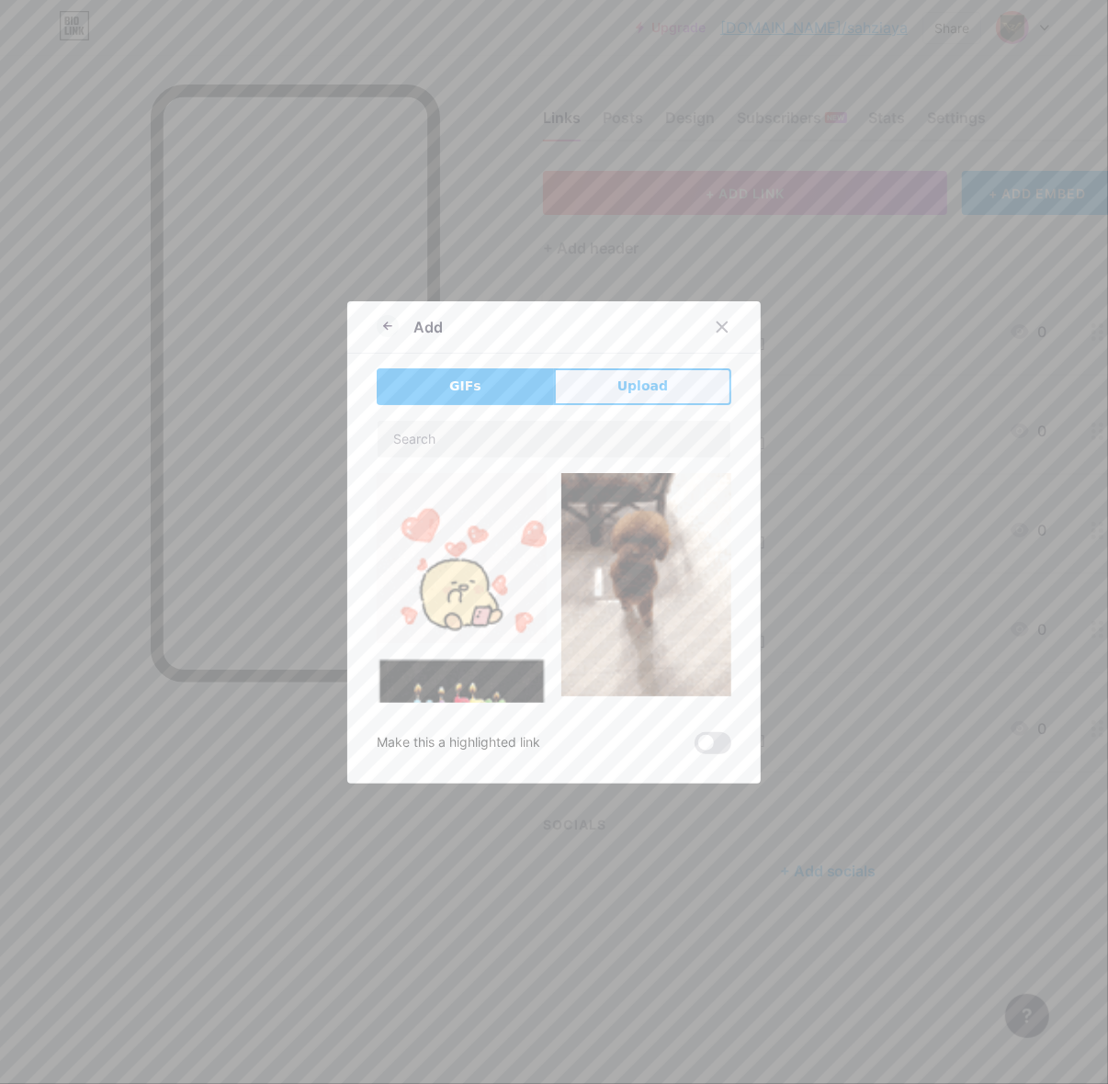
click at [650, 372] on button "Upload" at bounding box center [642, 386] width 177 height 37
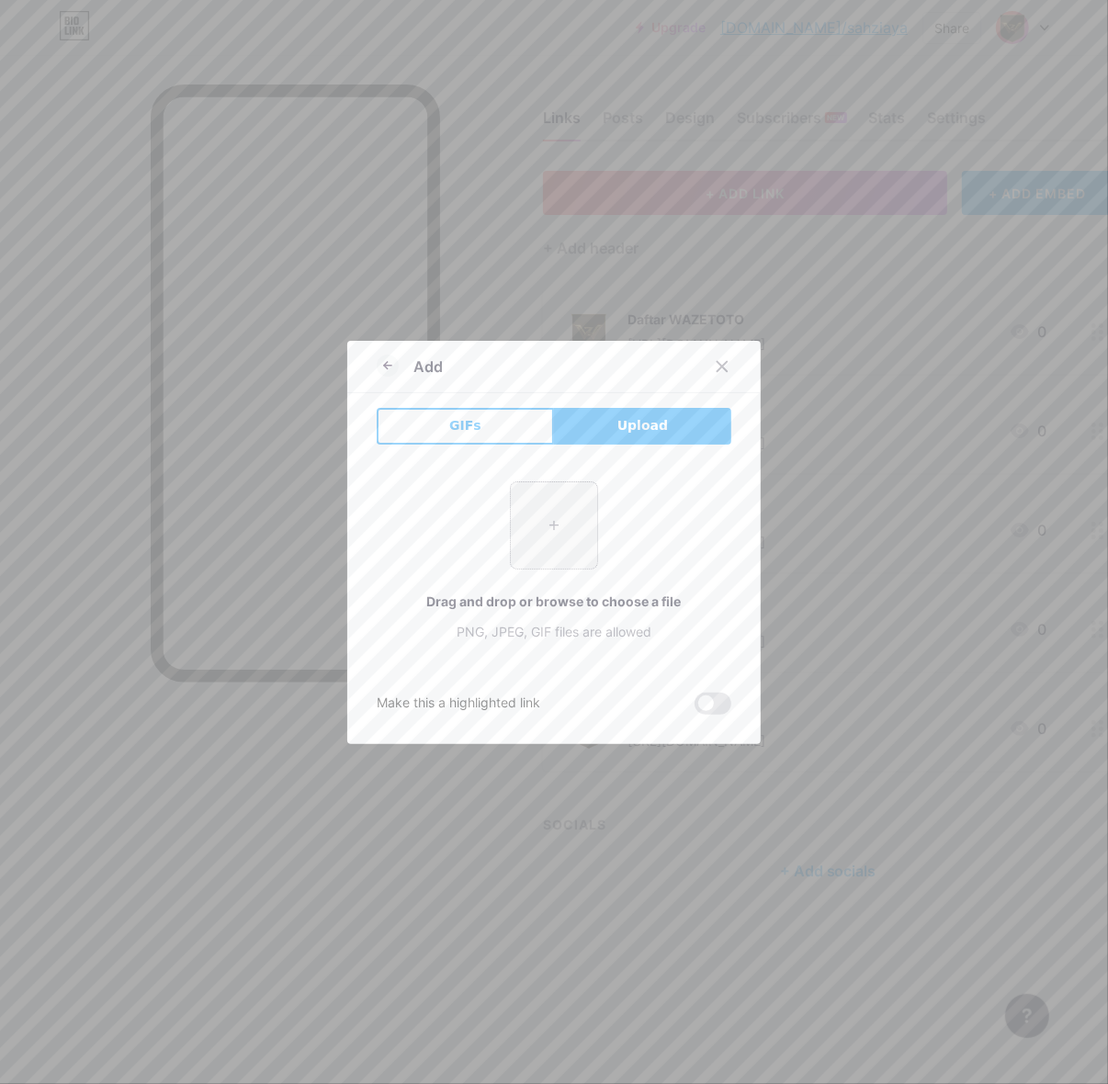
click at [511, 529] on input "file" at bounding box center [554, 525] width 86 height 86
type input "C:\fakepath\waze_pp.png"
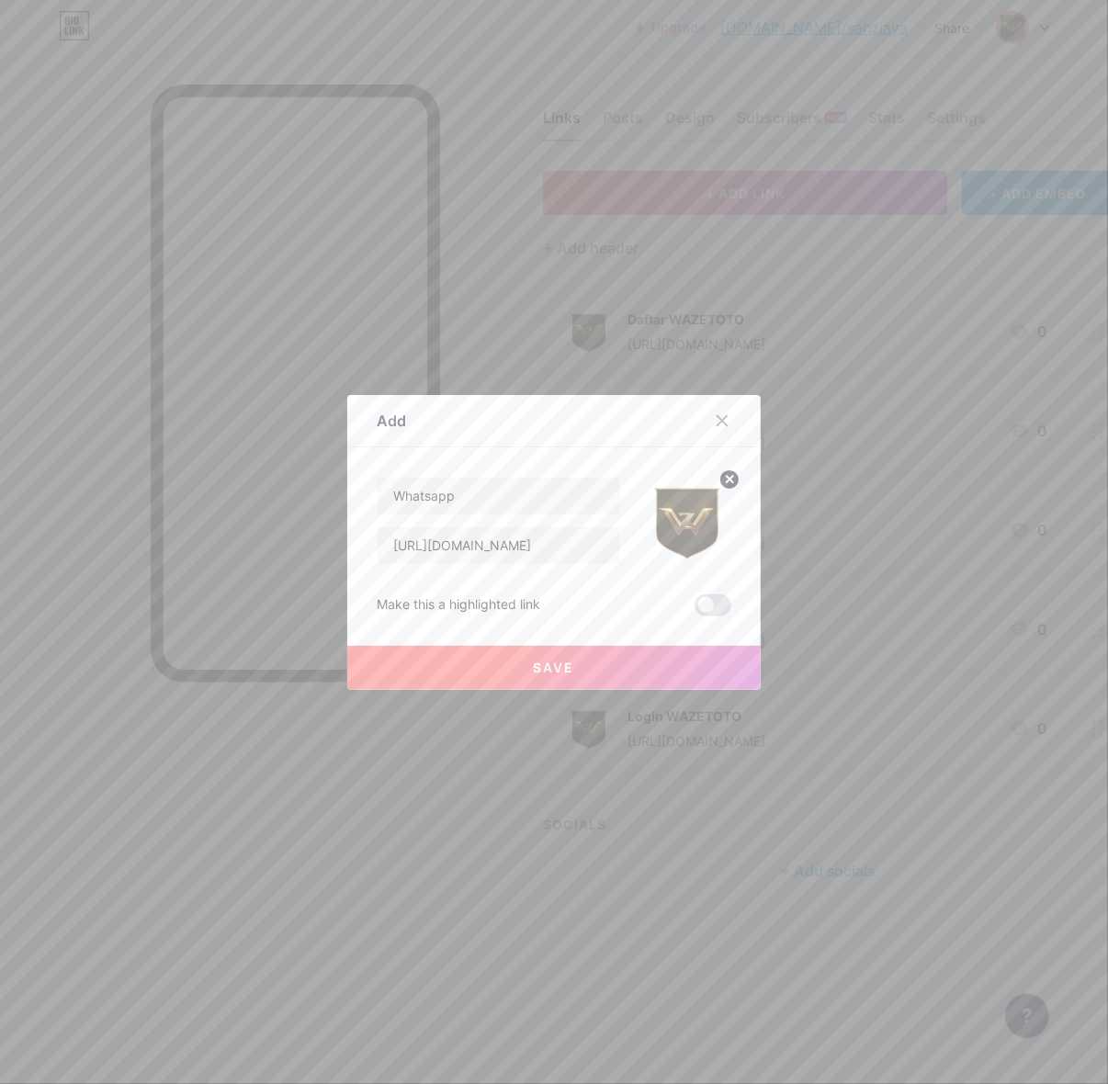
click at [613, 660] on button "Save" at bounding box center [553, 668] width 413 height 44
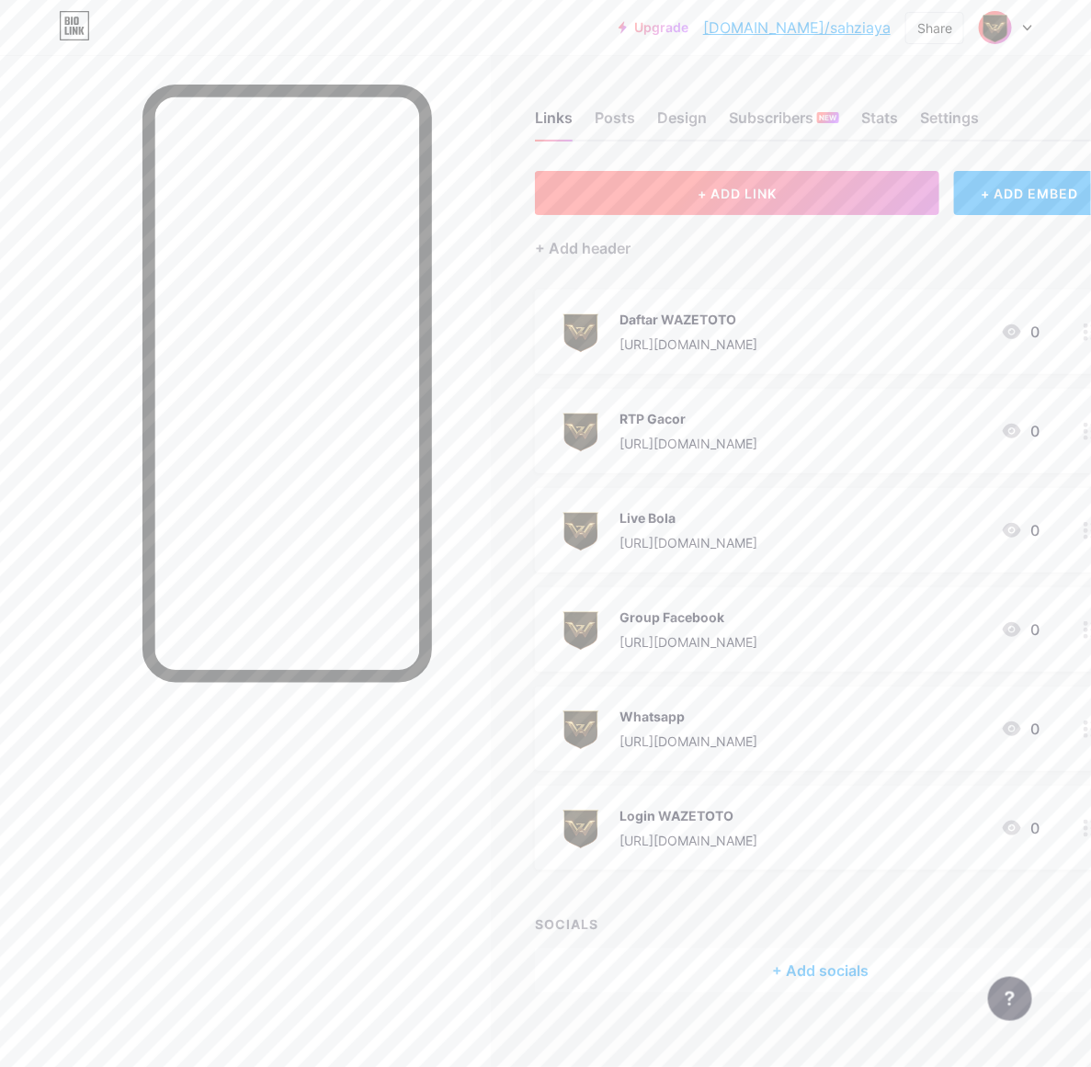
click at [737, 193] on span "+ ADD LINK" at bounding box center [736, 194] width 79 height 16
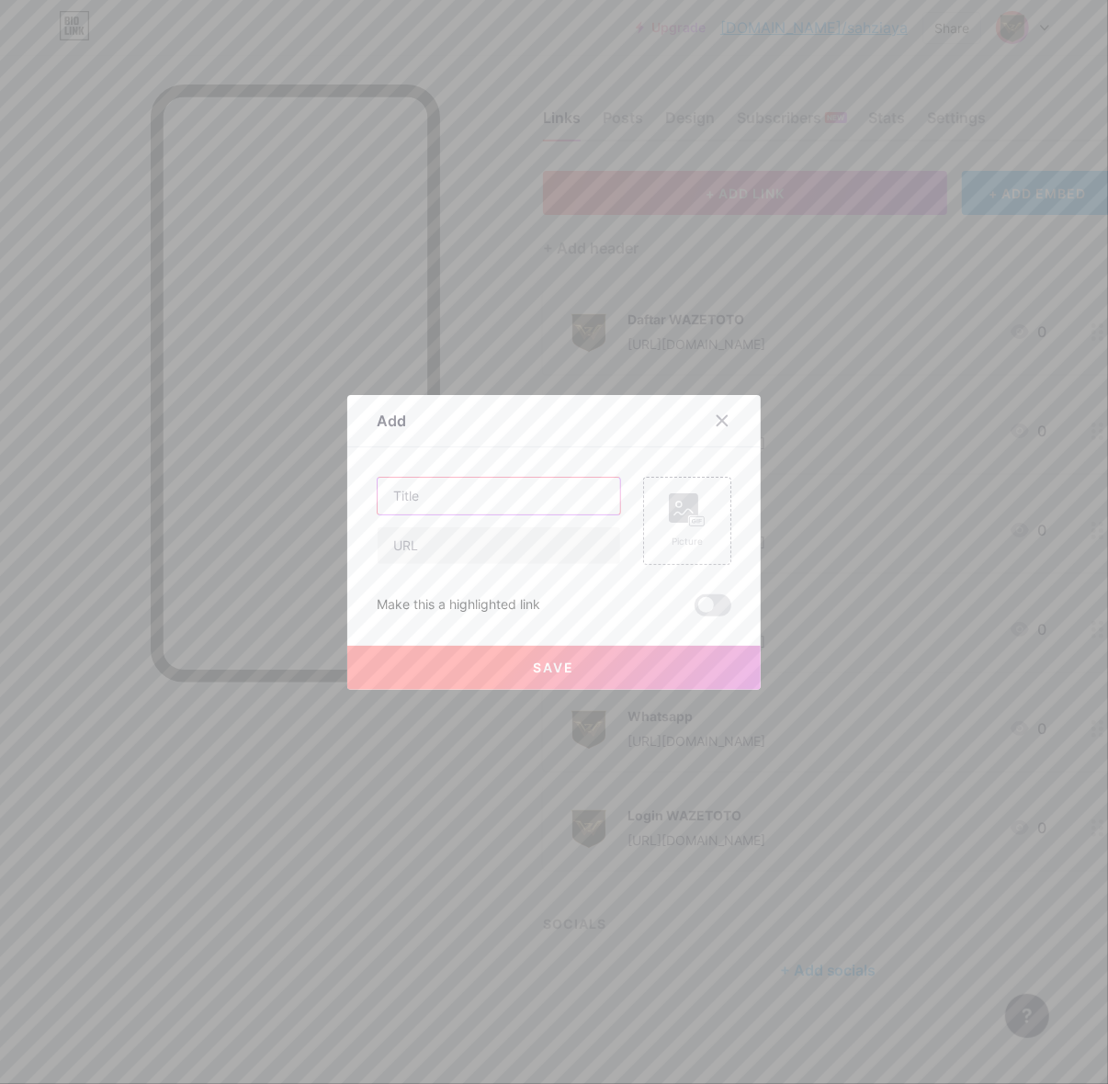
click at [453, 503] on input "text" at bounding box center [499, 496] width 243 height 37
type input "Telegram"
click at [455, 556] on input "text" at bounding box center [499, 545] width 243 height 37
paste input "[URL][DOMAIN_NAME]"
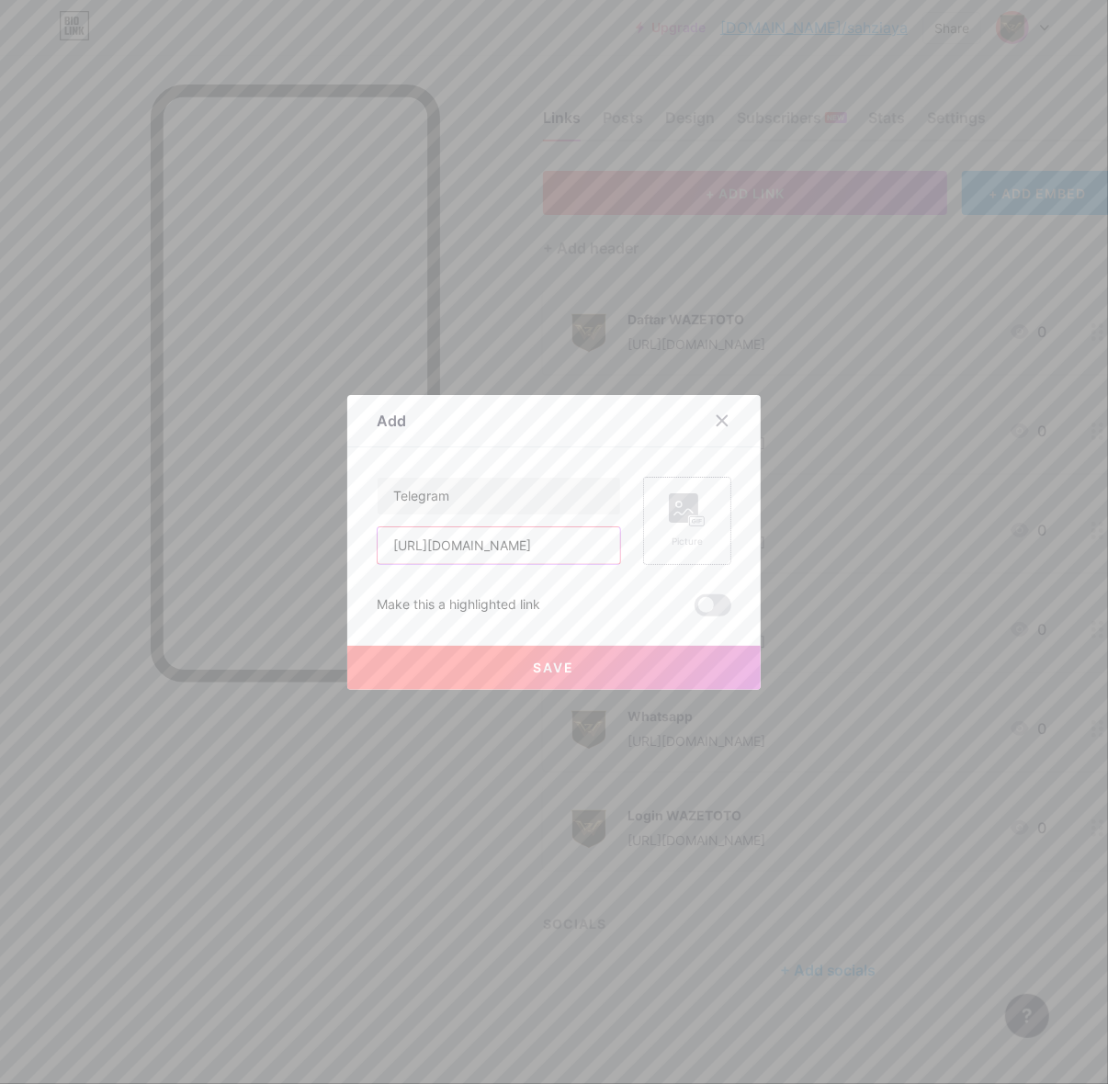
type input "[URL][DOMAIN_NAME]"
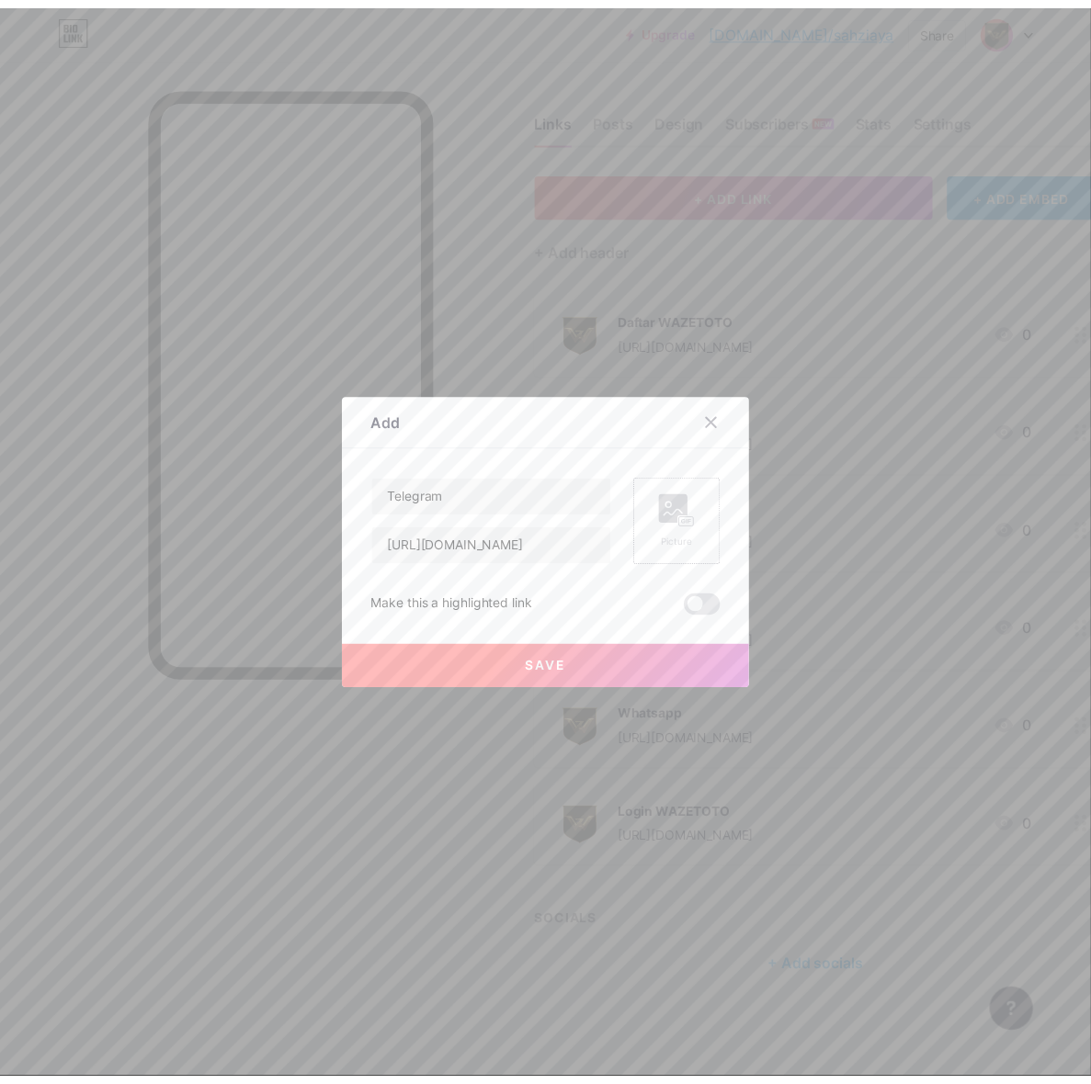
scroll to position [0, 0]
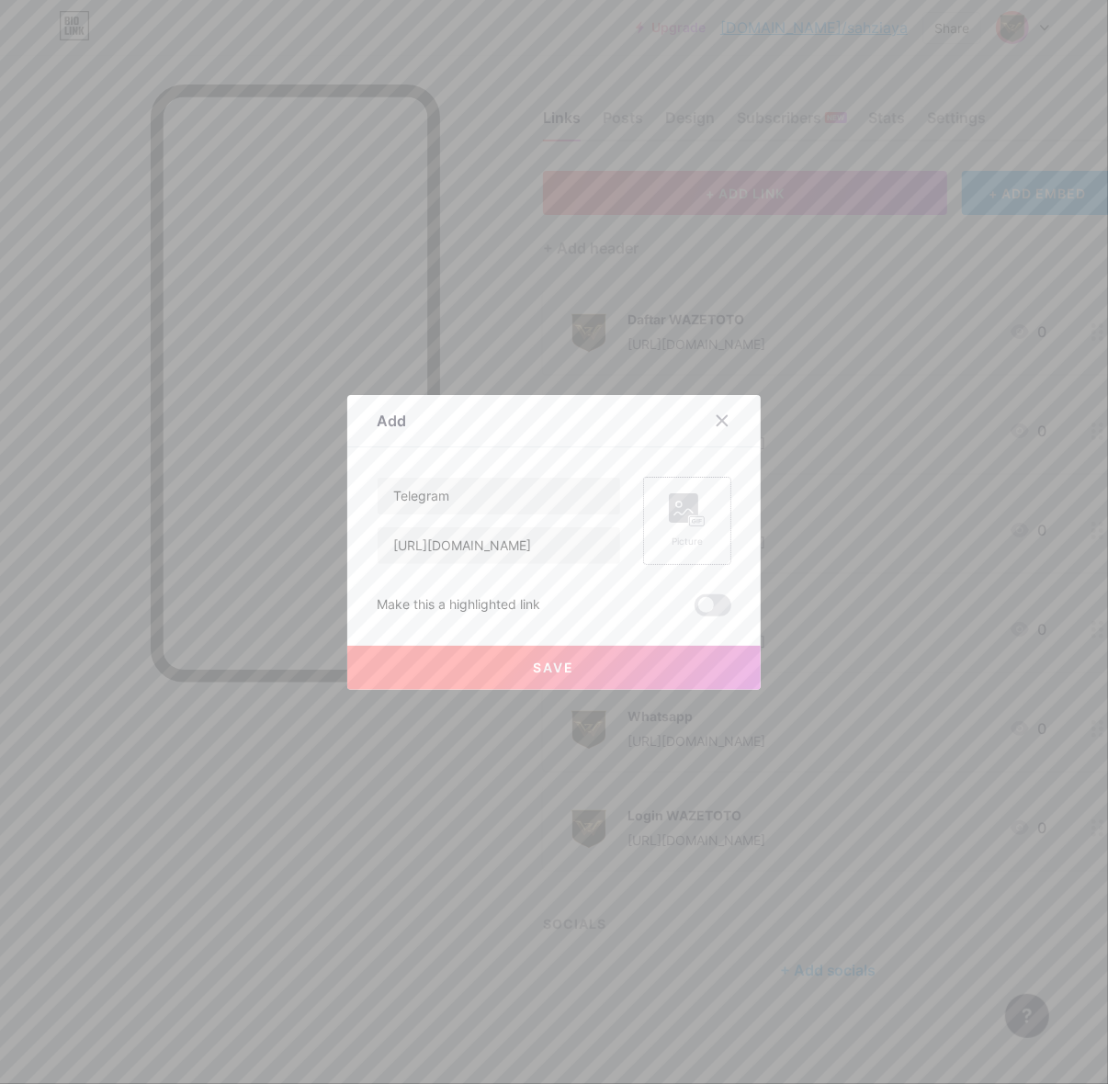
click at [686, 533] on div "Picture" at bounding box center [687, 520] width 37 height 55
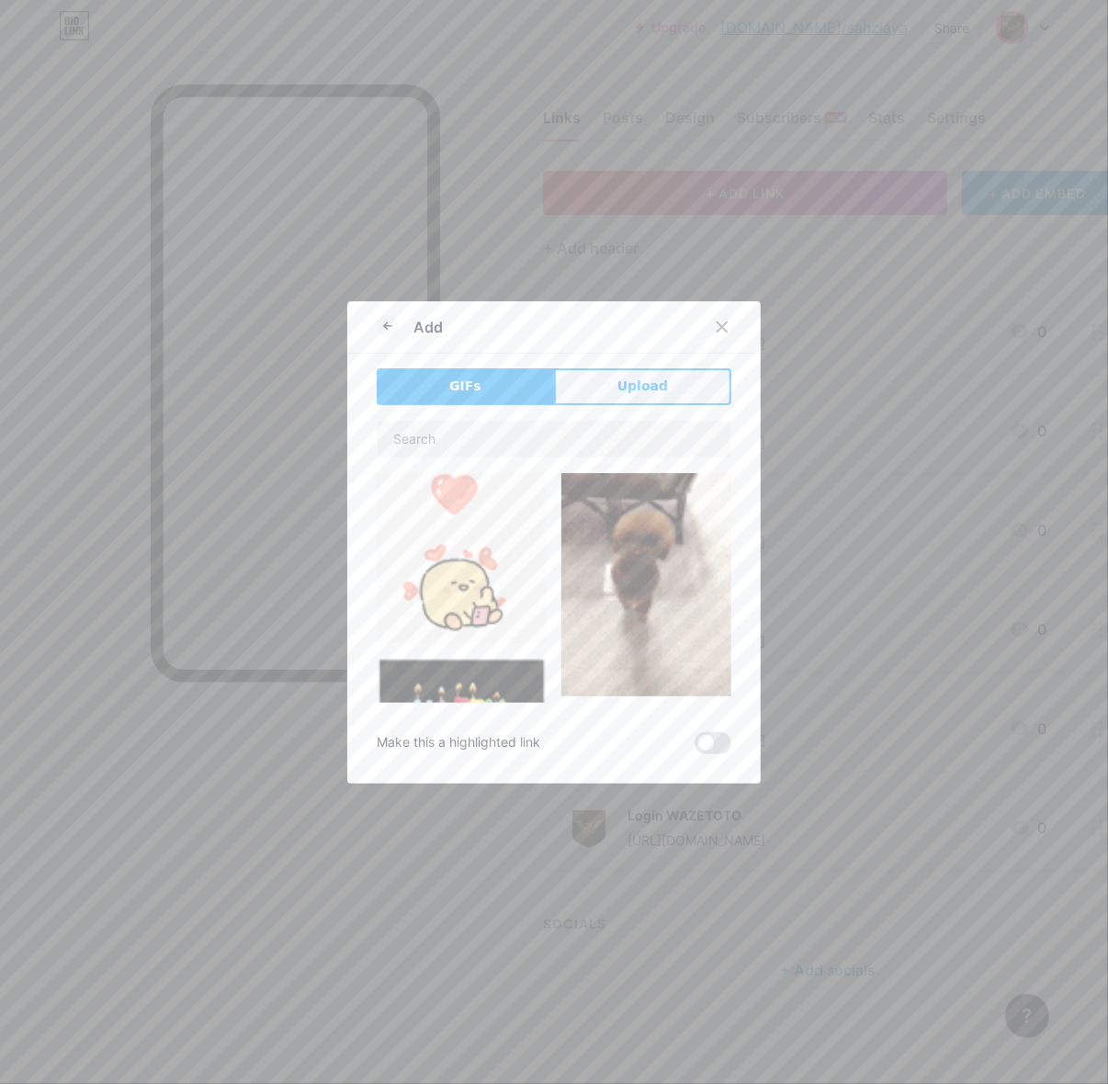
click at [645, 388] on span "Upload" at bounding box center [642, 386] width 51 height 19
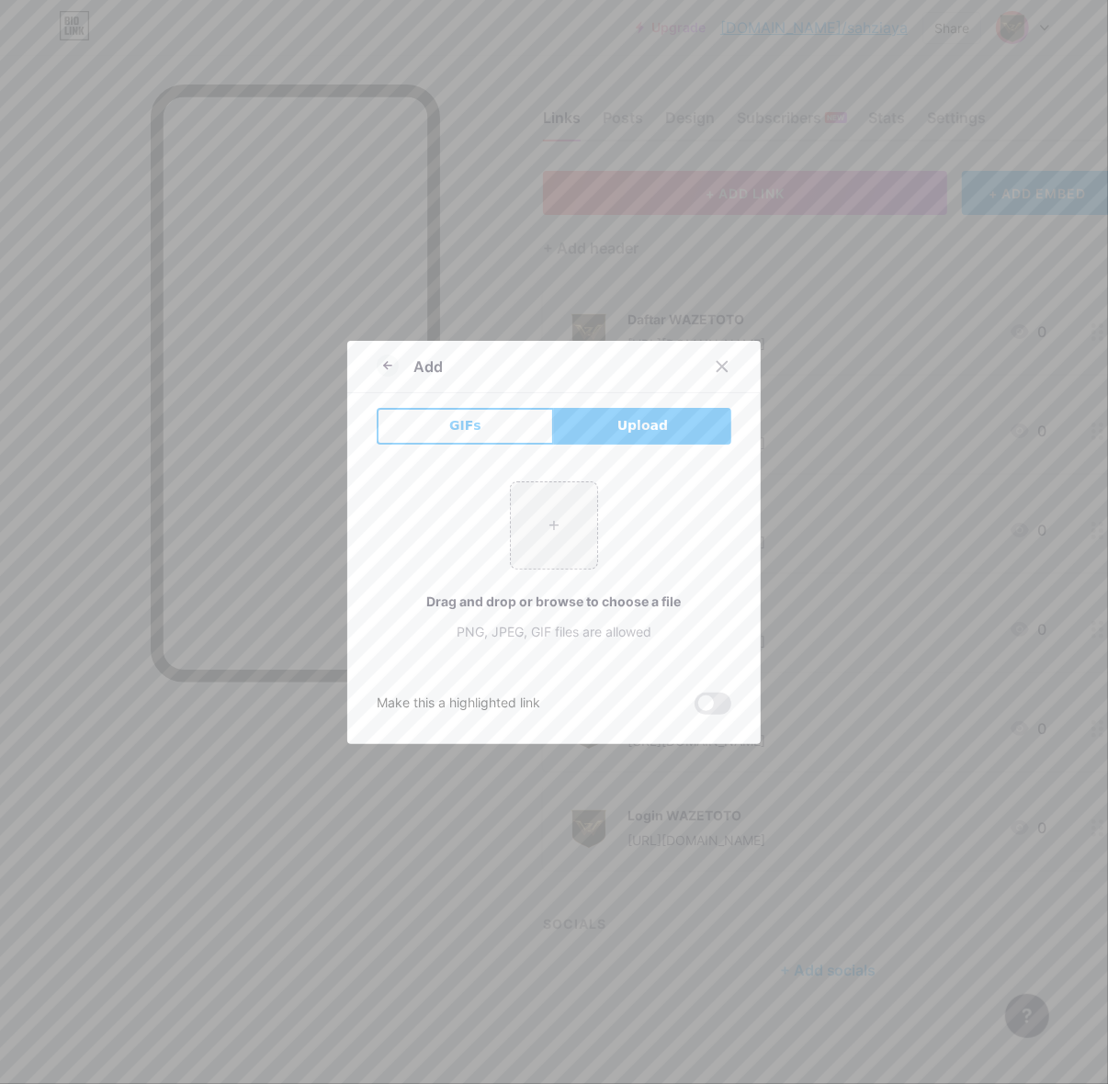
click at [497, 517] on div "+ Drag and drop or browse to choose a file PNG, JPEG, GIF files are allowed" at bounding box center [554, 561] width 355 height 160
click at [562, 482] on input "file" at bounding box center [554, 525] width 86 height 86
type input "C:\fakepath\waze_pp.png"
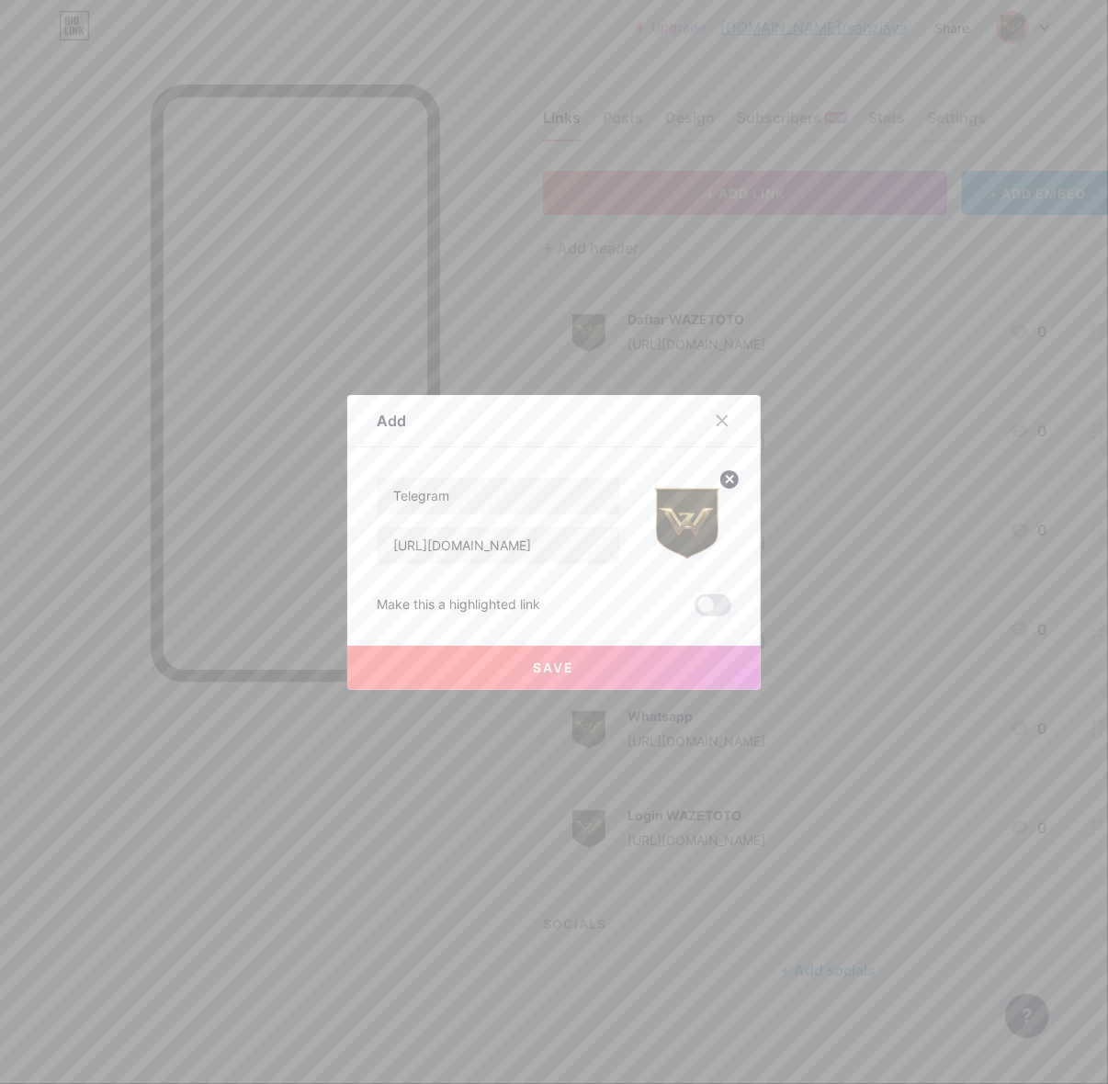
click at [681, 668] on button "Save" at bounding box center [553, 668] width 413 height 44
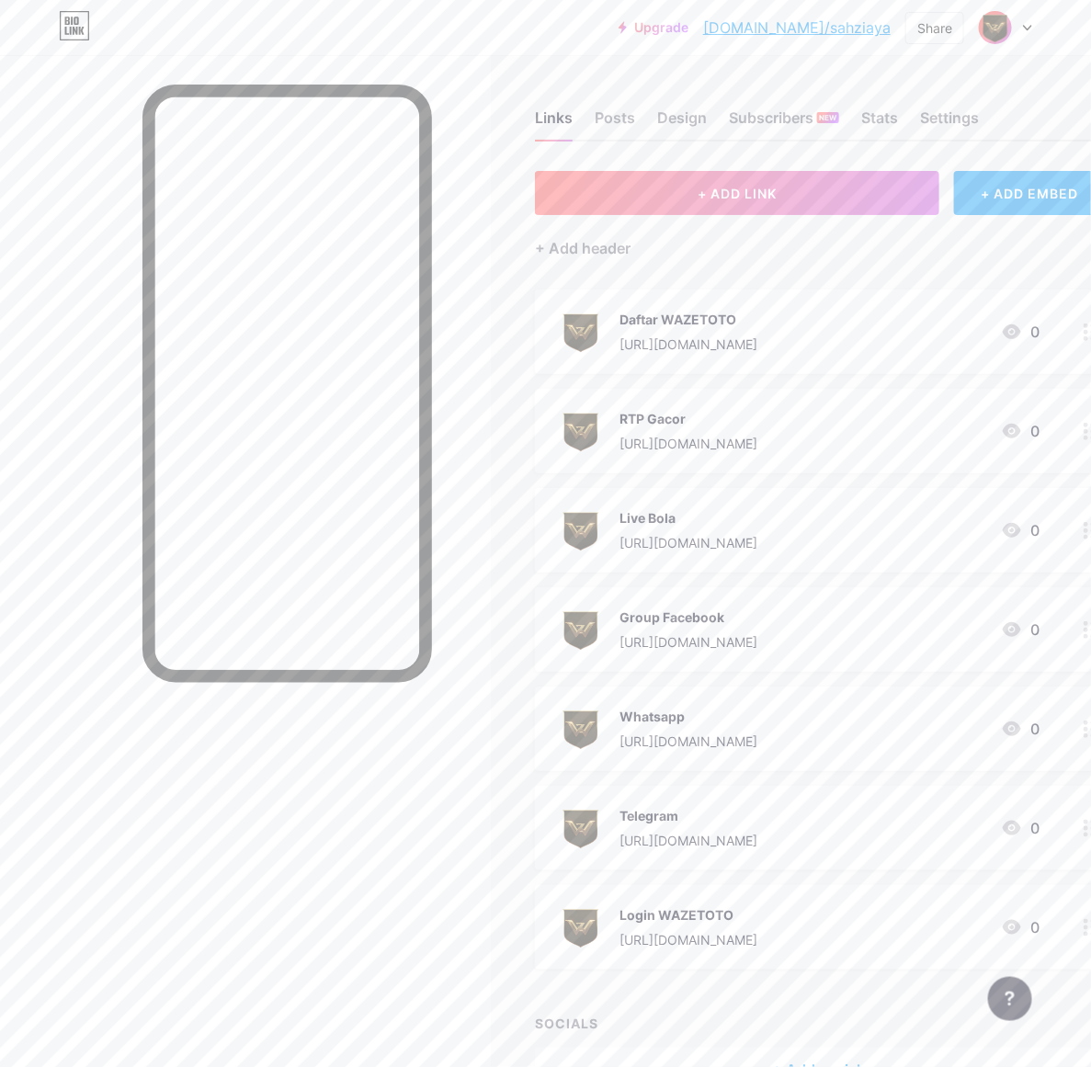
click at [323, 797] on div at bounding box center [286, 603] width 289 height 1037
click at [947, 113] on div "Settings" at bounding box center [949, 123] width 59 height 33
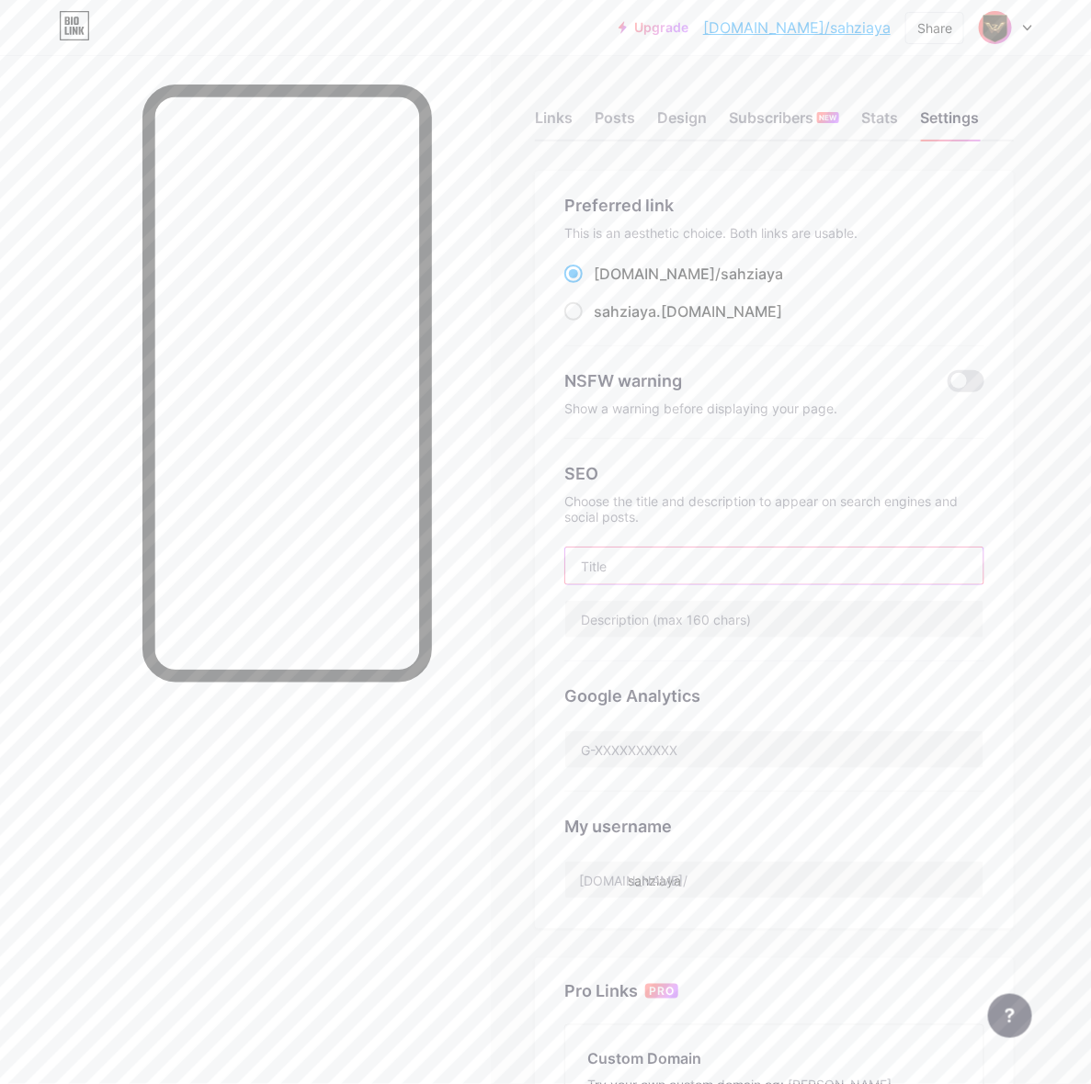
click at [687, 560] on input "text" at bounding box center [774, 566] width 418 height 37
click at [669, 557] on input "text" at bounding box center [774, 566] width 418 height 37
paste input "WAZETOTO New Member Gacor [PERSON_NAME] IP"
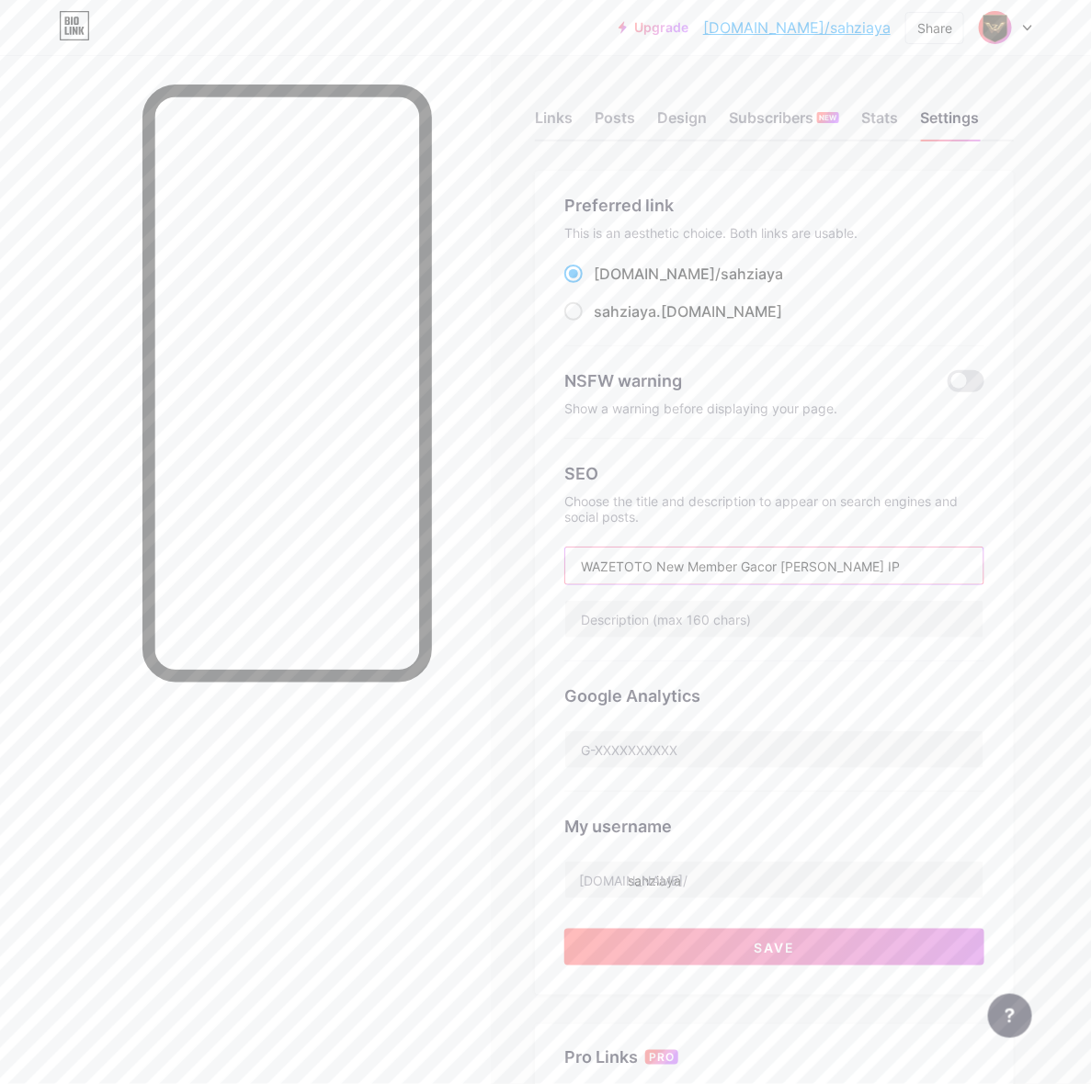
type input "WAZETOTO New Member Gacor [PERSON_NAME] IP"
click at [709, 628] on input "text" at bounding box center [774, 619] width 418 height 37
paste input "WAZETOTO hadir dengan promo New Member Gacor Maxwin! Main bebas IP, peluang jac…"
type input "WAZETOTO hadir dengan promo New Member Gacor Maxwin! Main bebas IP, peluang jac…"
click at [709, 878] on input "sahziaya" at bounding box center [774, 880] width 418 height 37
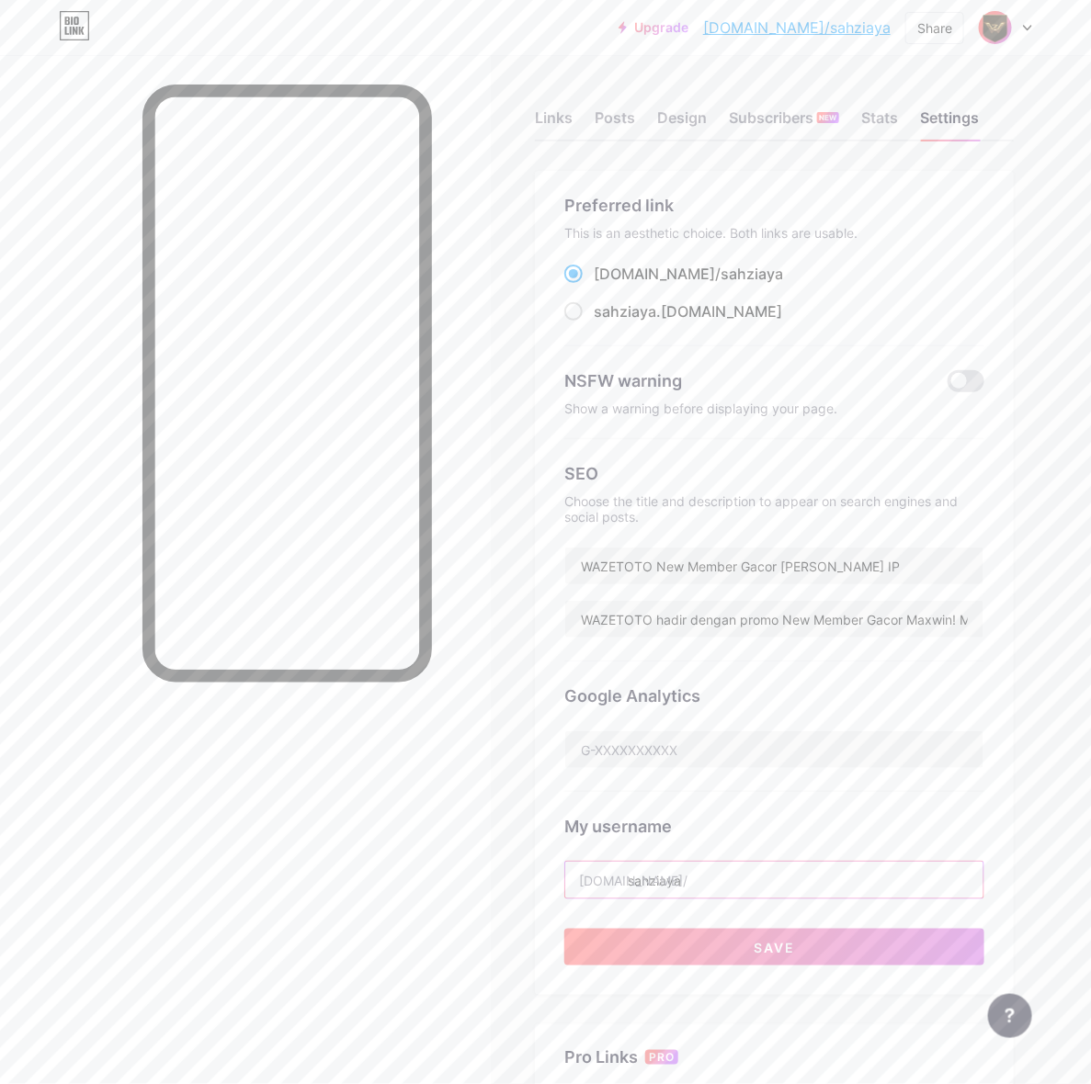
click at [709, 878] on input "sahziaya" at bounding box center [774, 880] width 418 height 37
drag, startPoint x: 753, startPoint y: 888, endPoint x: 623, endPoint y: 905, distance: 131.6
click at [623, 905] on div "Preferred link This is an aesthetic choice. Both links are usable. [DOMAIN_NAME…" at bounding box center [774, 579] width 420 height 773
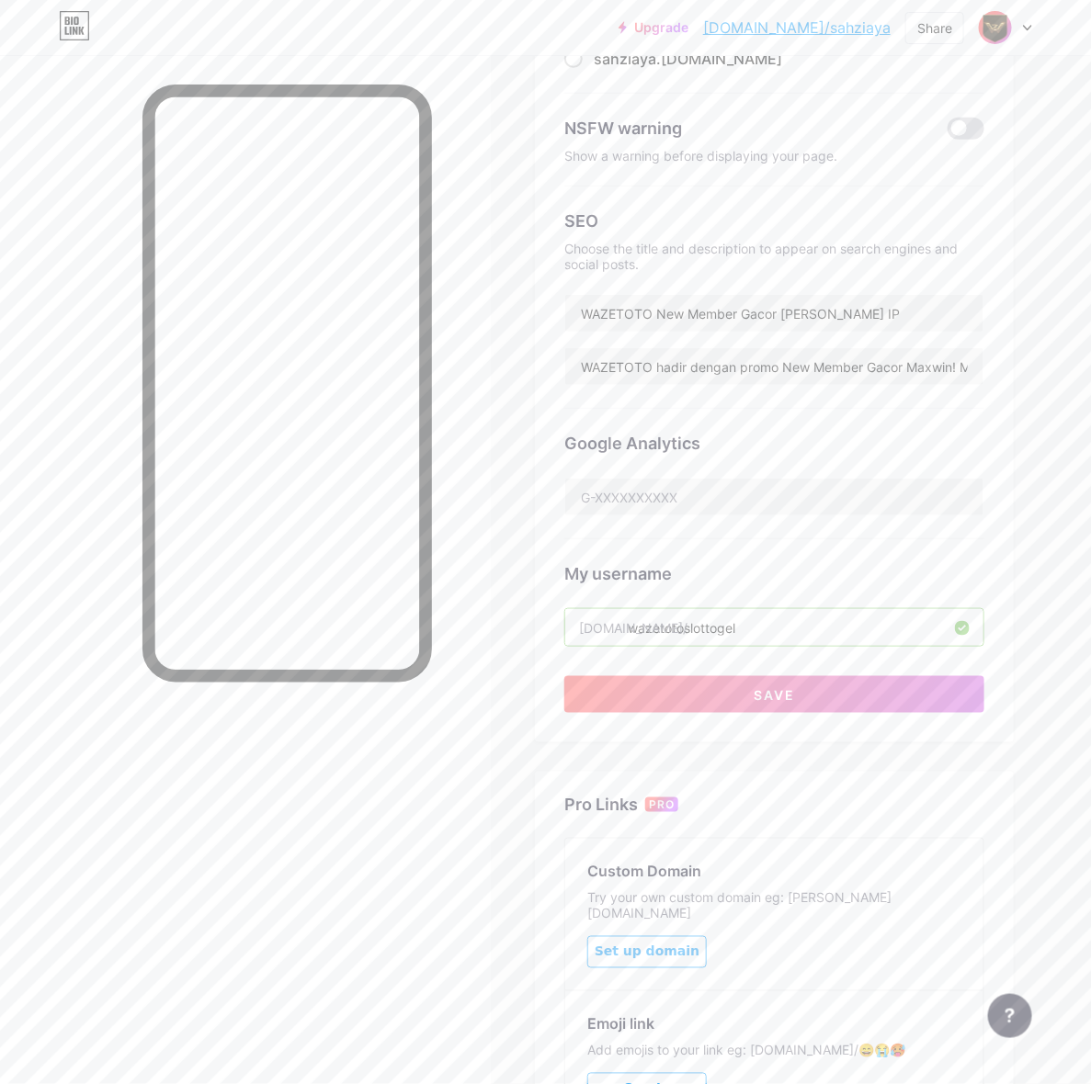
scroll to position [439, 0]
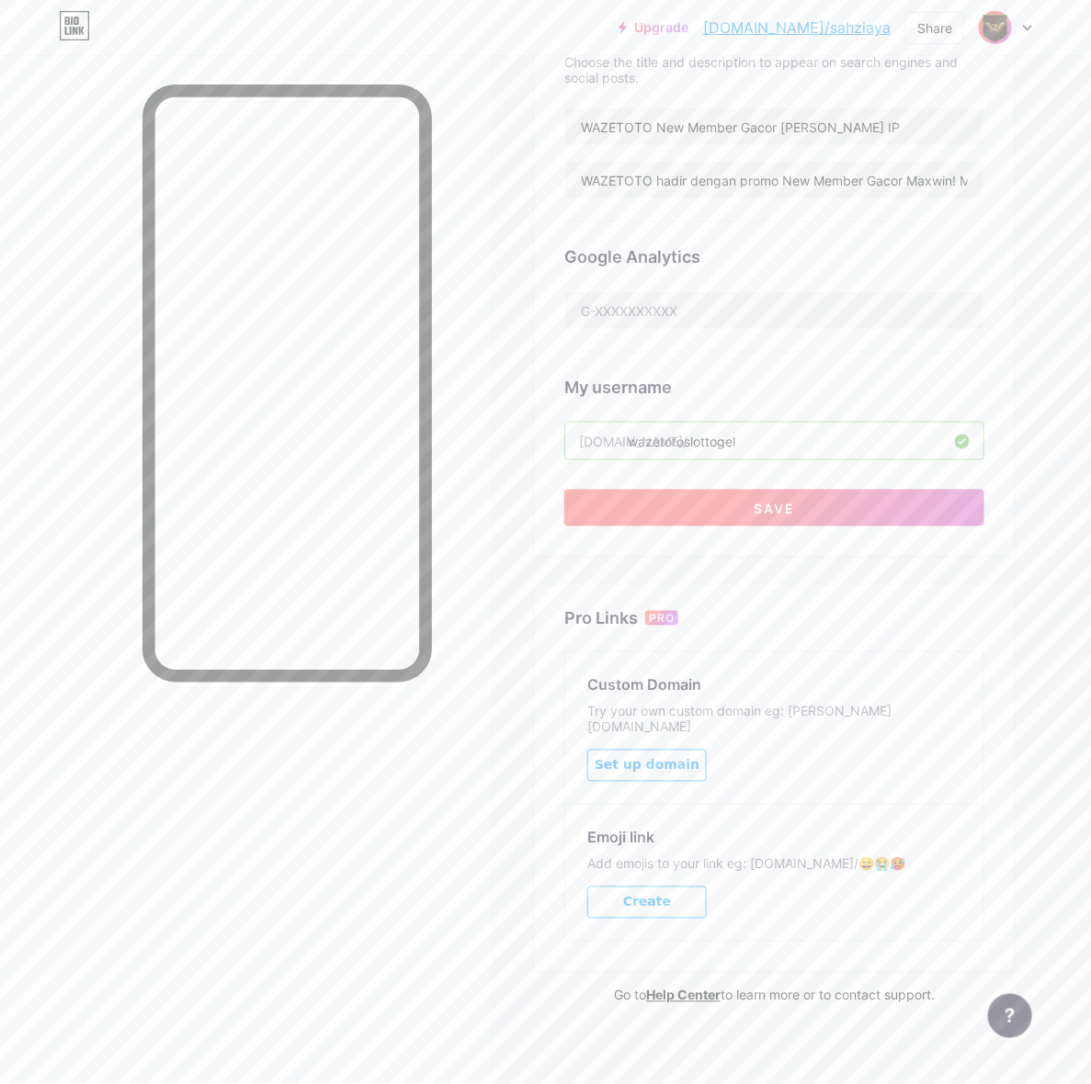
type input "wazetotoslottogel"
click at [828, 502] on button "Save" at bounding box center [774, 508] width 420 height 37
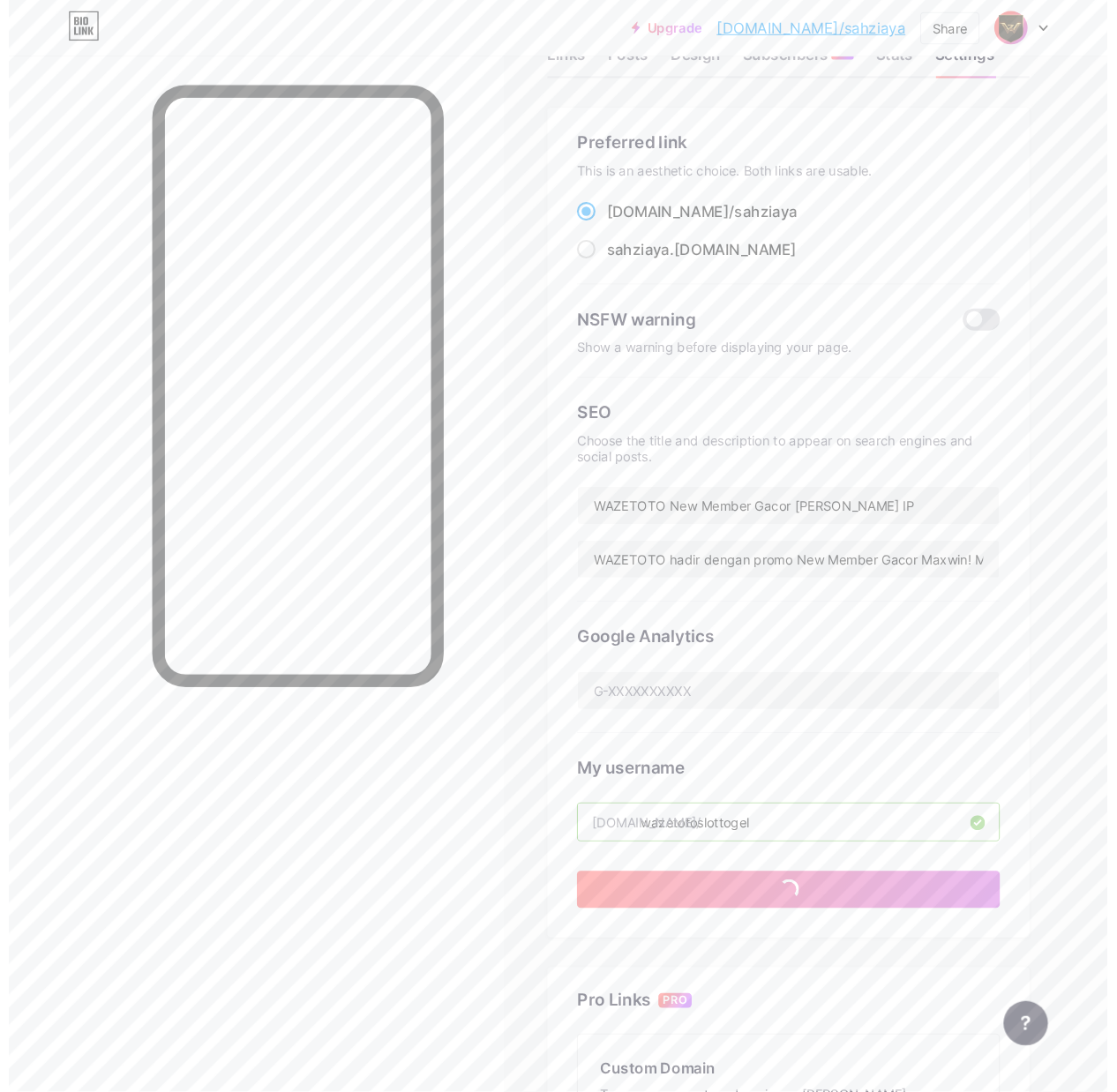
scroll to position [0, 0]
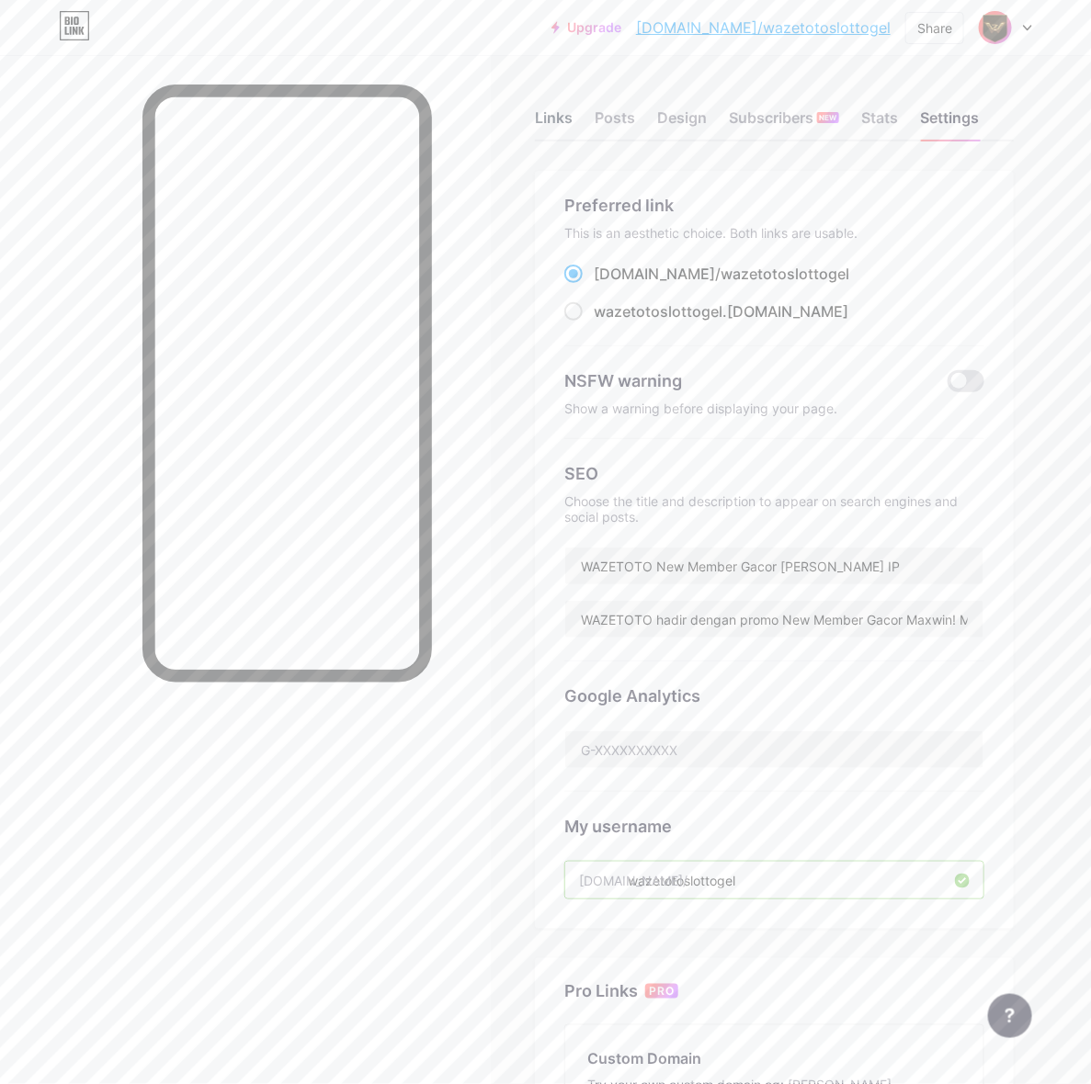
click at [580, 113] on div "Links Posts Design Subscribers NEW Stats Settings" at bounding box center [774, 109] width 479 height 64
click at [572, 113] on div "Links" at bounding box center [554, 123] width 38 height 33
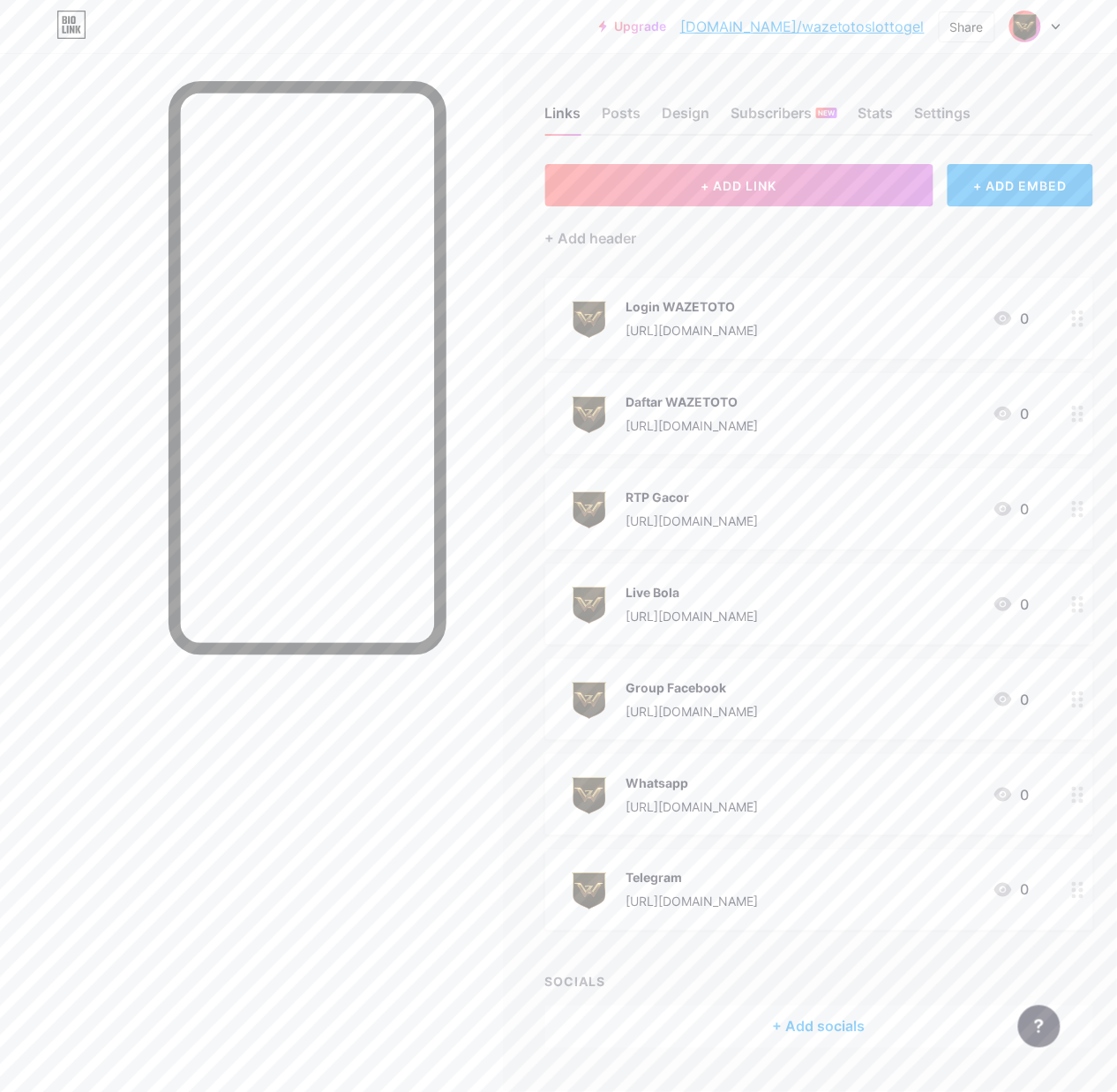
click at [1047, 33] on div at bounding box center [1034, 26] width 51 height 32
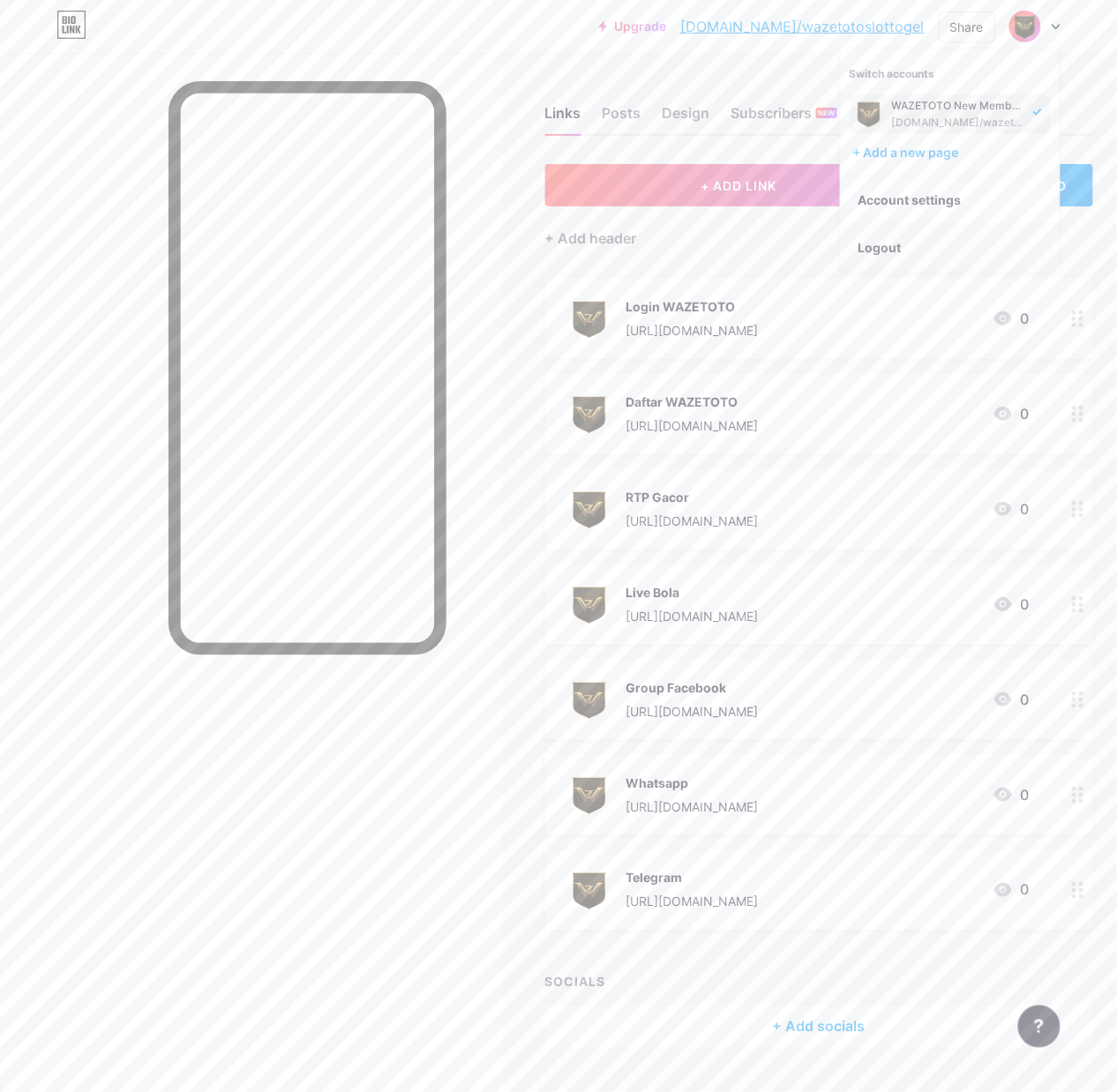
click at [906, 241] on li "Logout" at bounding box center [951, 248] width 219 height 48
